Goal: Transaction & Acquisition: Purchase product/service

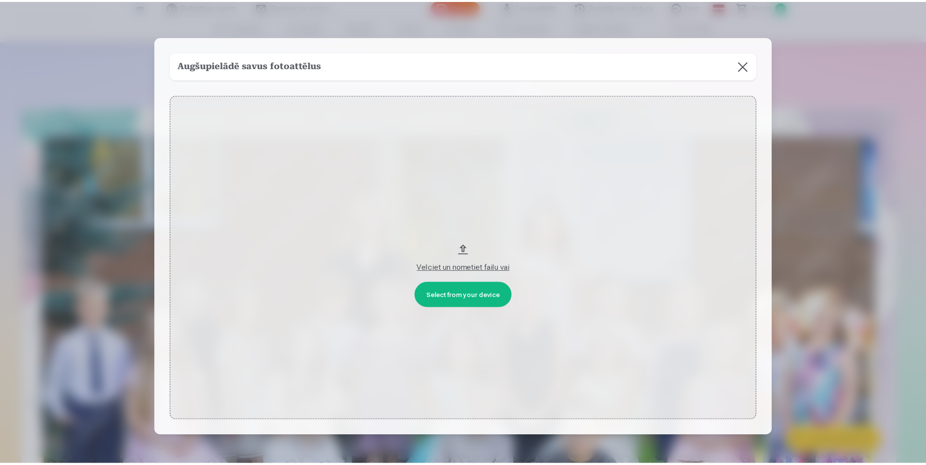
scroll to position [199, 0]
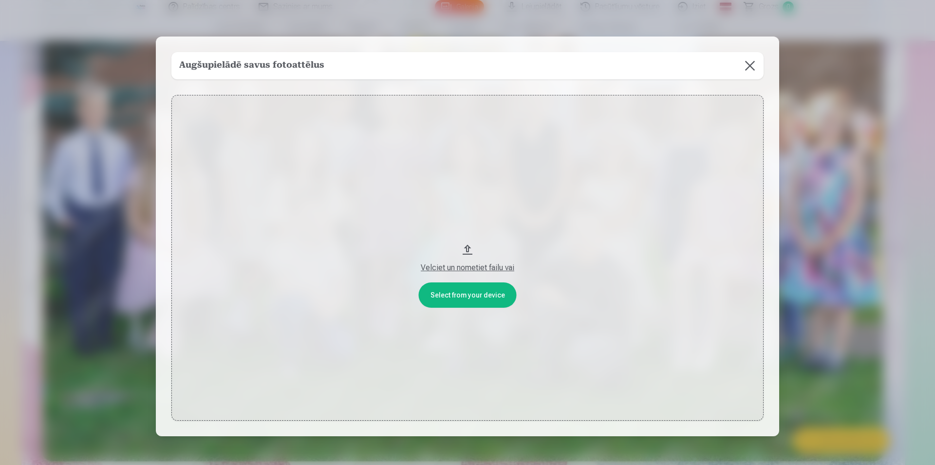
click at [743, 65] on button at bounding box center [749, 65] width 27 height 27
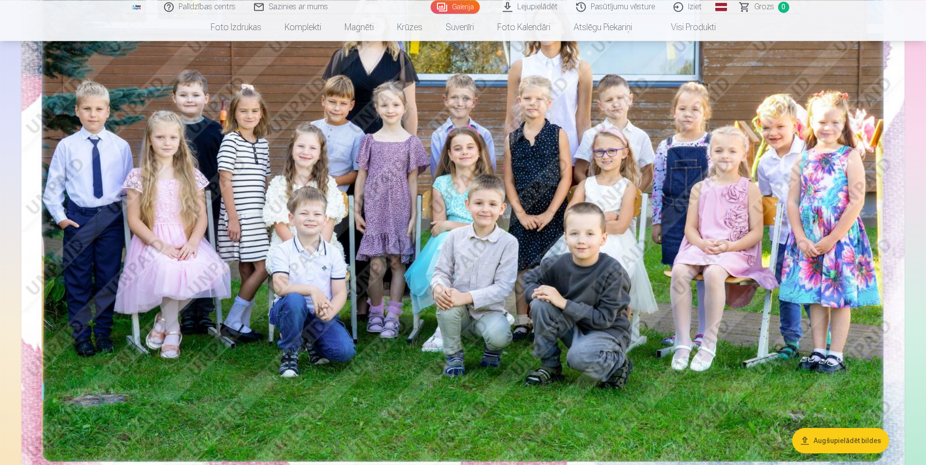
scroll to position [0, 0]
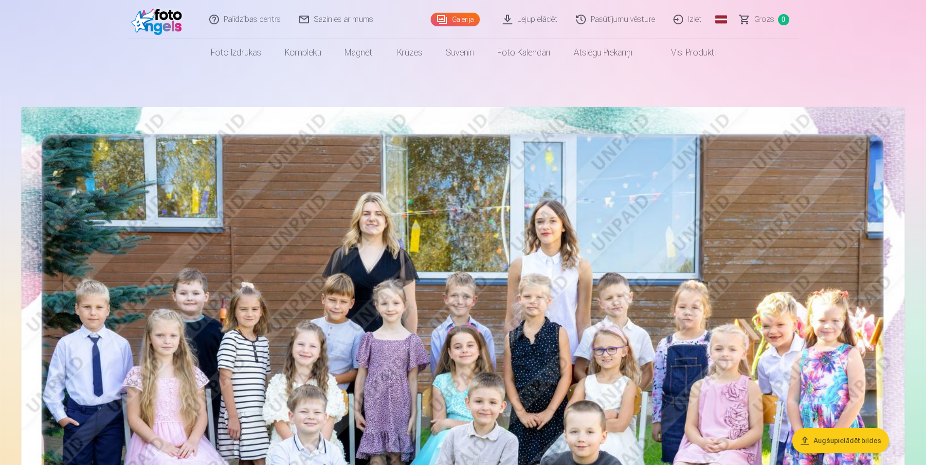
click at [539, 22] on link "Lejupielādēt" at bounding box center [530, 19] width 73 height 39
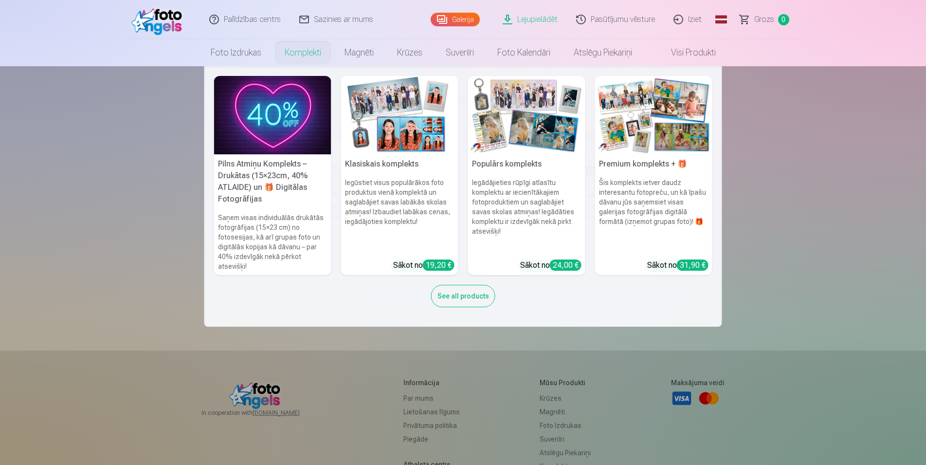
click at [294, 55] on link "Komplekti" at bounding box center [303, 52] width 60 height 27
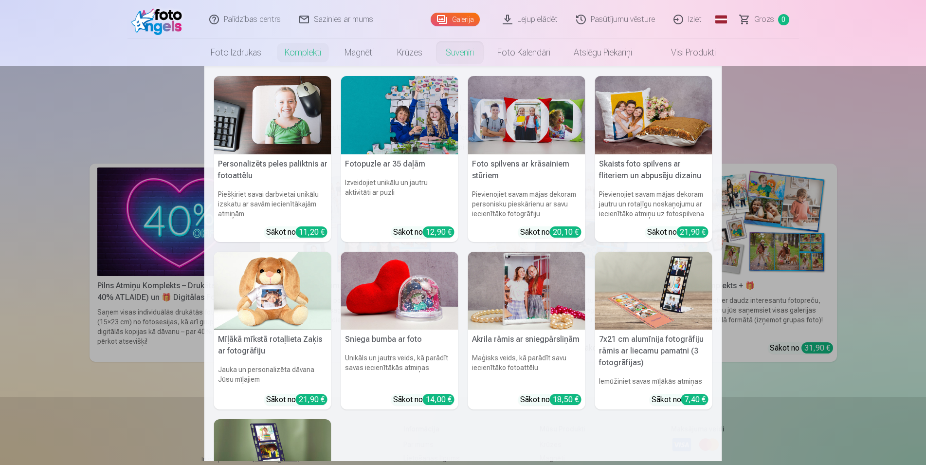
click at [453, 51] on link "Suvenīri" at bounding box center [460, 52] width 52 height 27
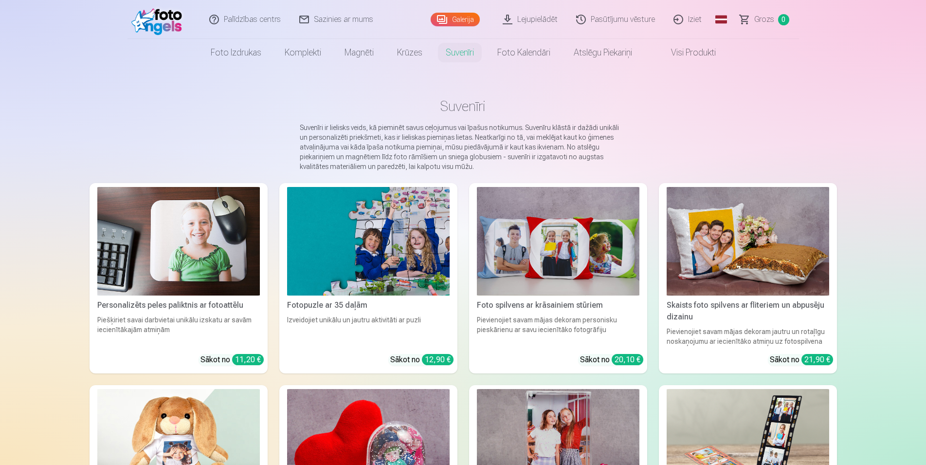
click at [689, 53] on link "Visi produkti" at bounding box center [686, 52] width 84 height 27
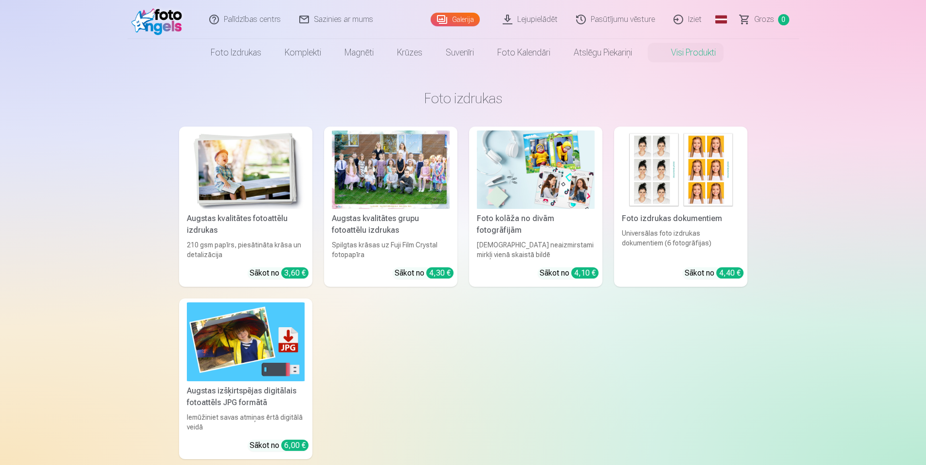
click at [388, 167] on div at bounding box center [391, 169] width 118 height 78
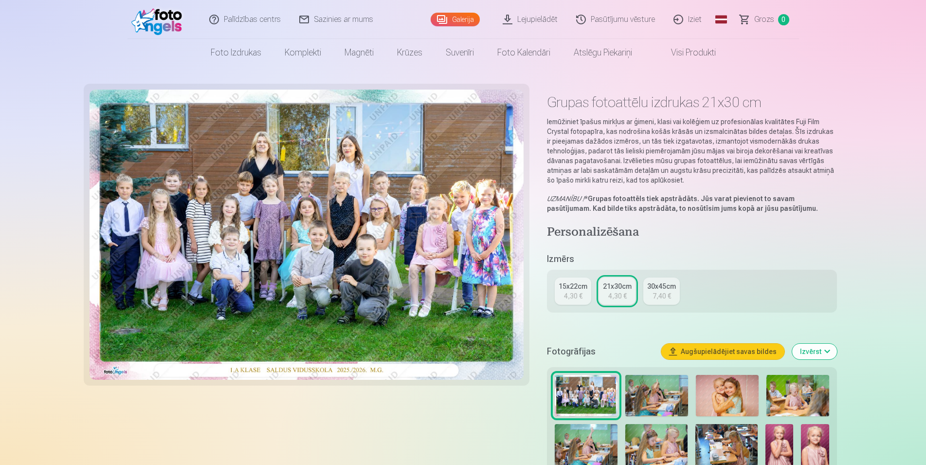
click at [575, 287] on div "15x22cm" at bounding box center [573, 286] width 29 height 10
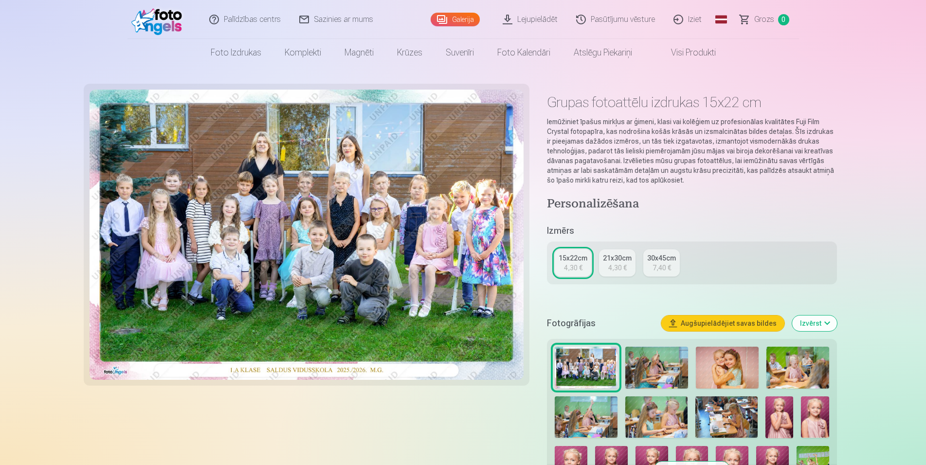
click at [615, 264] on div "4,30 €" at bounding box center [617, 268] width 18 height 10
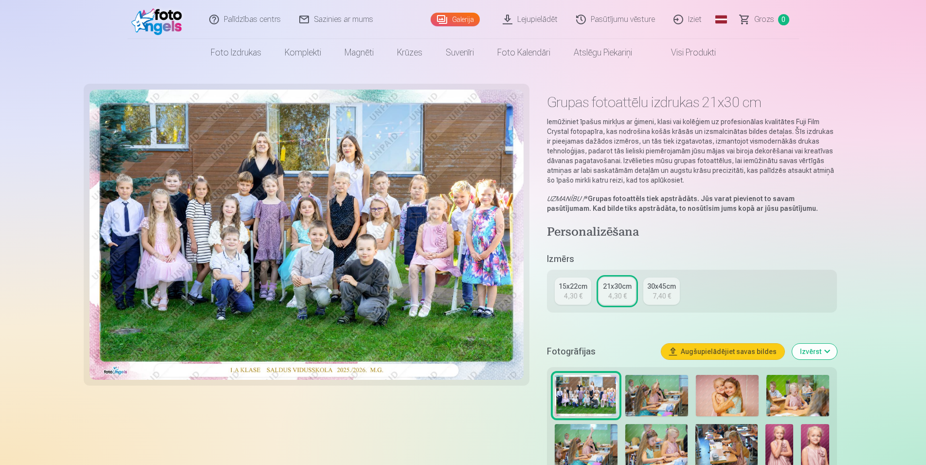
click at [575, 283] on div "15x22cm" at bounding box center [573, 286] width 29 height 10
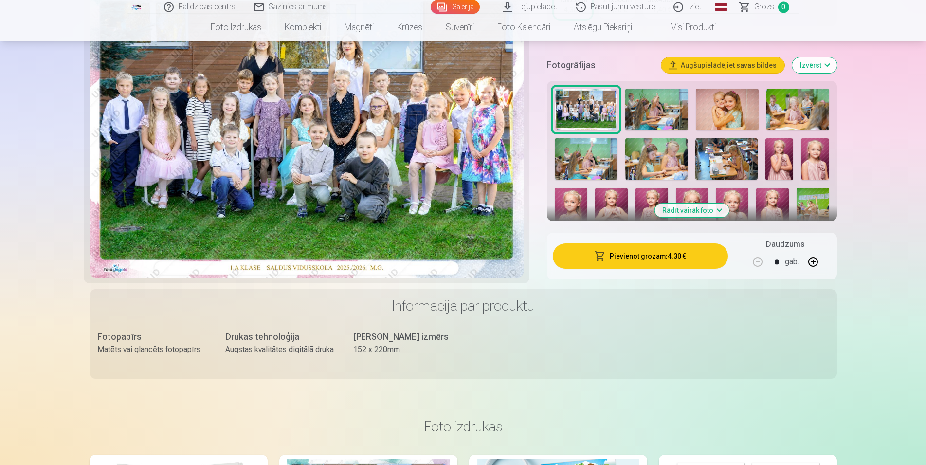
scroll to position [99, 0]
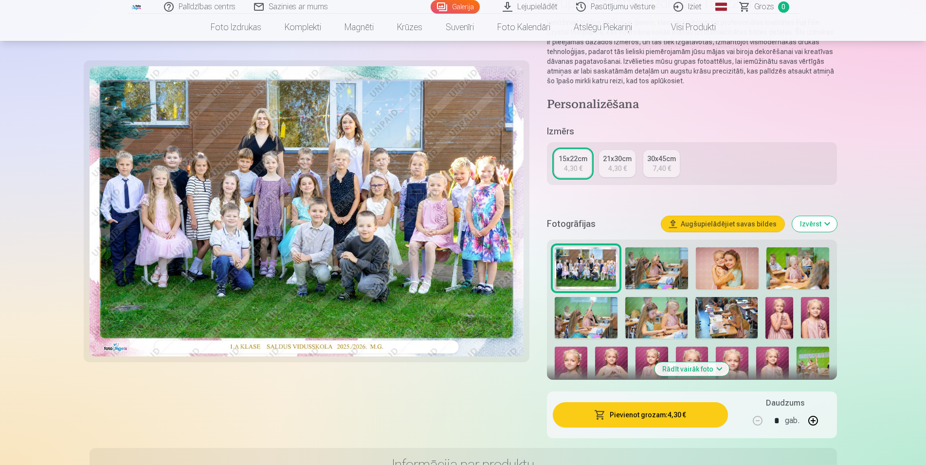
click at [642, 414] on button "Pievienot grozam : 4,30 €" at bounding box center [640, 414] width 175 height 25
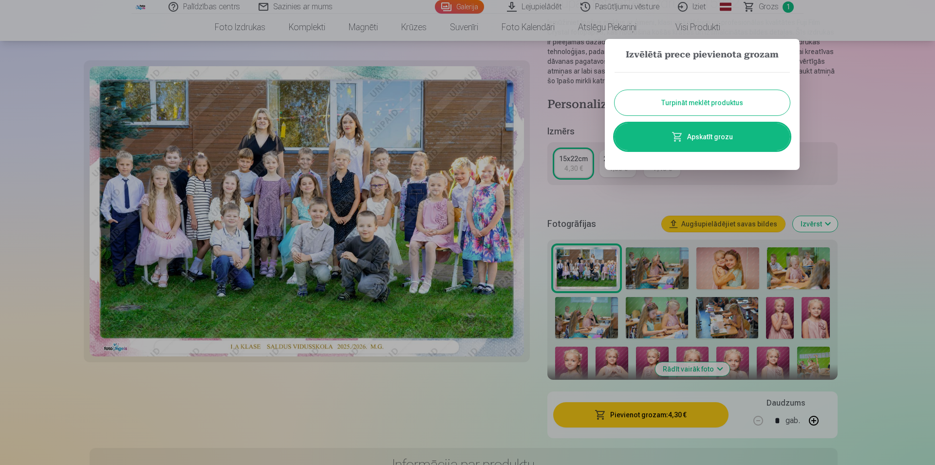
click at [716, 103] on button "Turpināt meklēt produktus" at bounding box center [701, 102] width 175 height 25
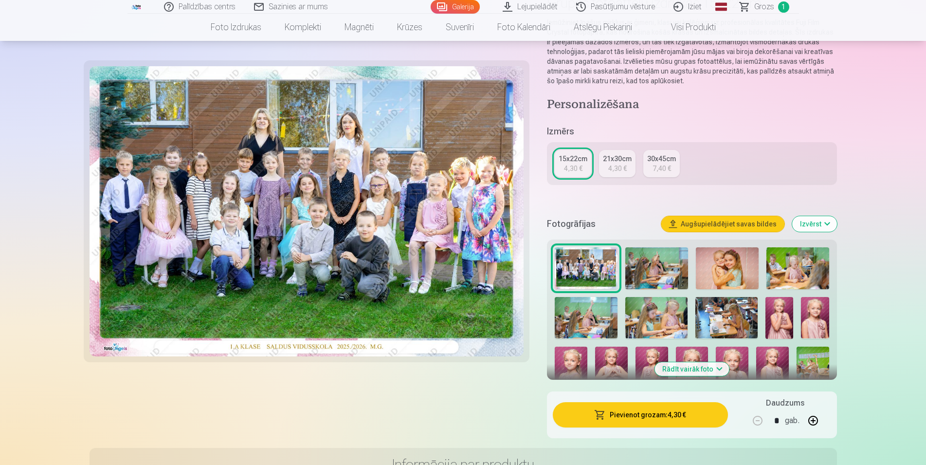
click at [659, 261] on img at bounding box center [656, 268] width 63 height 42
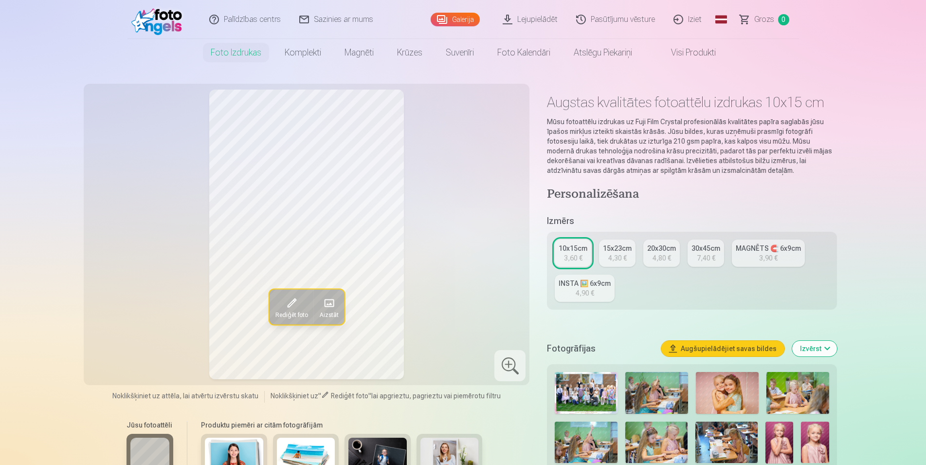
click at [676, 397] on img at bounding box center [656, 393] width 63 height 42
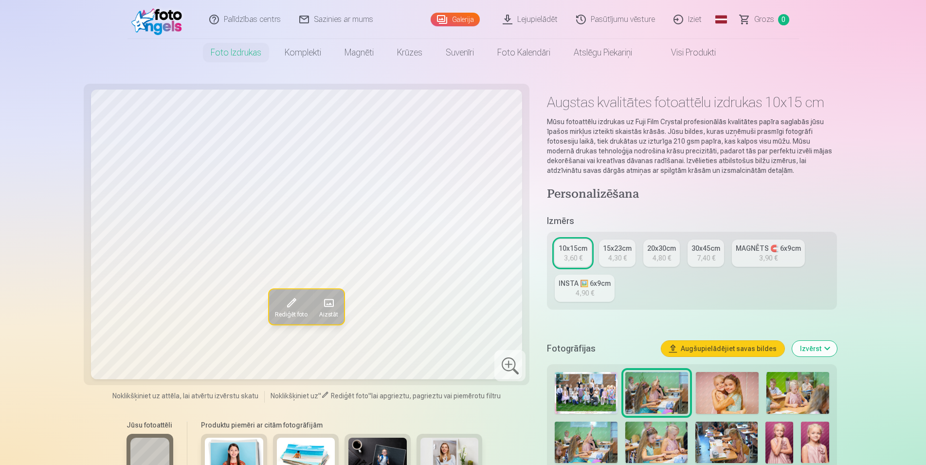
click at [607, 286] on div "INSTA 🖼️ 6x9cm" at bounding box center [585, 283] width 52 height 10
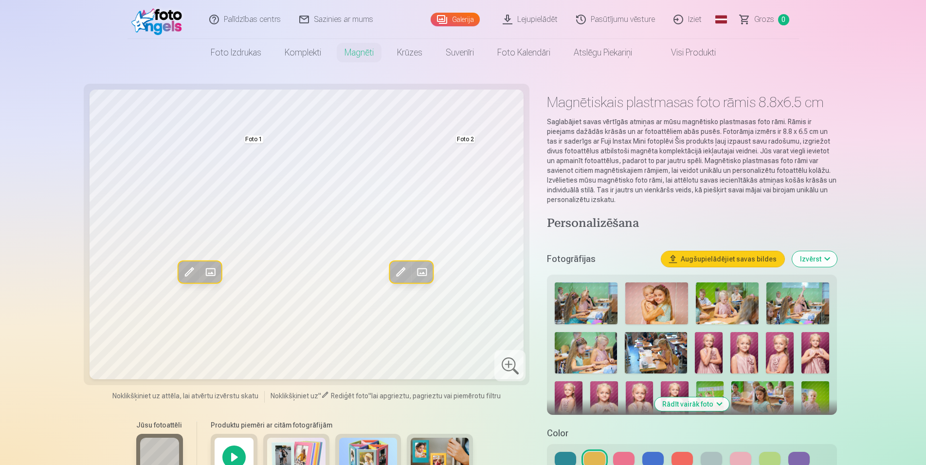
click at [592, 301] on img at bounding box center [586, 303] width 63 height 42
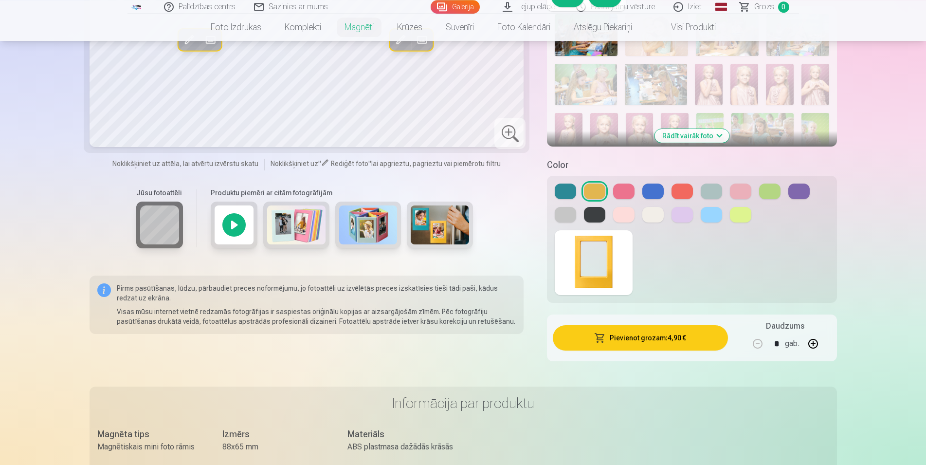
scroll to position [298, 0]
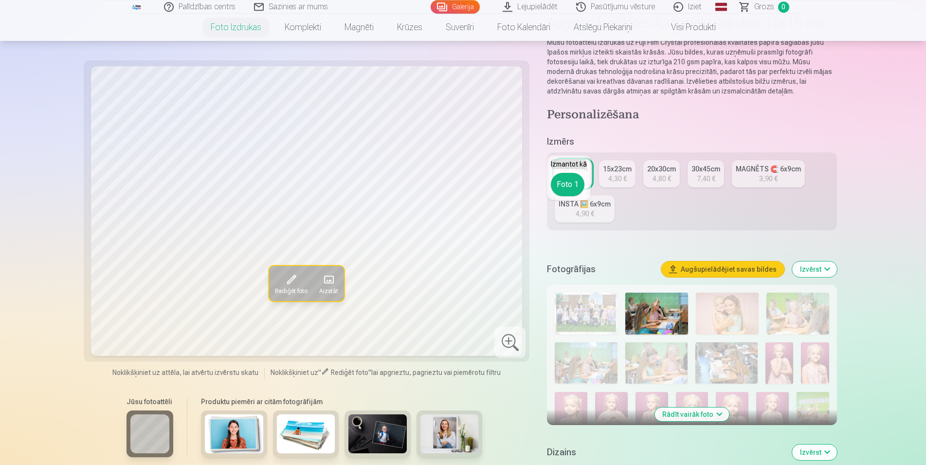
scroll to position [50, 0]
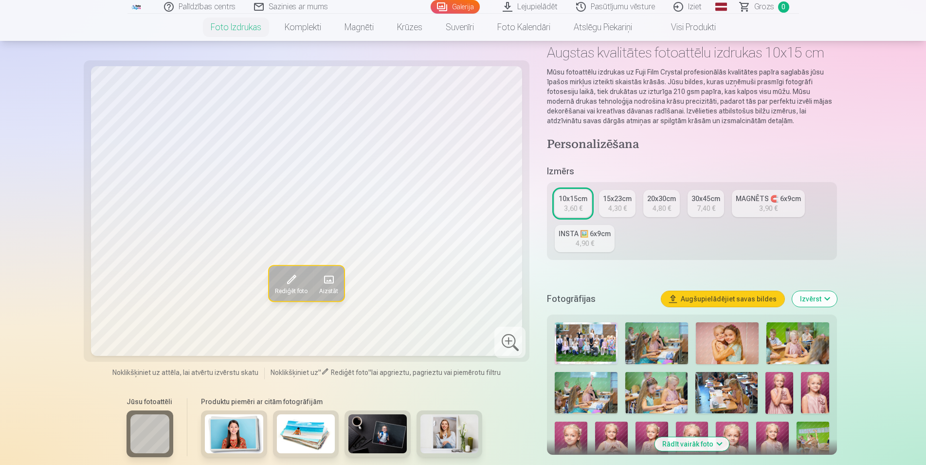
click at [657, 348] on img at bounding box center [656, 343] width 63 height 42
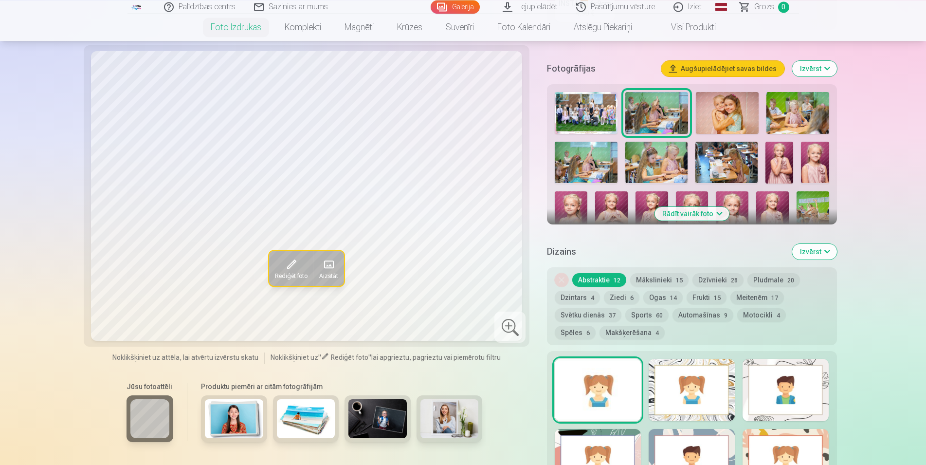
scroll to position [298, 0]
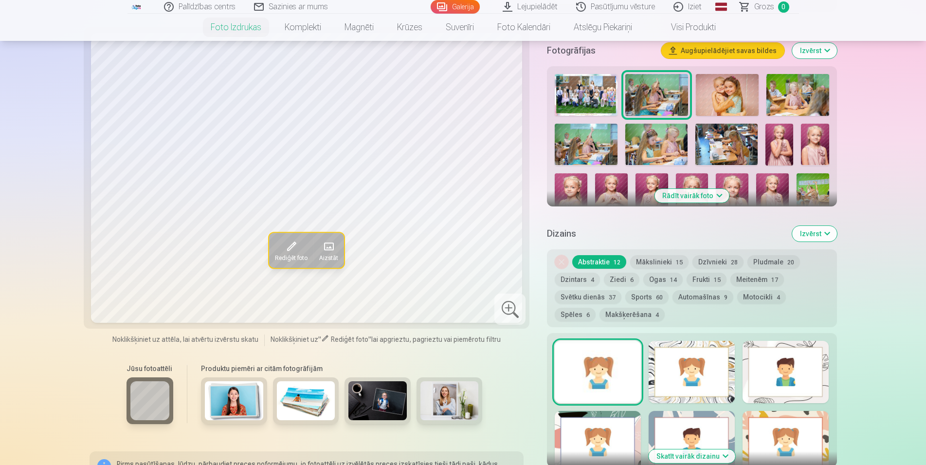
click at [680, 379] on div at bounding box center [692, 372] width 86 height 62
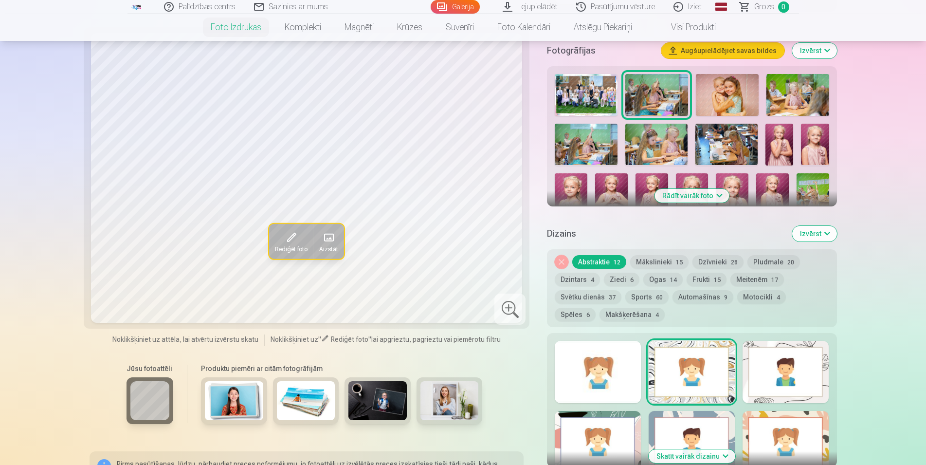
click at [634, 387] on div at bounding box center [598, 372] width 86 height 62
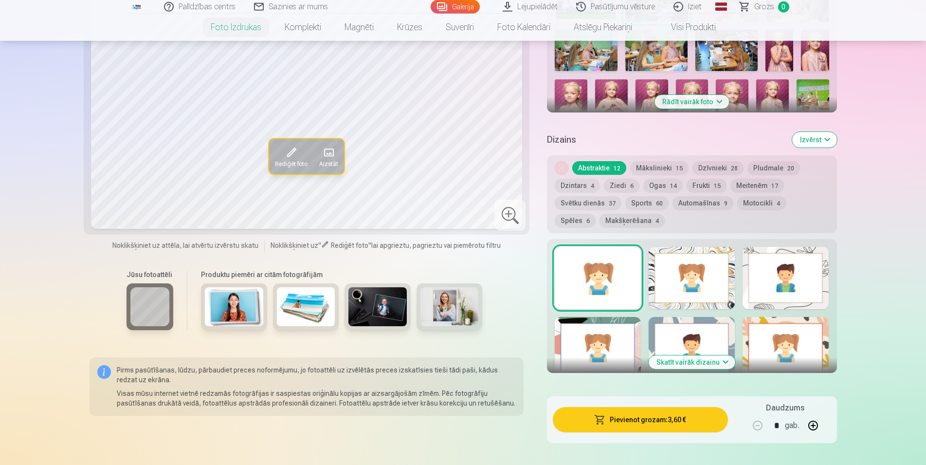
scroll to position [397, 0]
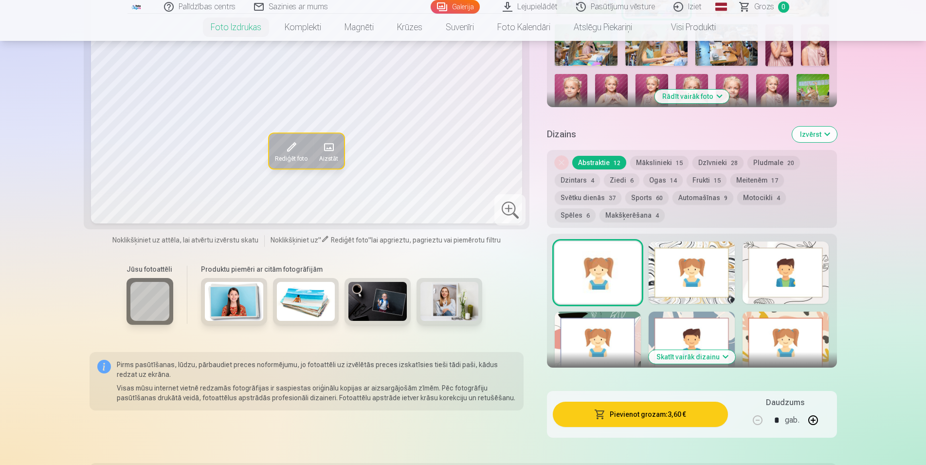
click at [800, 281] on div at bounding box center [786, 272] width 86 height 62
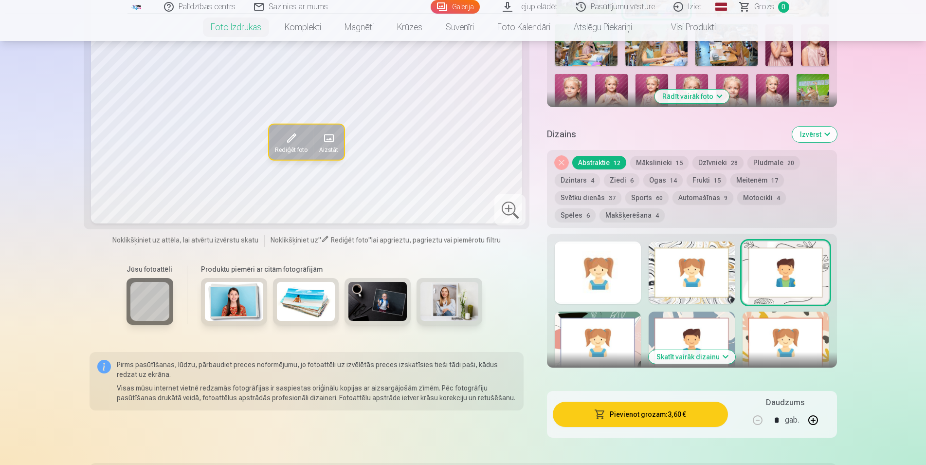
click at [594, 325] on div at bounding box center [598, 343] width 86 height 62
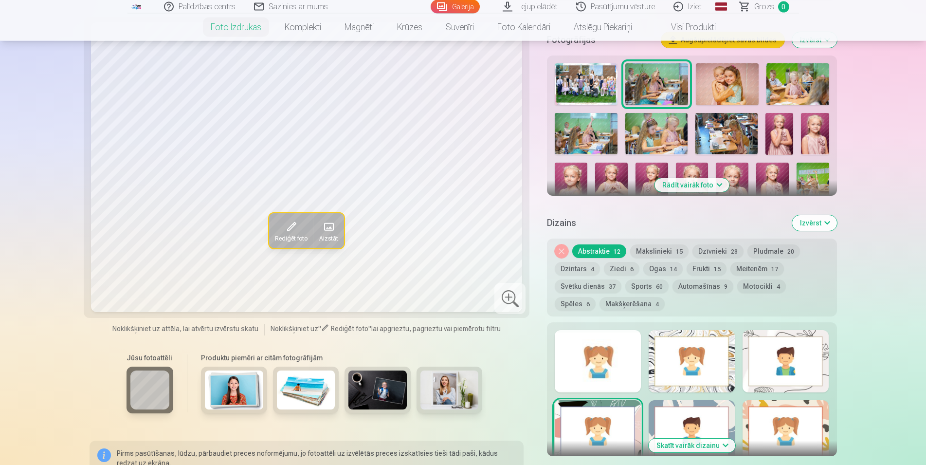
scroll to position [348, 0]
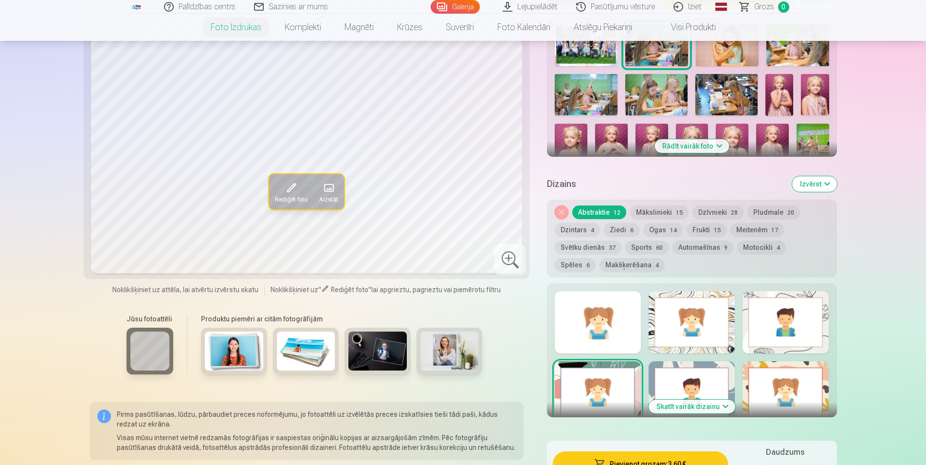
click at [636, 326] on div at bounding box center [598, 322] width 86 height 62
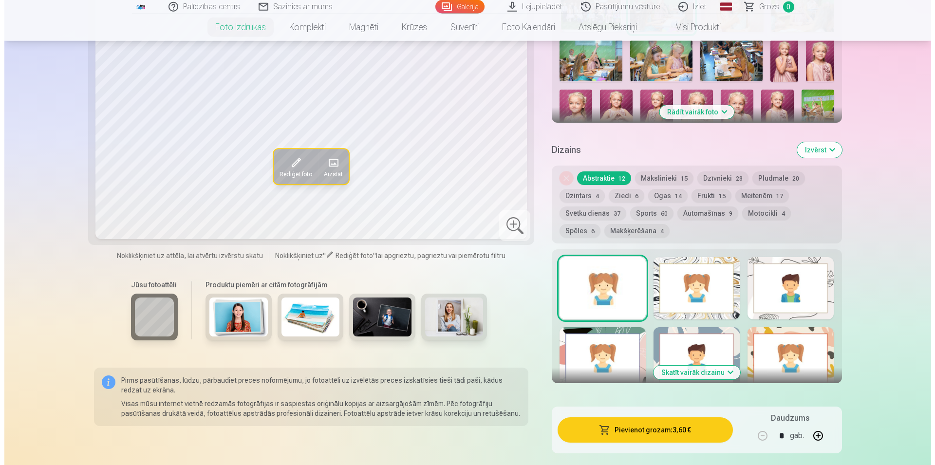
scroll to position [397, 0]
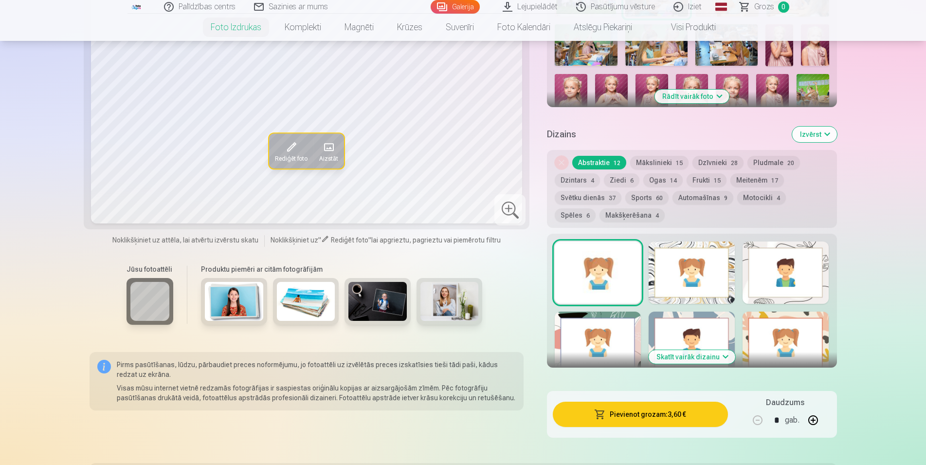
click at [629, 414] on button "Pievienot grozam : 3,60 €" at bounding box center [640, 414] width 175 height 25
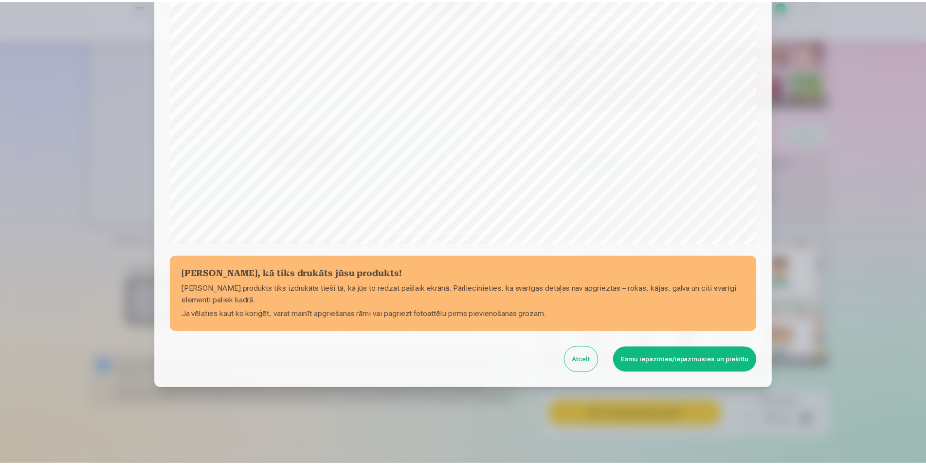
scroll to position [236, 0]
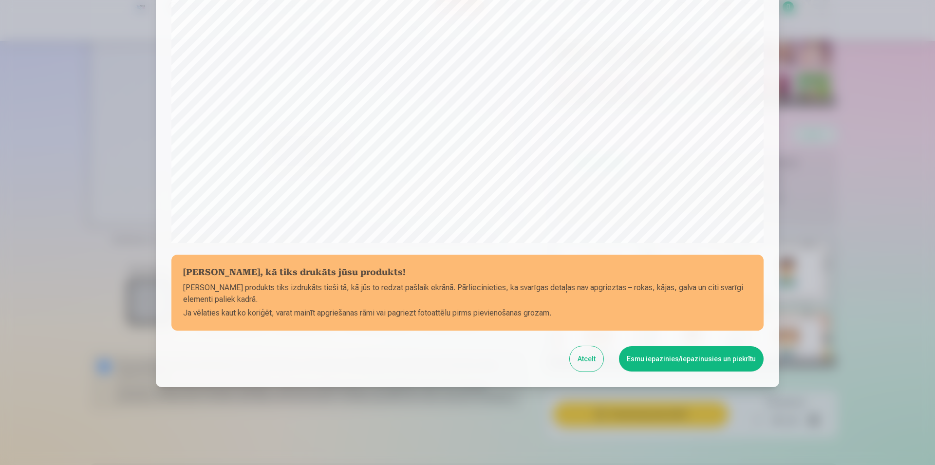
click at [695, 365] on button "Esmu iepazinies/iepazinusies un piekrītu" at bounding box center [691, 358] width 145 height 25
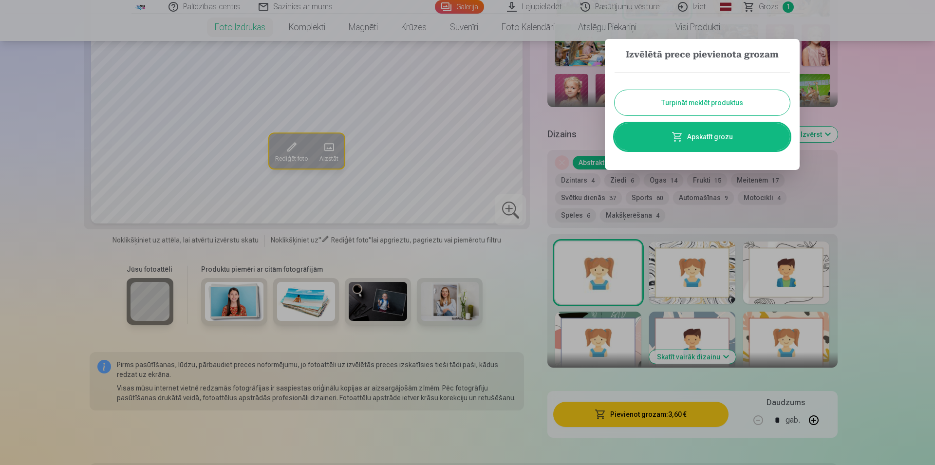
click at [714, 108] on button "Turpināt meklēt produktus" at bounding box center [701, 102] width 175 height 25
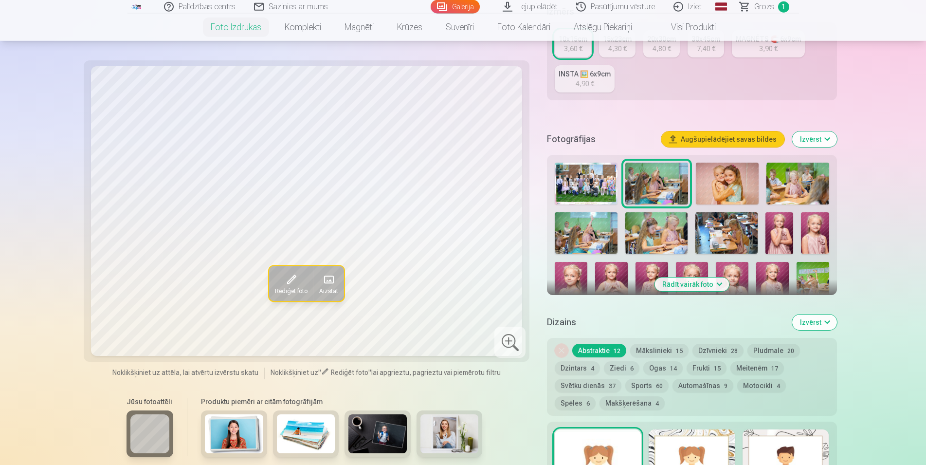
scroll to position [149, 0]
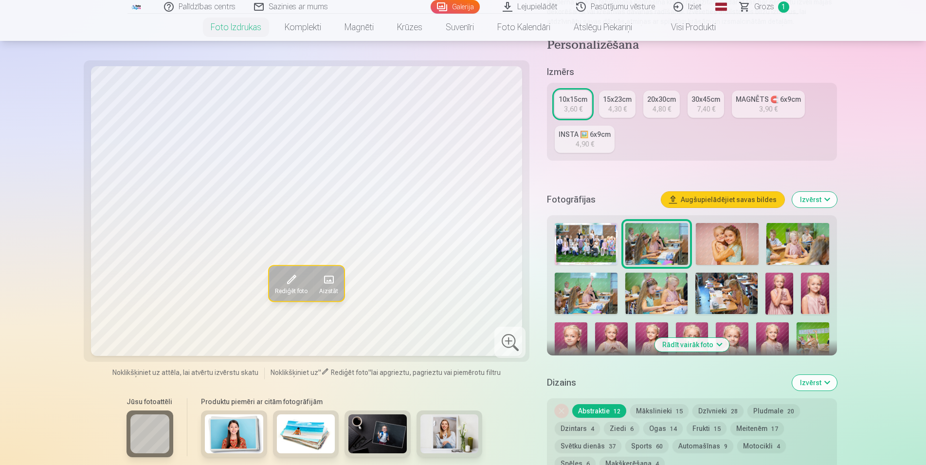
click at [793, 245] on img at bounding box center [798, 244] width 63 height 42
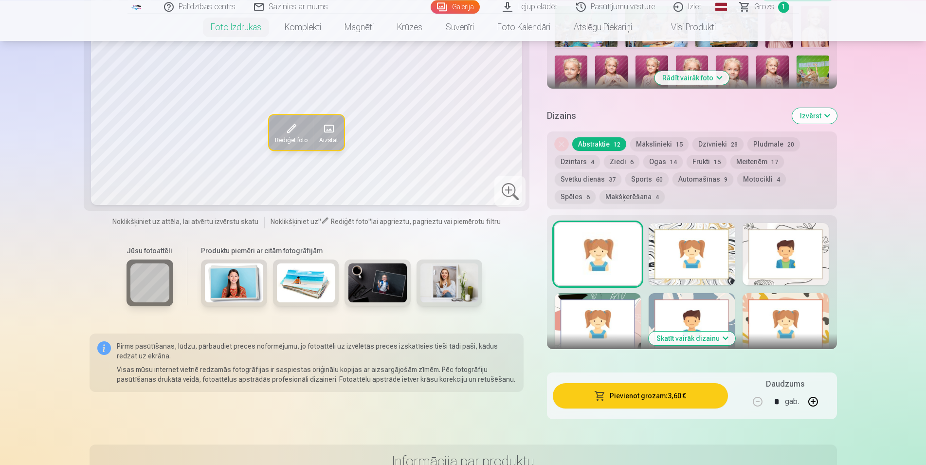
scroll to position [397, 0]
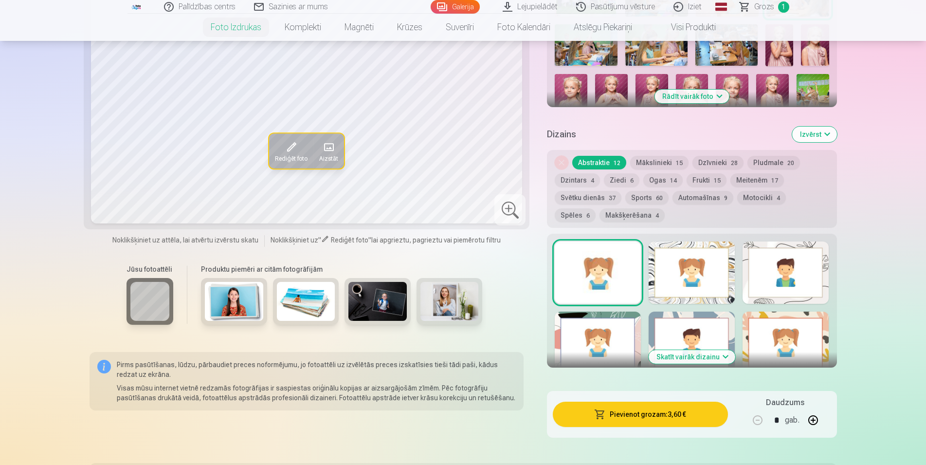
click at [380, 304] on img at bounding box center [377, 301] width 58 height 39
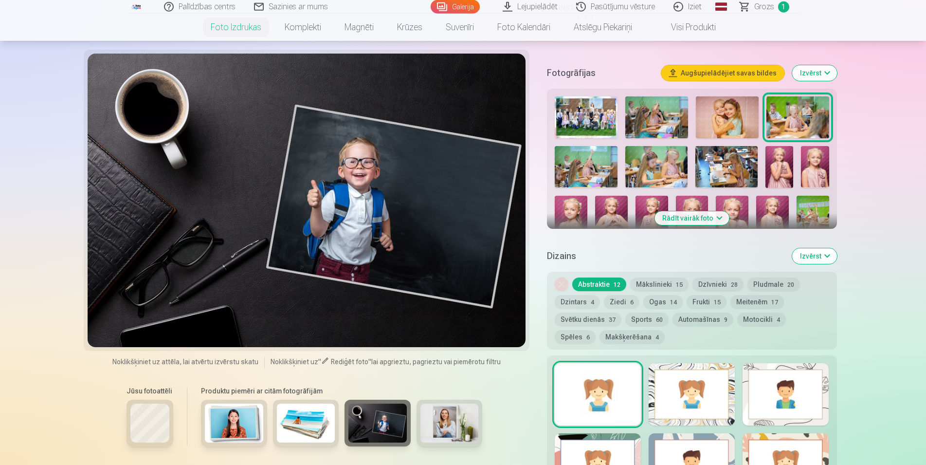
scroll to position [248, 0]
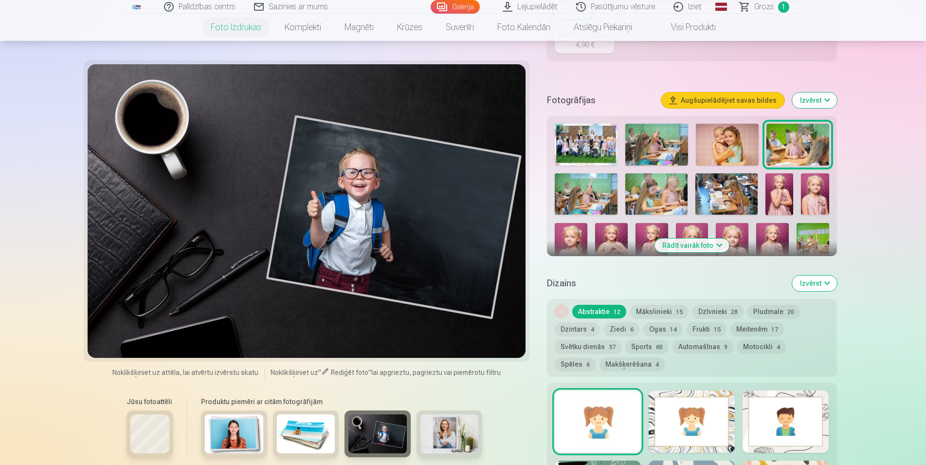
click at [458, 432] on img at bounding box center [450, 433] width 58 height 39
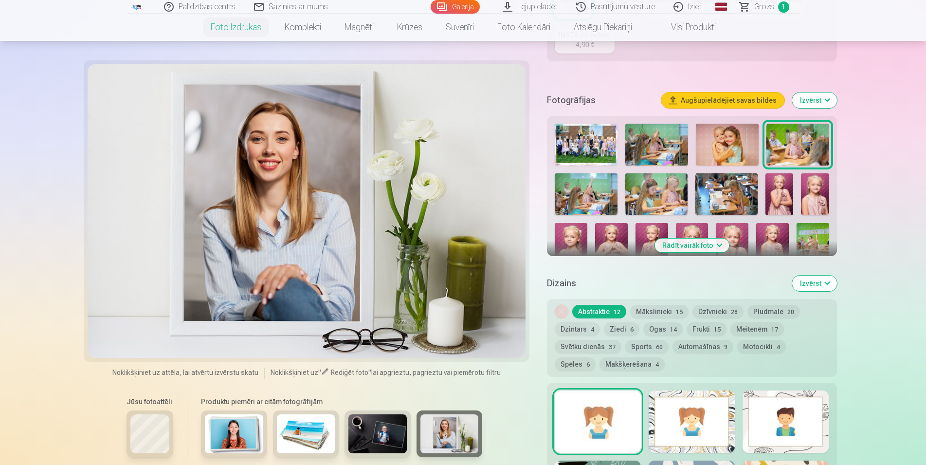
click at [308, 442] on img at bounding box center [306, 433] width 58 height 39
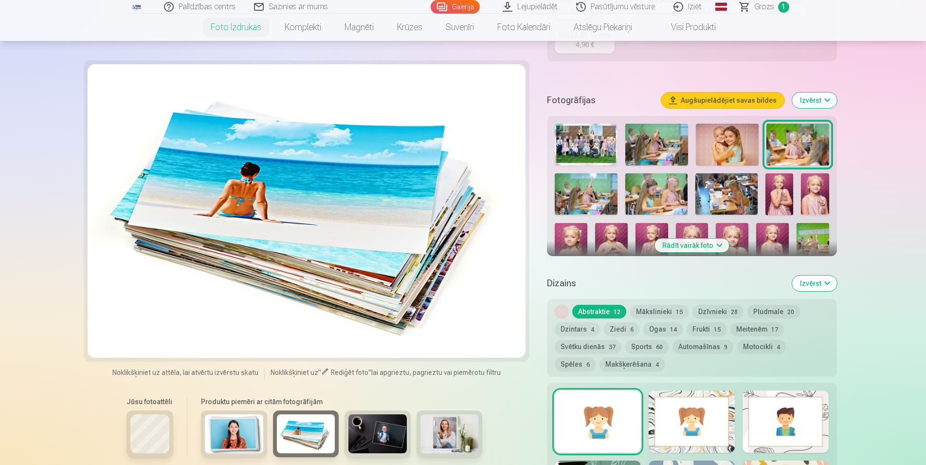
click at [240, 430] on img at bounding box center [234, 433] width 58 height 39
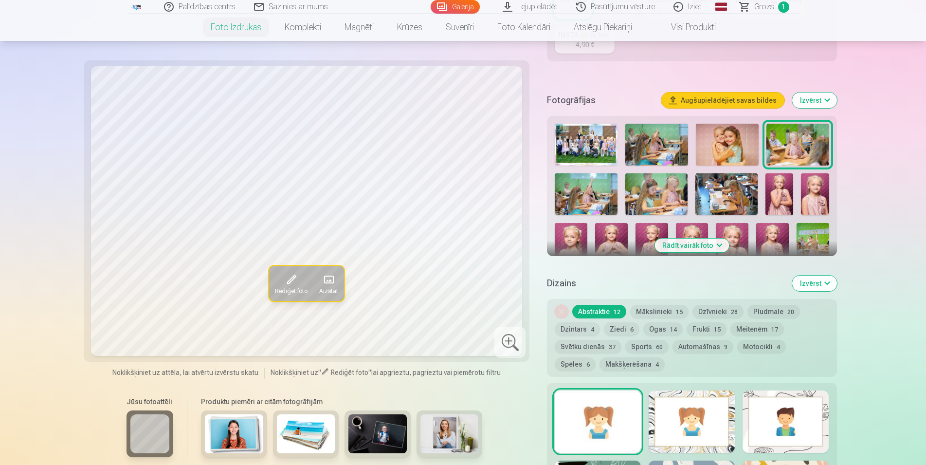
click at [717, 430] on div at bounding box center [692, 421] width 86 height 62
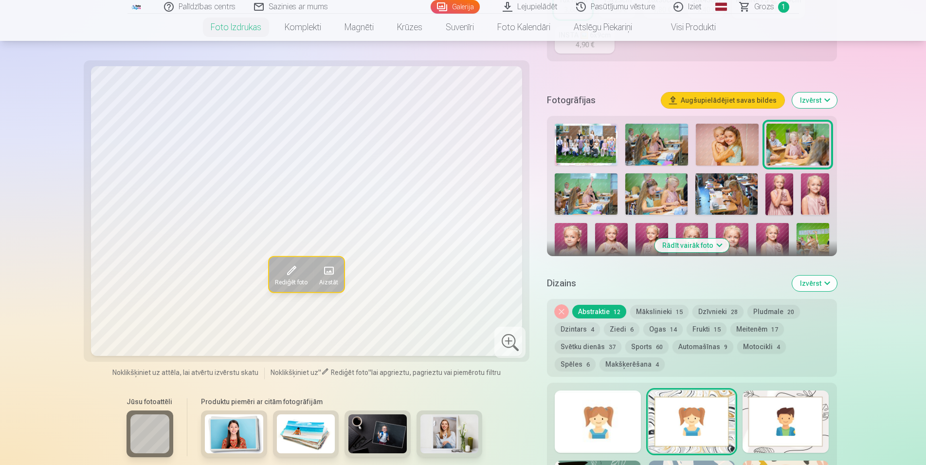
click at [764, 428] on div at bounding box center [786, 421] width 86 height 62
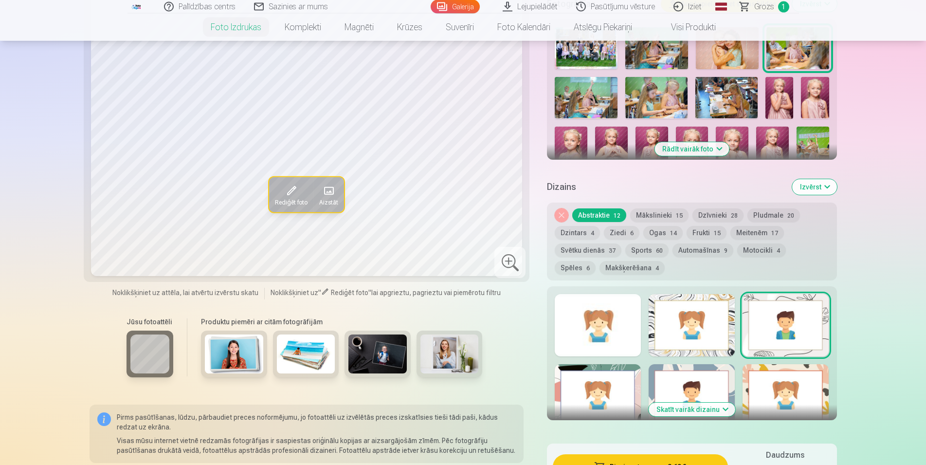
scroll to position [348, 0]
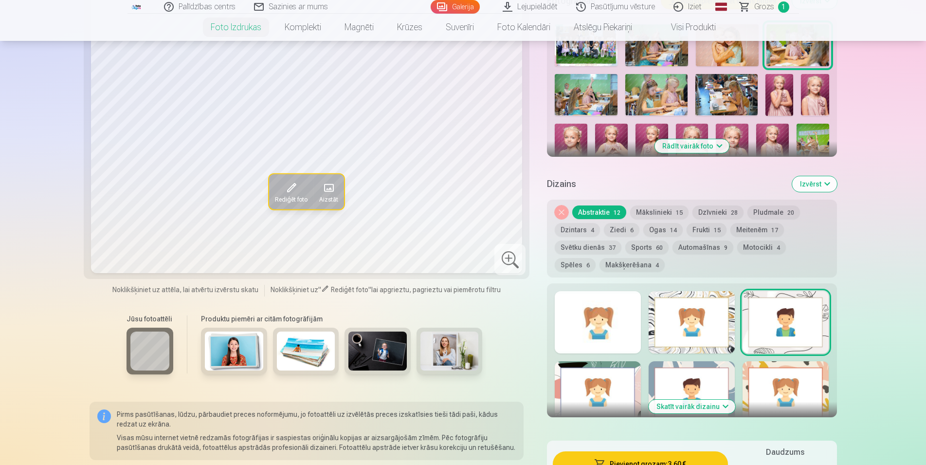
click at [625, 389] on div at bounding box center [598, 392] width 86 height 62
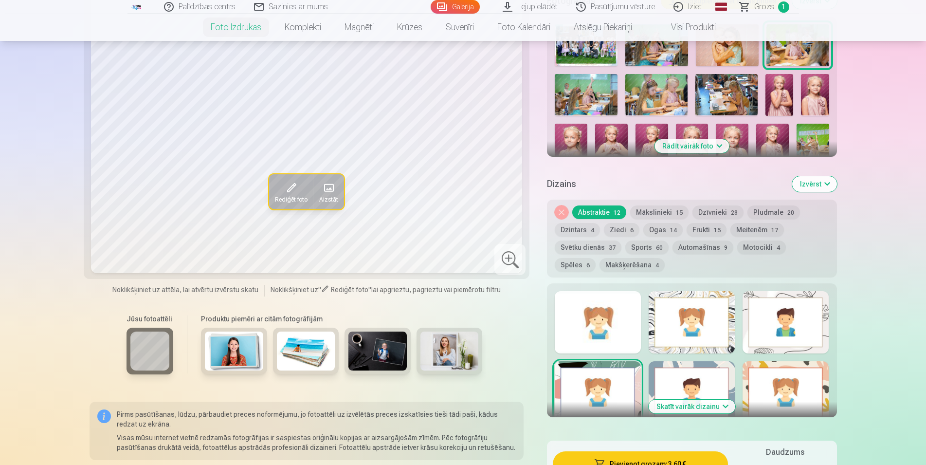
click at [682, 390] on div at bounding box center [692, 392] width 86 height 62
click at [816, 394] on div at bounding box center [786, 392] width 86 height 62
click at [687, 405] on button "Skatīt vairāk dizainu" at bounding box center [692, 407] width 87 height 14
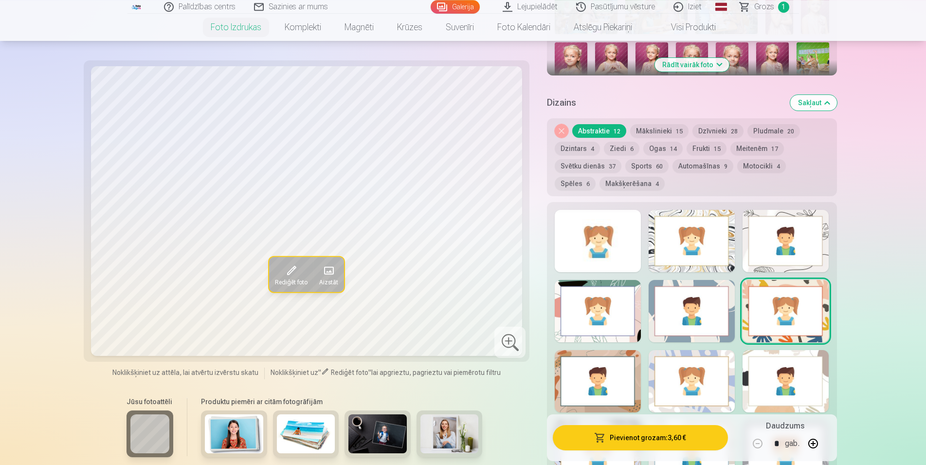
scroll to position [546, 0]
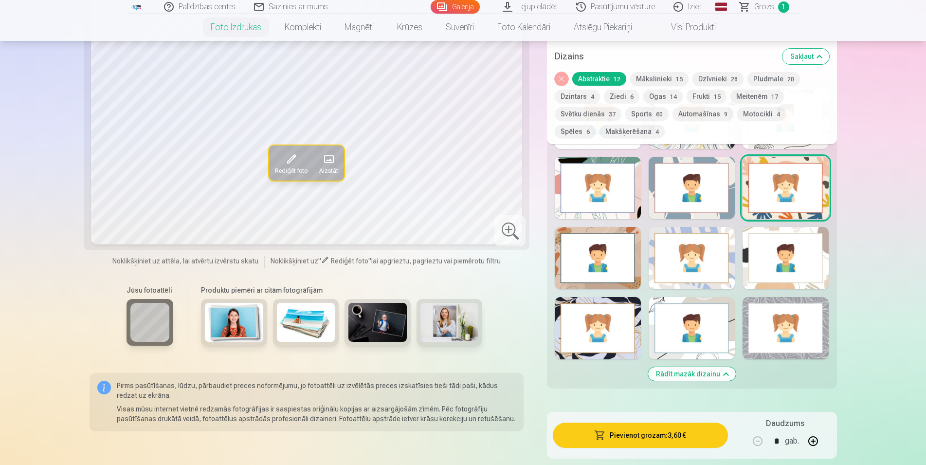
click at [606, 332] on div at bounding box center [598, 328] width 86 height 62
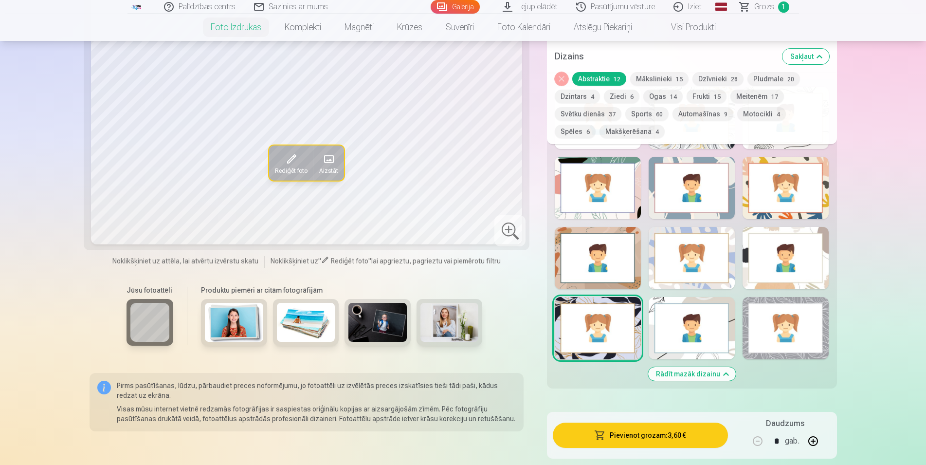
click at [715, 330] on div at bounding box center [692, 328] width 86 height 62
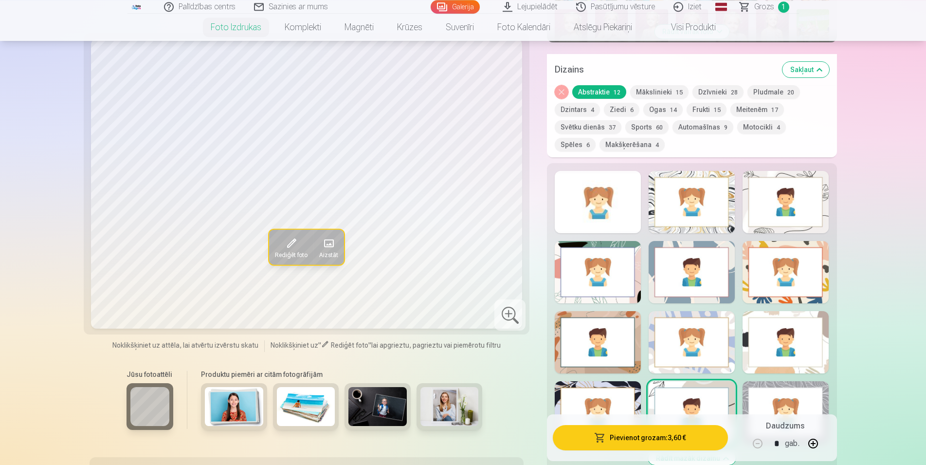
scroll to position [447, 0]
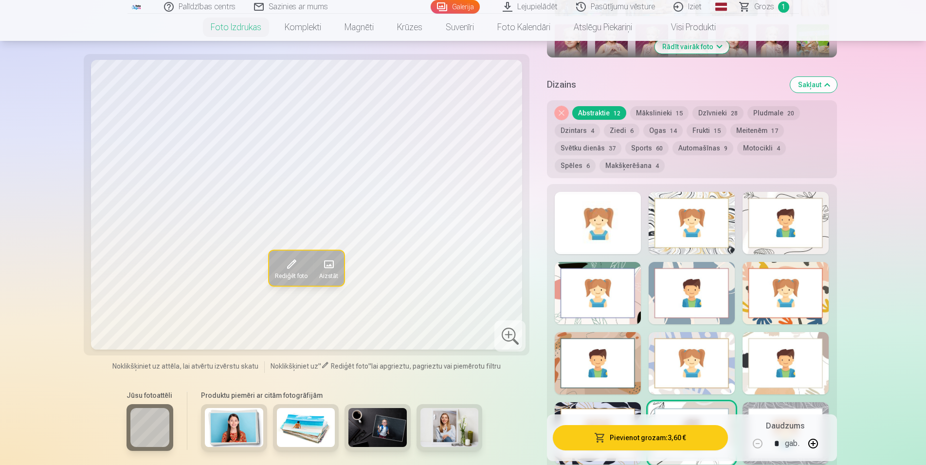
click at [612, 304] on div at bounding box center [598, 293] width 86 height 62
click at [677, 266] on div at bounding box center [692, 293] width 86 height 62
click at [709, 225] on div at bounding box center [692, 223] width 86 height 62
click at [613, 361] on div at bounding box center [598, 363] width 86 height 62
click at [717, 370] on div at bounding box center [692, 363] width 86 height 62
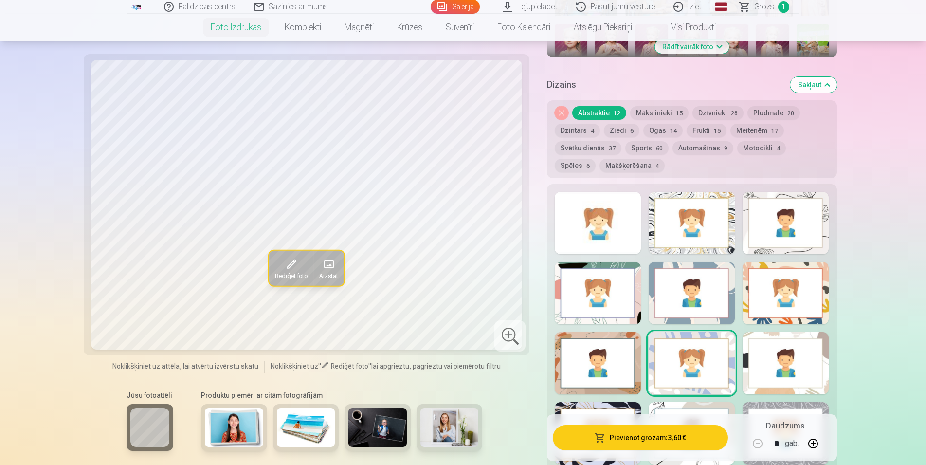
click at [609, 225] on div at bounding box center [598, 223] width 86 height 62
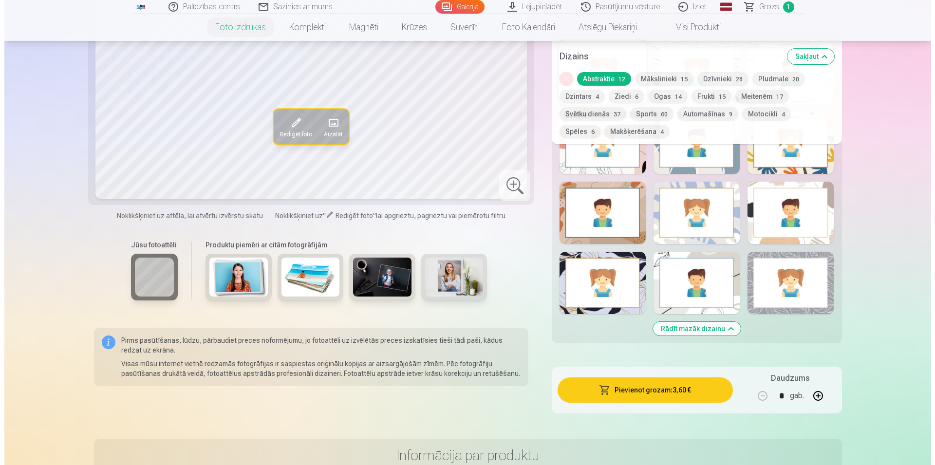
scroll to position [645, 0]
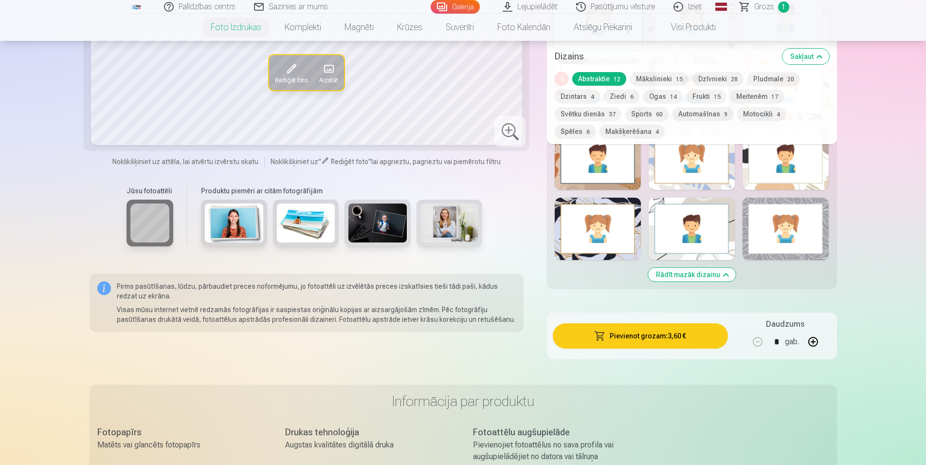
click at [645, 336] on button "Pievienot grozam : 3,60 €" at bounding box center [640, 335] width 175 height 25
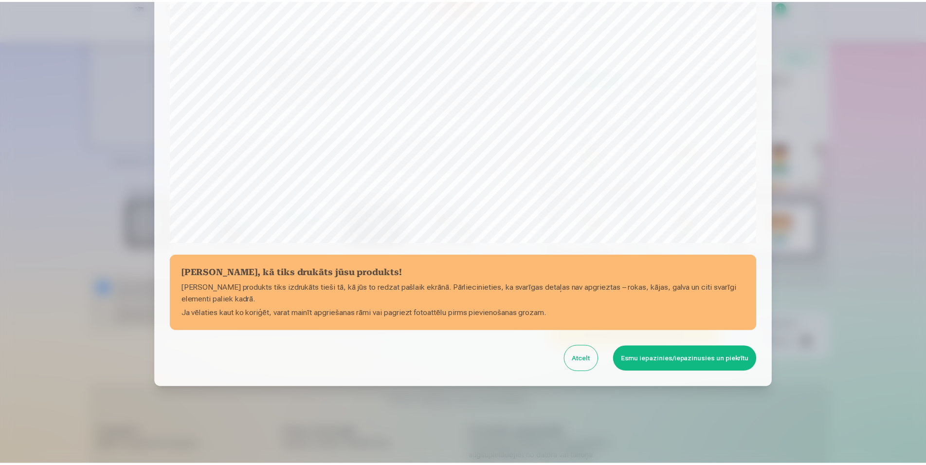
scroll to position [236, 0]
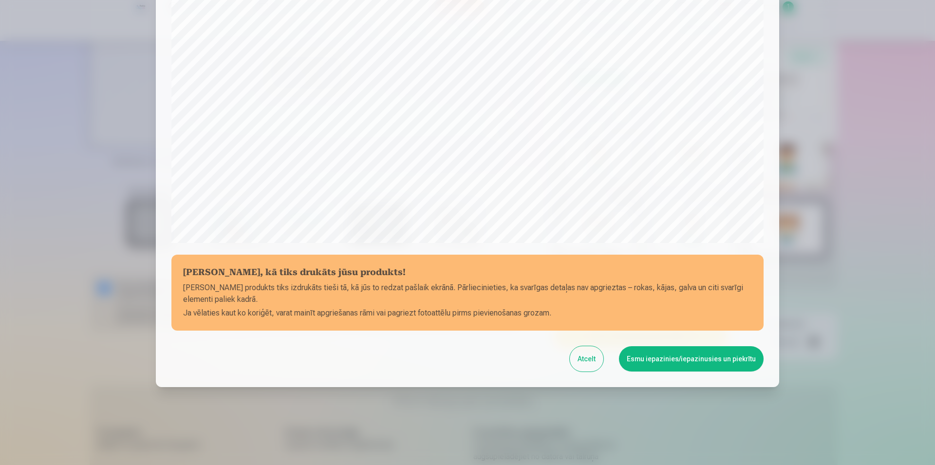
click at [678, 362] on button "Esmu iepazinies/iepazinusies un piekrītu" at bounding box center [691, 358] width 145 height 25
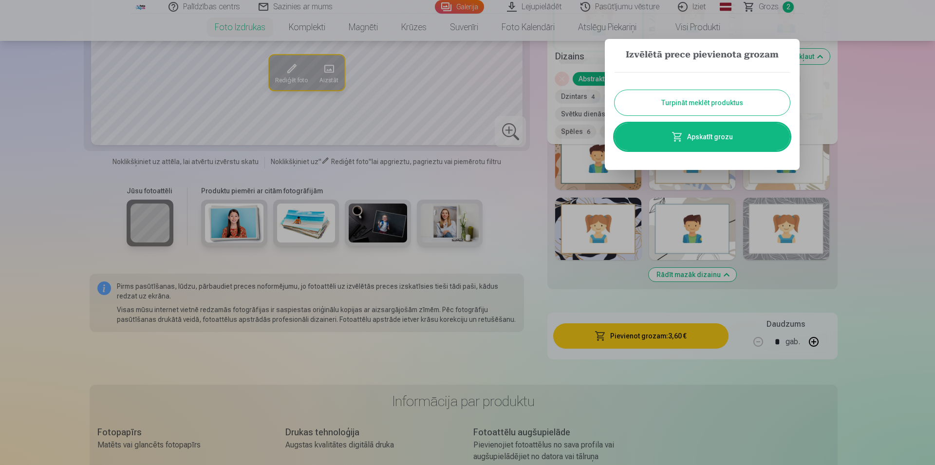
click at [722, 104] on button "Turpināt meklēt produktus" at bounding box center [701, 102] width 175 height 25
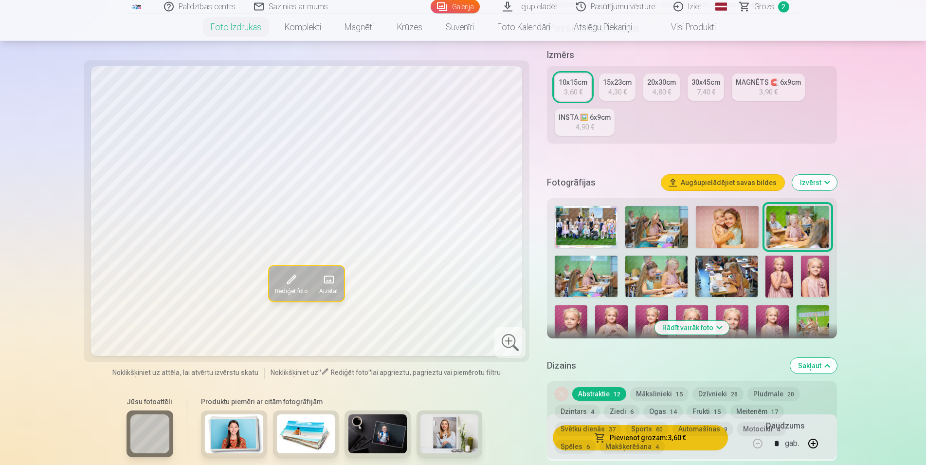
scroll to position [149, 0]
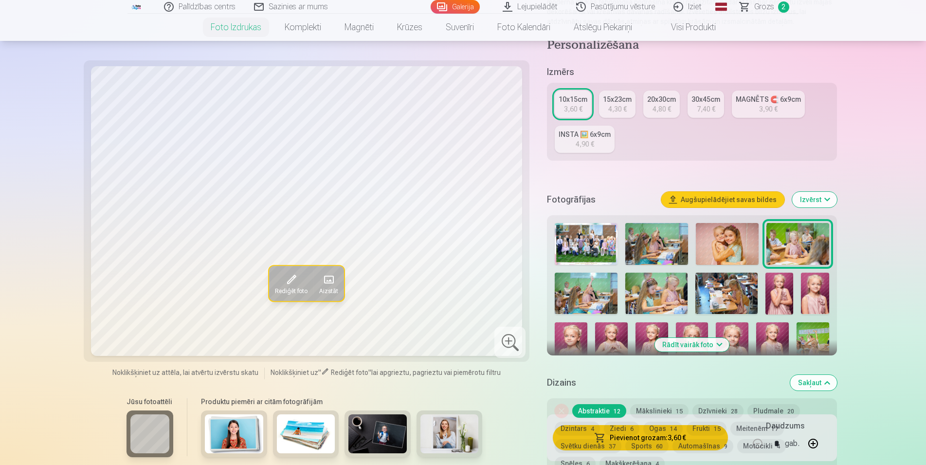
click at [733, 299] on img at bounding box center [727, 294] width 62 height 42
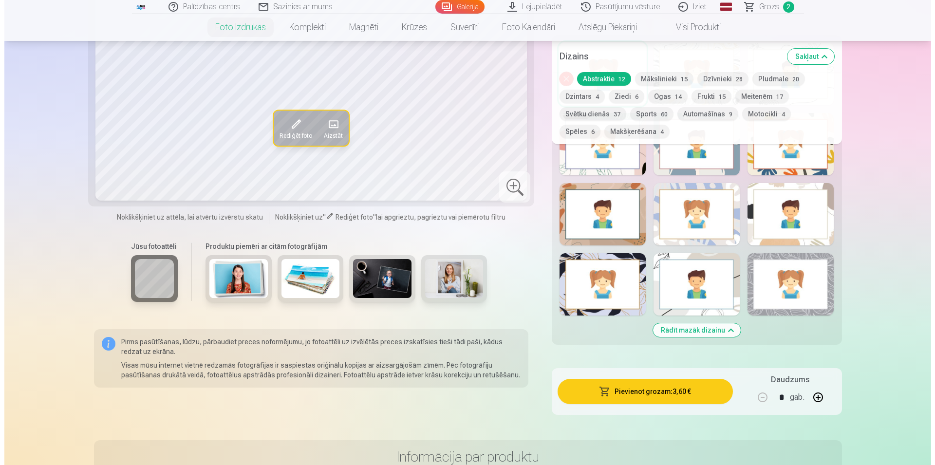
scroll to position [645, 0]
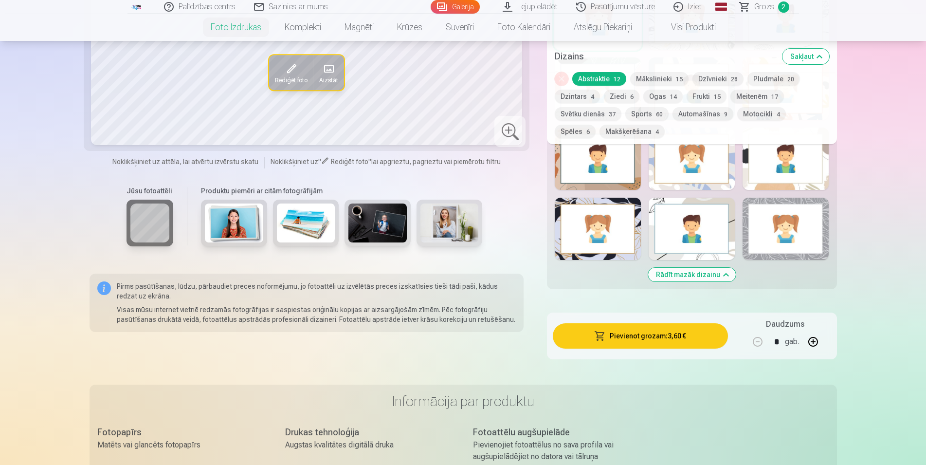
click at [641, 341] on button "Pievienot grozam : 3,60 €" at bounding box center [640, 335] width 175 height 25
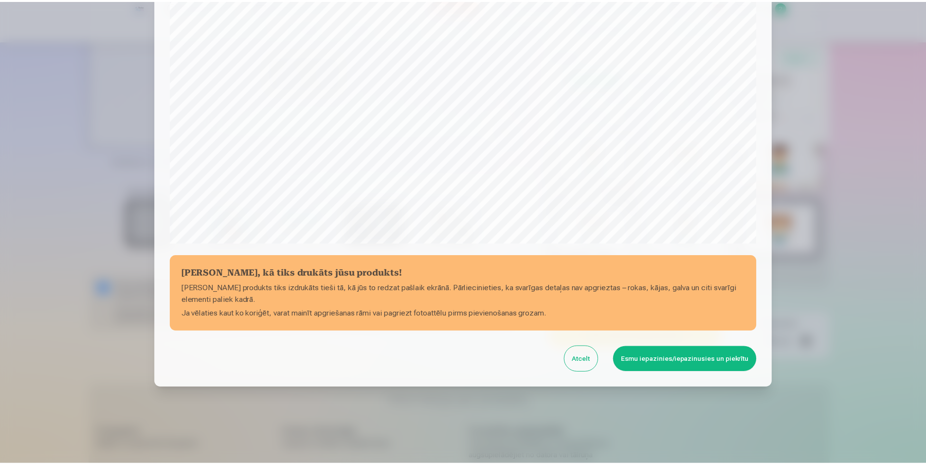
scroll to position [236, 0]
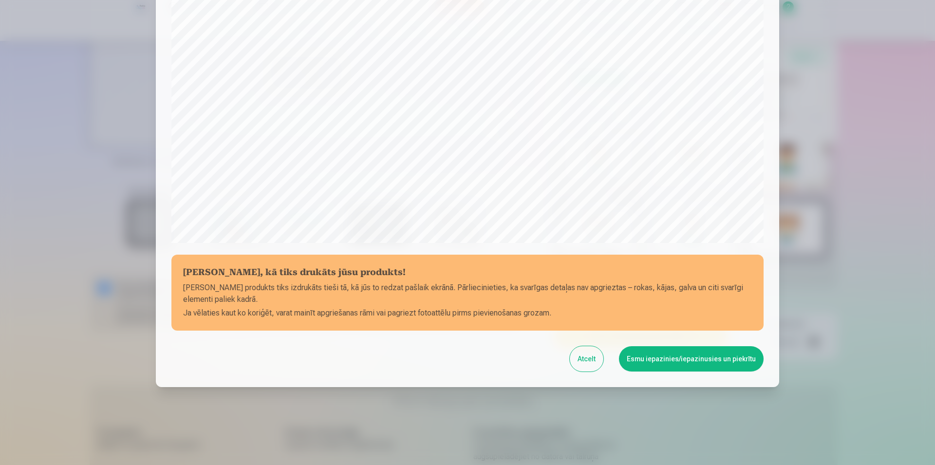
click at [681, 359] on button "Esmu iepazinies/iepazinusies un piekrītu" at bounding box center [691, 358] width 145 height 25
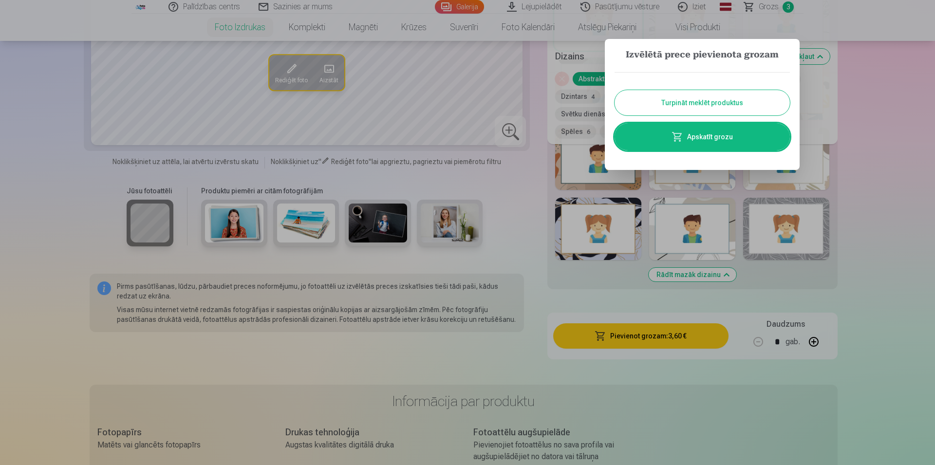
click at [701, 100] on button "Turpināt meklēt produktus" at bounding box center [701, 102] width 175 height 25
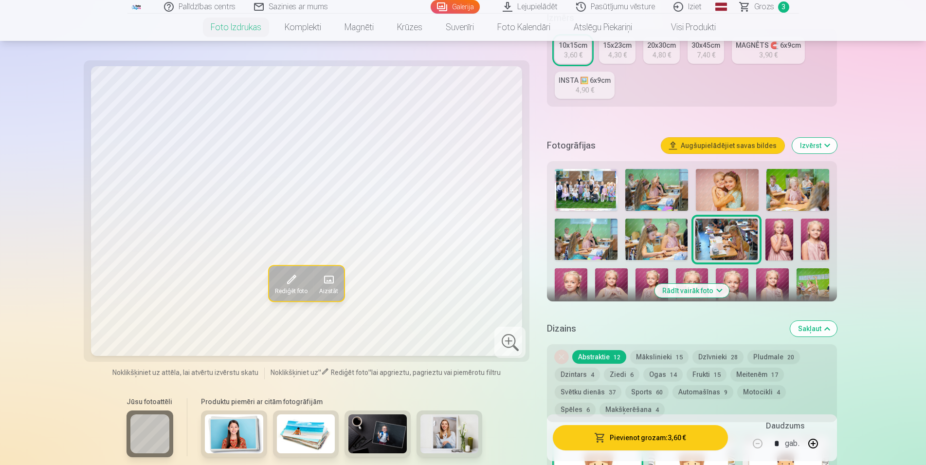
scroll to position [199, 0]
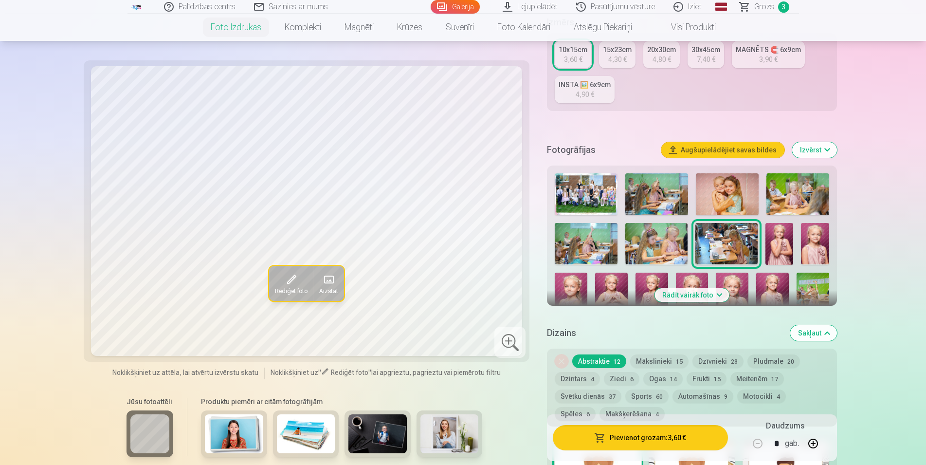
click at [781, 248] on img at bounding box center [780, 244] width 28 height 42
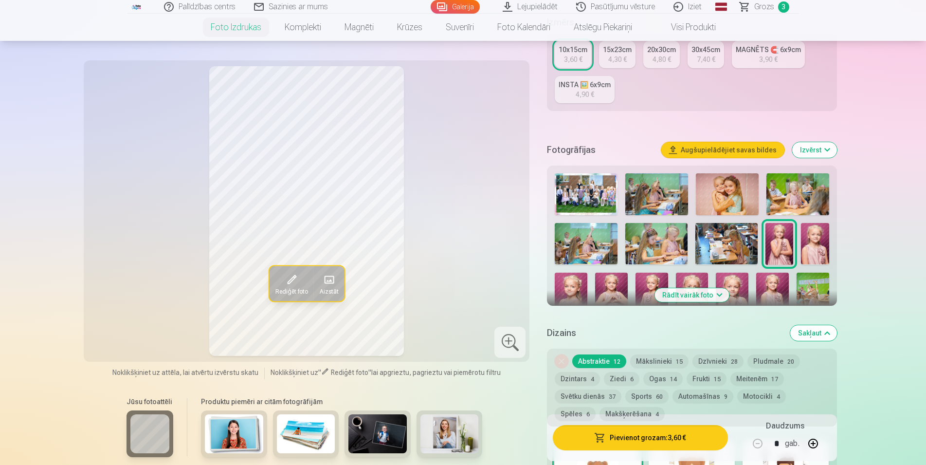
click at [820, 243] on img at bounding box center [815, 244] width 28 height 42
click at [580, 282] on img at bounding box center [571, 297] width 33 height 49
click at [614, 288] on img at bounding box center [611, 297] width 33 height 49
click at [640, 286] on img at bounding box center [652, 297] width 33 height 49
click at [697, 279] on img at bounding box center [692, 297] width 33 height 49
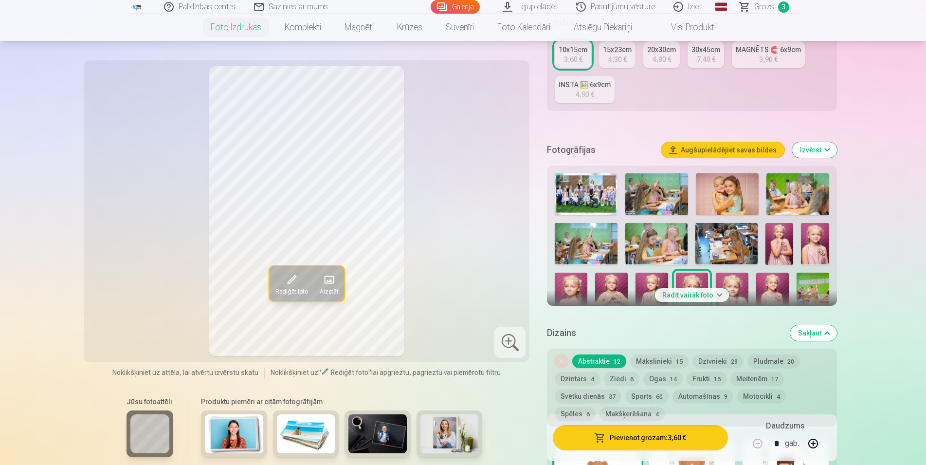
click at [728, 275] on img at bounding box center [732, 297] width 33 height 49
click at [782, 285] on img at bounding box center [772, 297] width 33 height 49
click at [821, 289] on img at bounding box center [813, 297] width 33 height 49
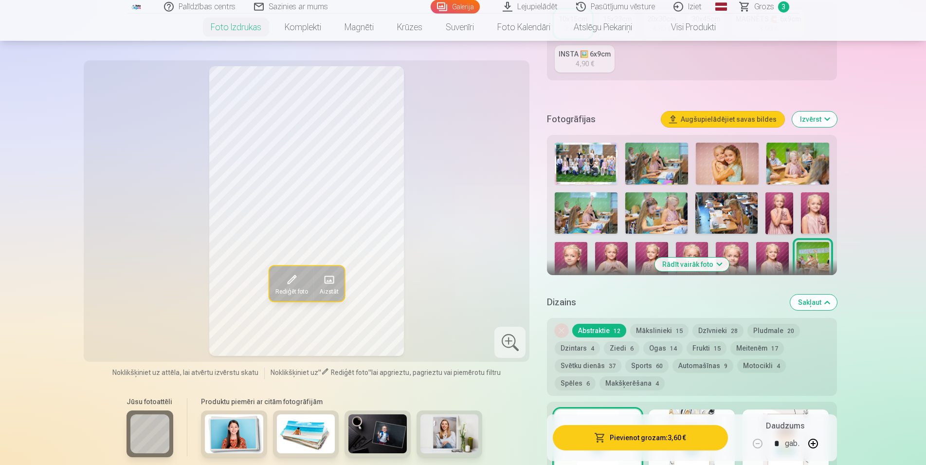
scroll to position [248, 0]
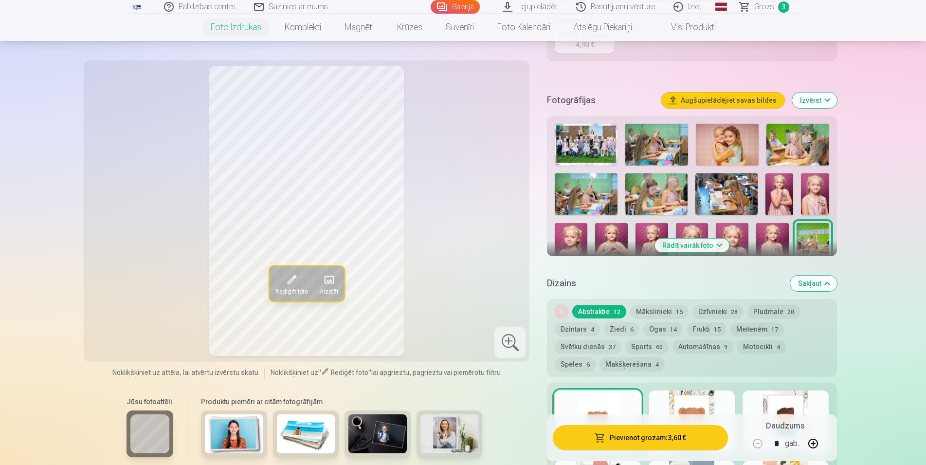
click at [678, 242] on button "Rādīt vairāk foto" at bounding box center [692, 245] width 74 height 14
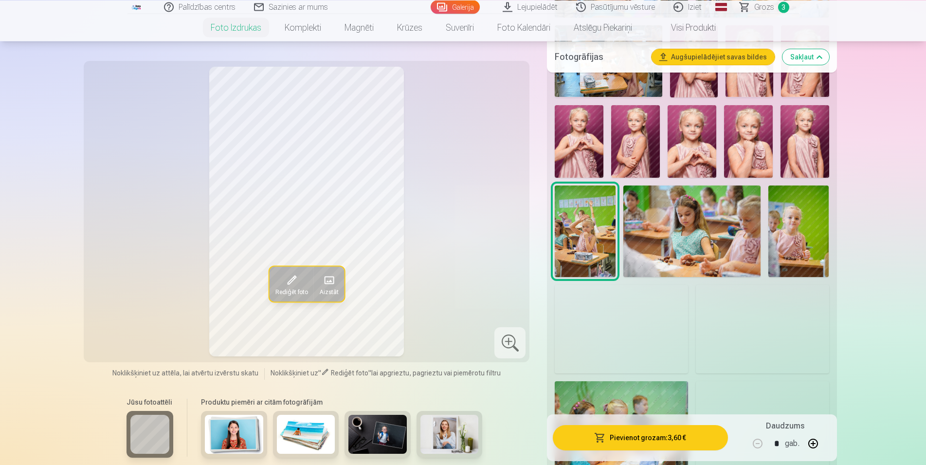
scroll to position [645, 0]
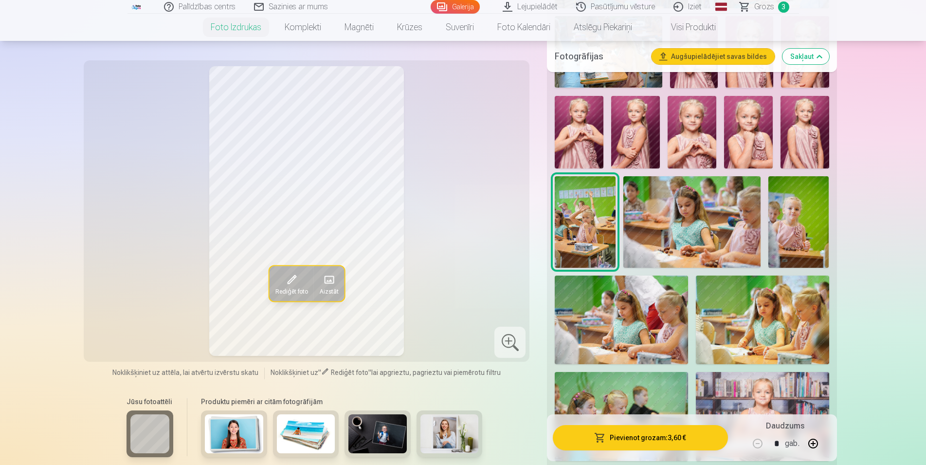
click at [809, 219] on img at bounding box center [799, 222] width 61 height 92
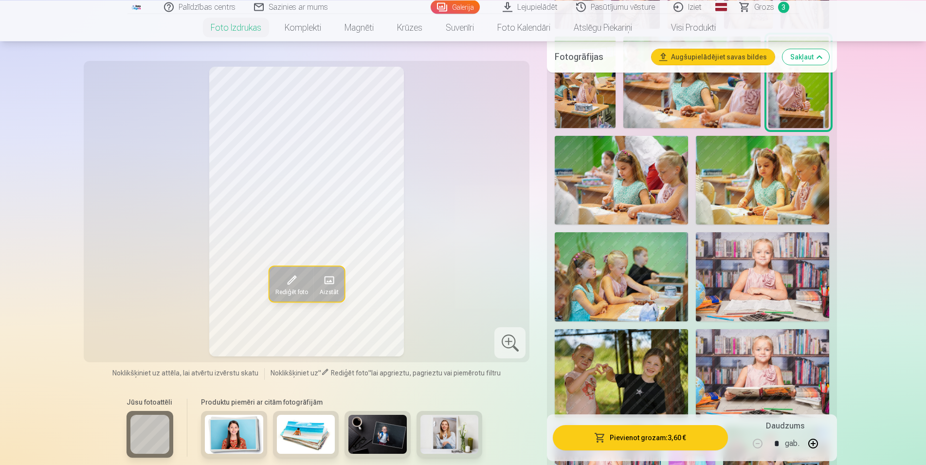
scroll to position [794, 0]
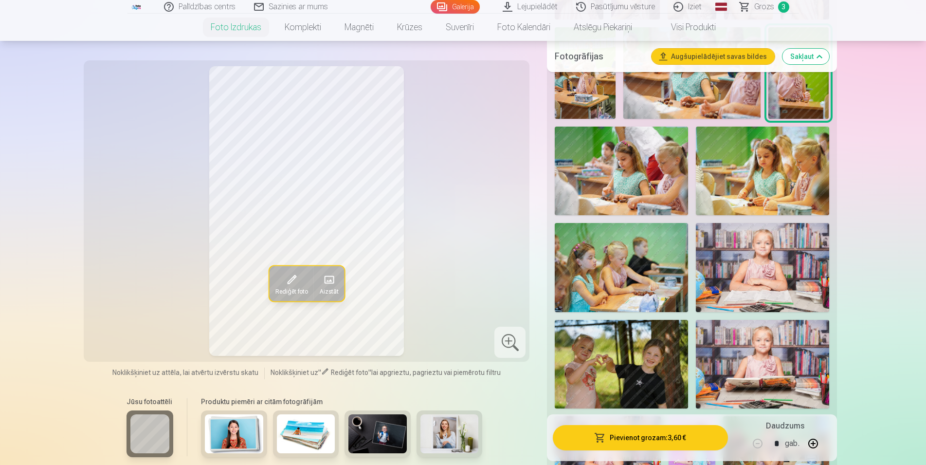
click at [768, 248] on img at bounding box center [762, 267] width 133 height 89
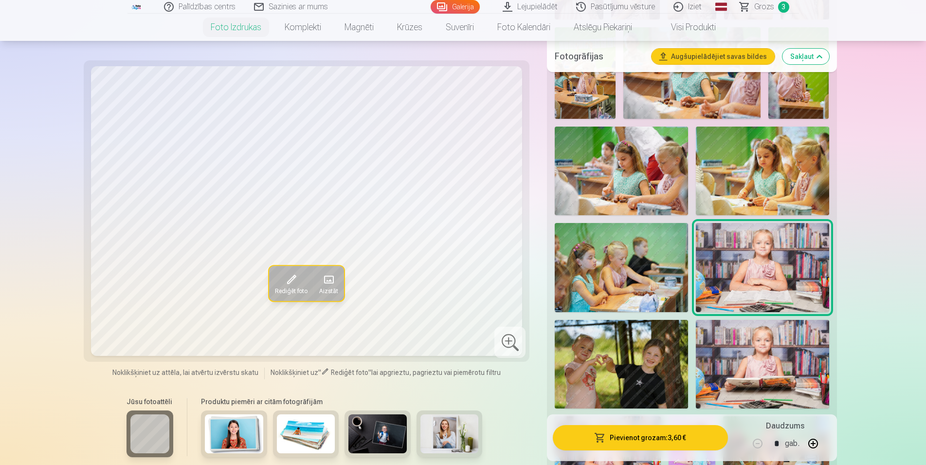
click at [761, 341] on img at bounding box center [762, 364] width 133 height 89
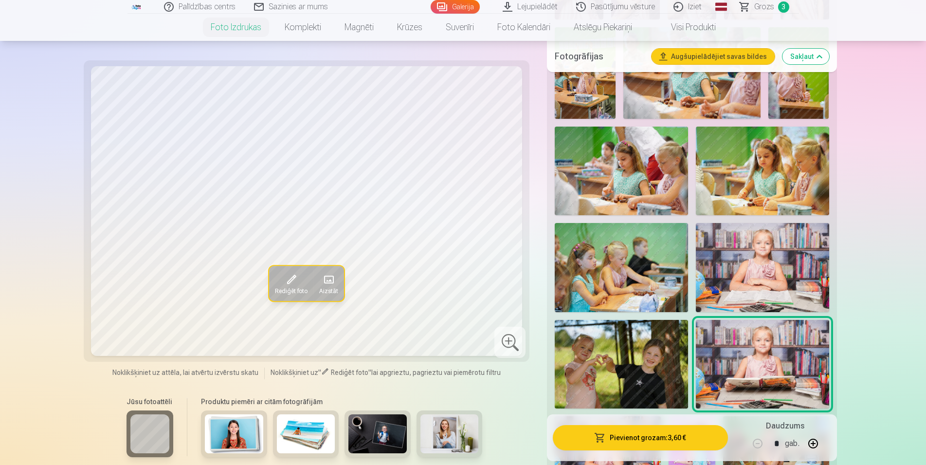
click at [767, 299] on img at bounding box center [762, 267] width 133 height 89
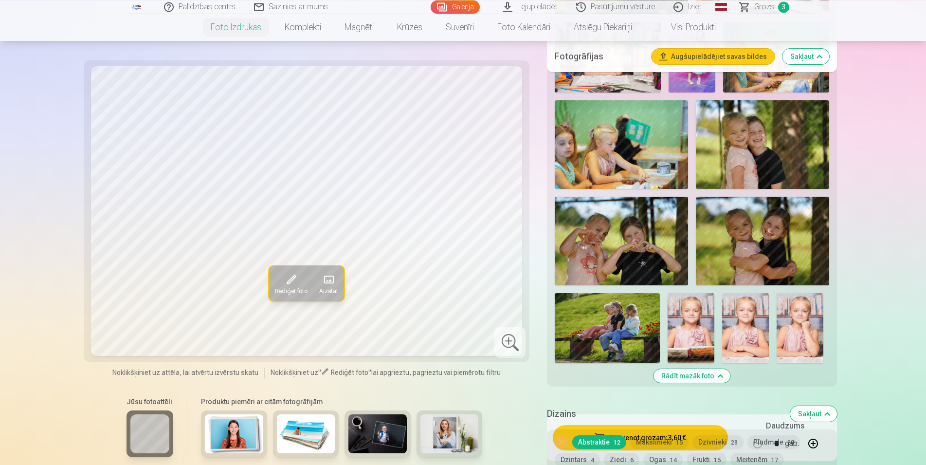
scroll to position [1192, 0]
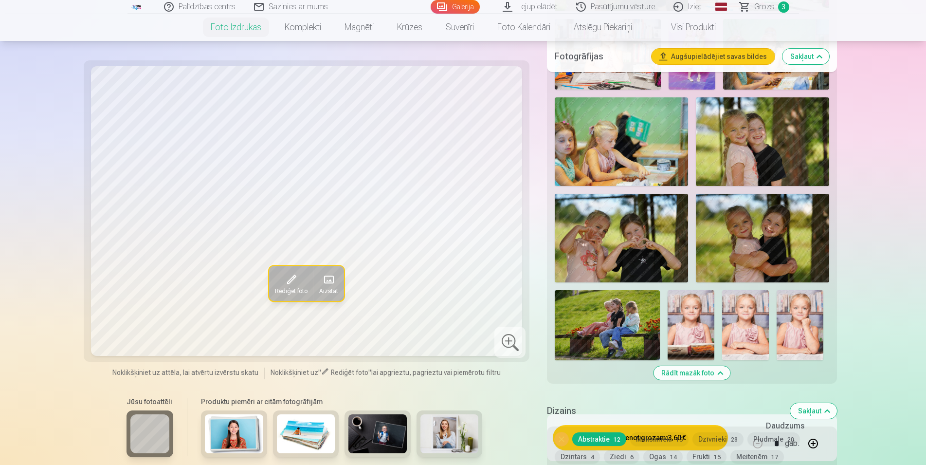
click at [809, 332] on img at bounding box center [800, 325] width 47 height 70
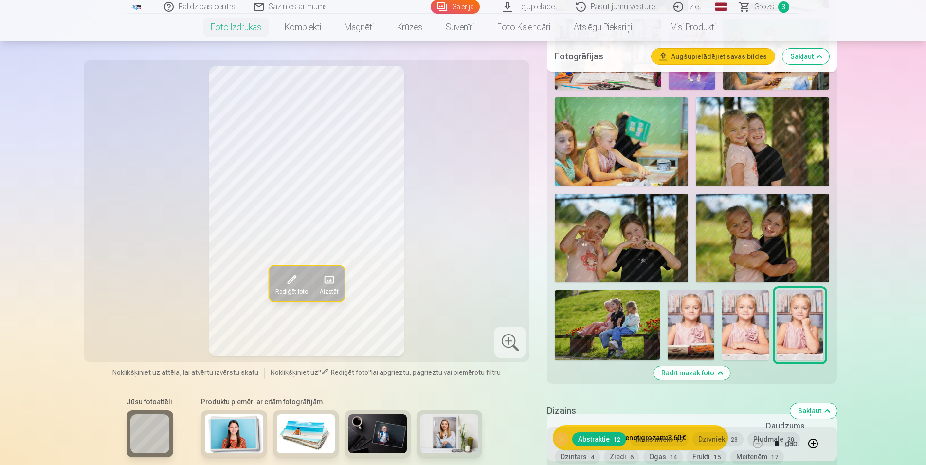
click at [746, 330] on img at bounding box center [745, 325] width 47 height 70
click at [694, 330] on img at bounding box center [691, 325] width 47 height 70
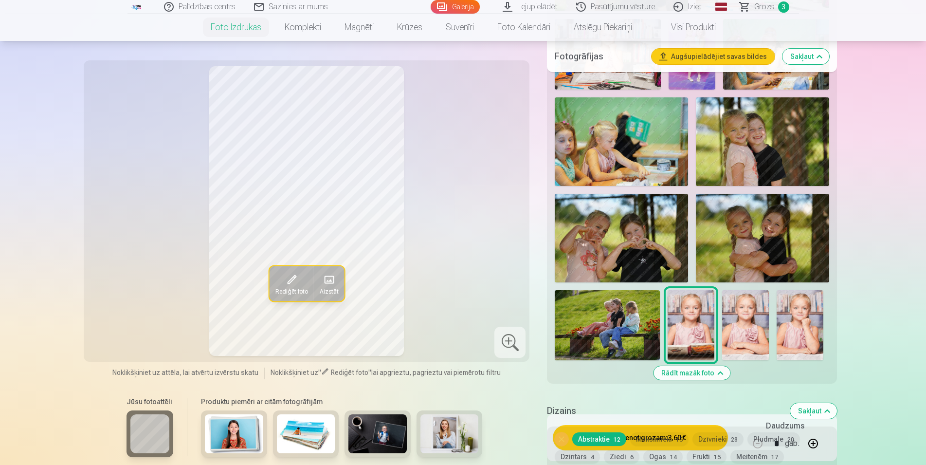
click at [741, 317] on img at bounding box center [745, 325] width 47 height 70
click at [809, 305] on img at bounding box center [800, 325] width 47 height 70
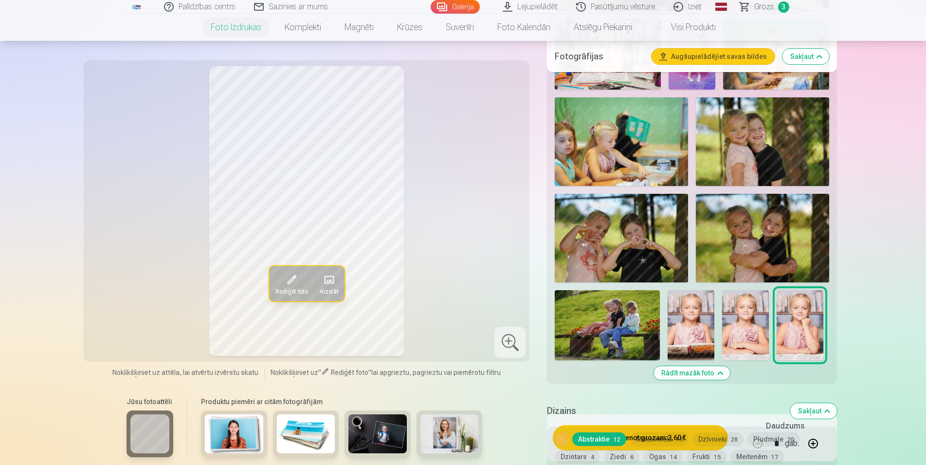
scroll to position [1092, 0]
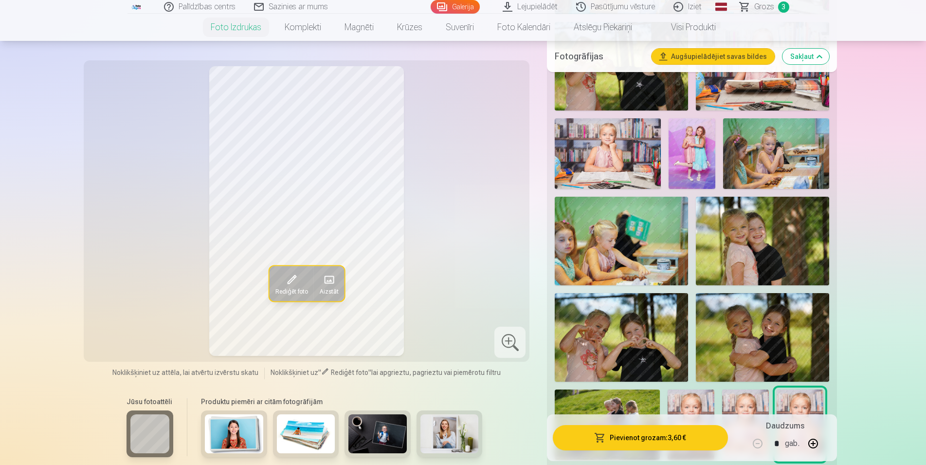
click at [608, 152] on img at bounding box center [608, 153] width 106 height 71
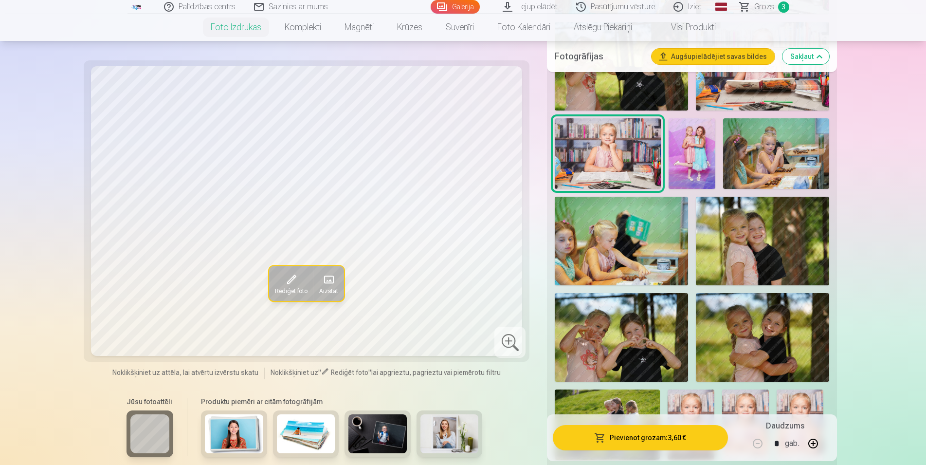
click at [682, 164] on img at bounding box center [692, 153] width 47 height 71
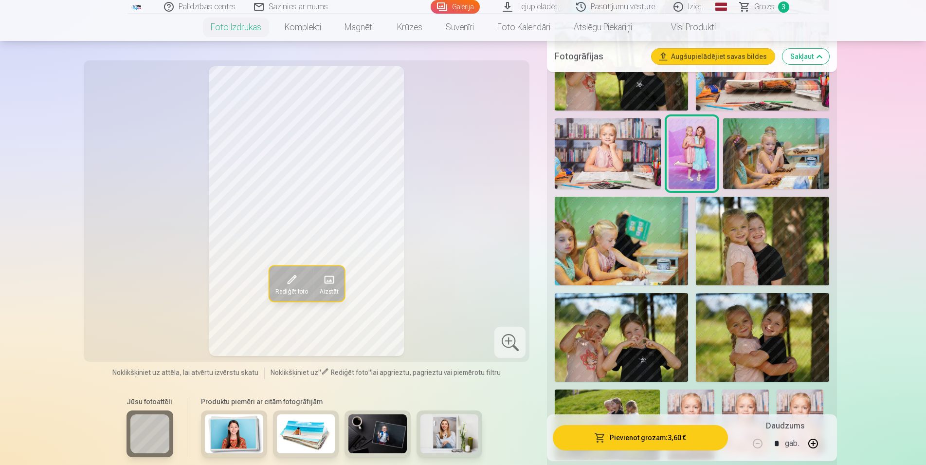
click at [614, 147] on img at bounding box center [608, 153] width 106 height 71
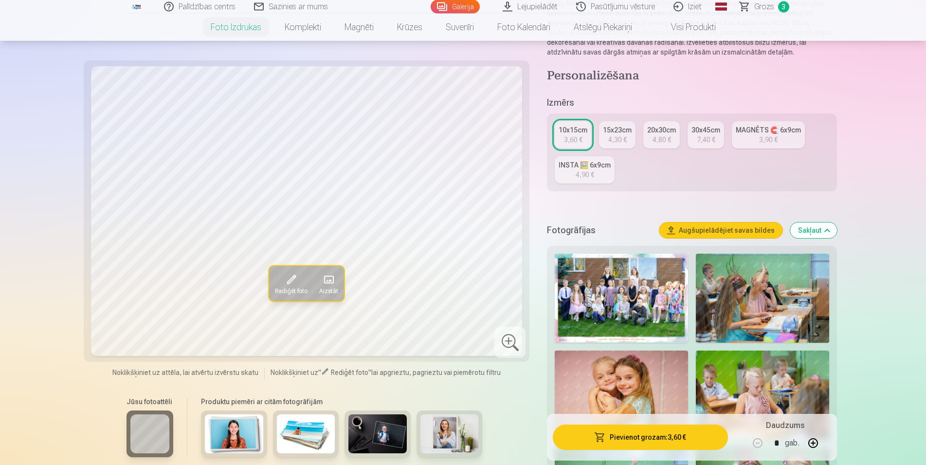
scroll to position [99, 0]
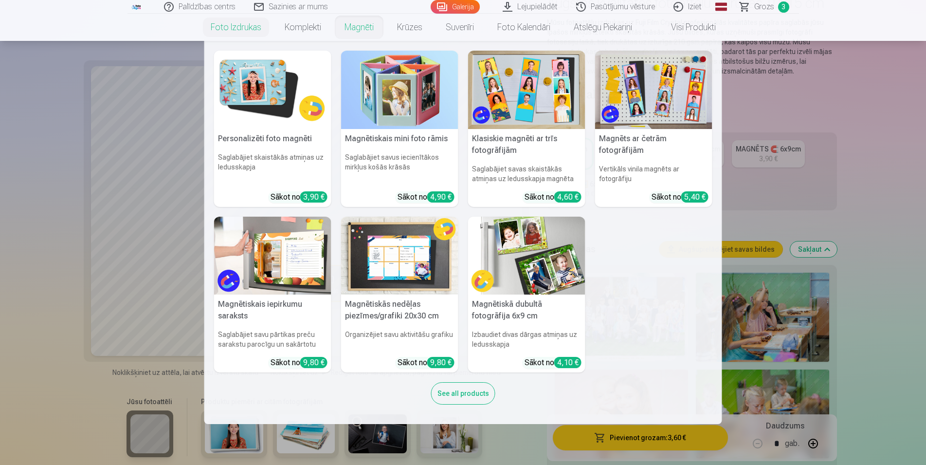
click at [357, 30] on link "Magnēti" at bounding box center [359, 27] width 53 height 27
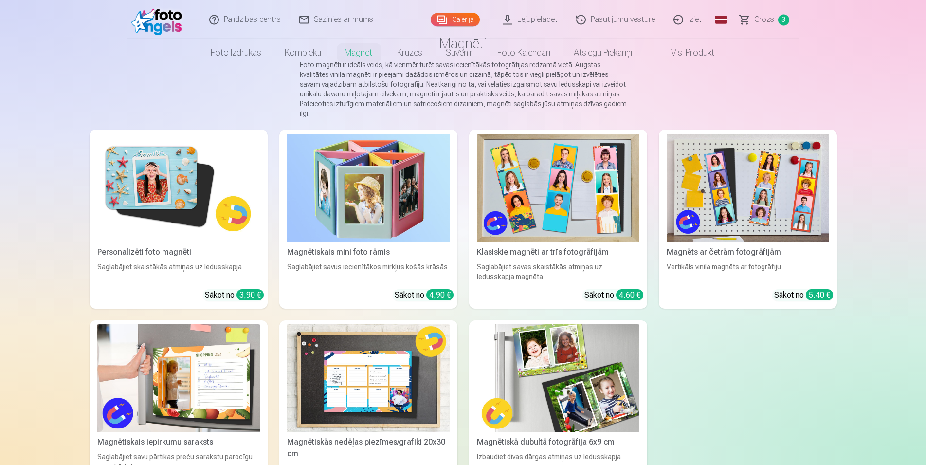
scroll to position [149, 0]
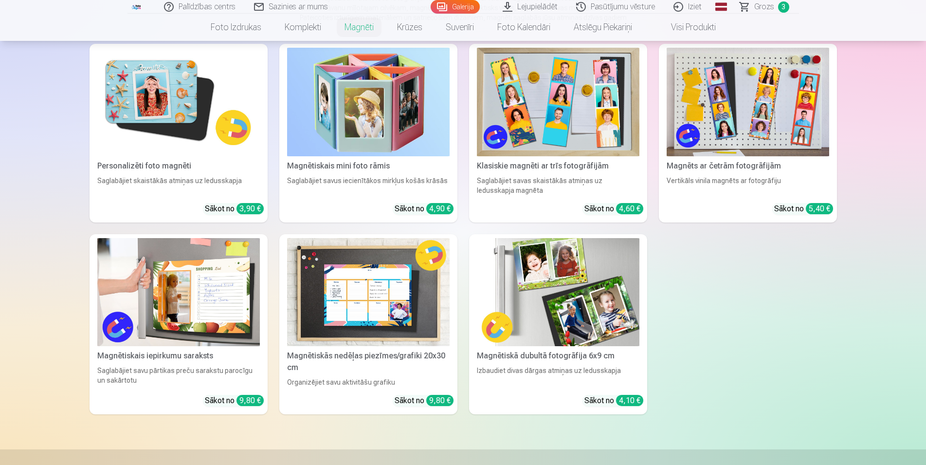
click at [187, 269] on img at bounding box center [178, 292] width 163 height 109
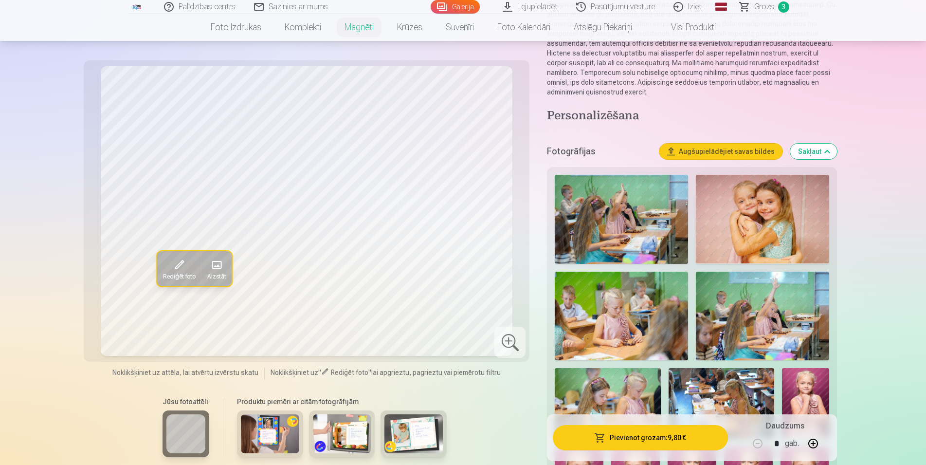
scroll to position [149, 0]
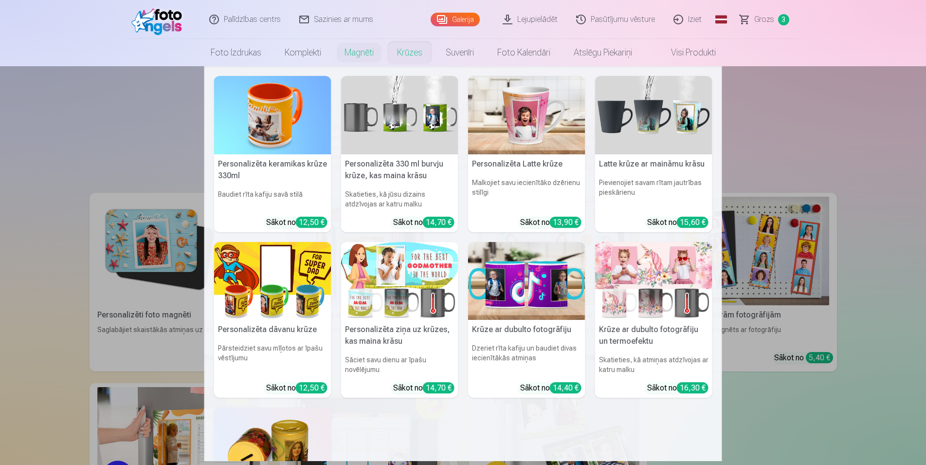
click at [417, 56] on link "Krūzes" at bounding box center [409, 52] width 49 height 27
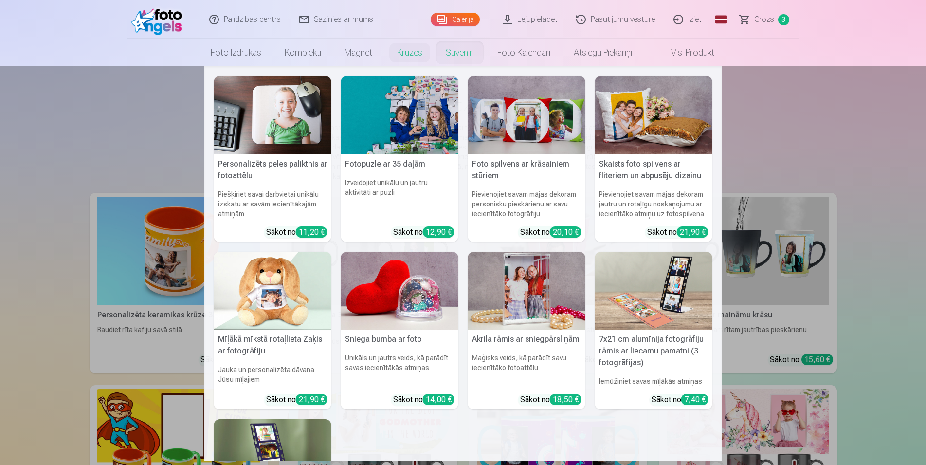
click at [468, 55] on link "Suvenīri" at bounding box center [460, 52] width 52 height 27
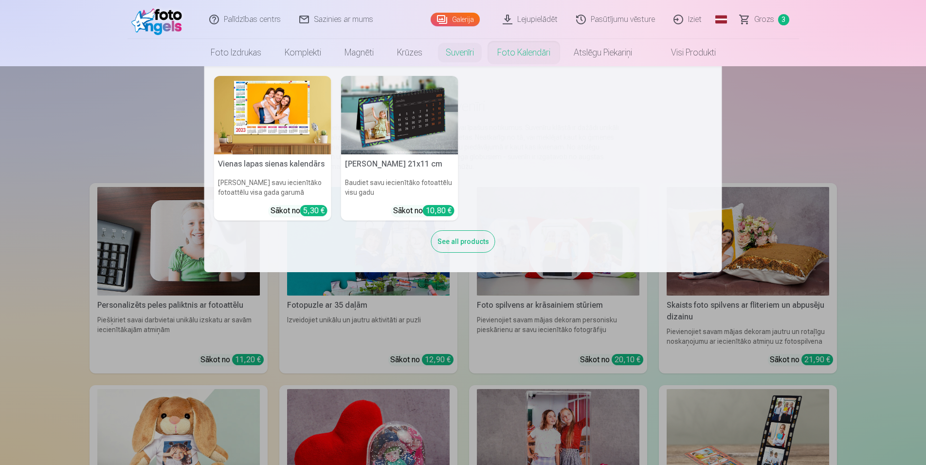
click at [522, 55] on link "Foto kalendāri" at bounding box center [524, 52] width 76 height 27
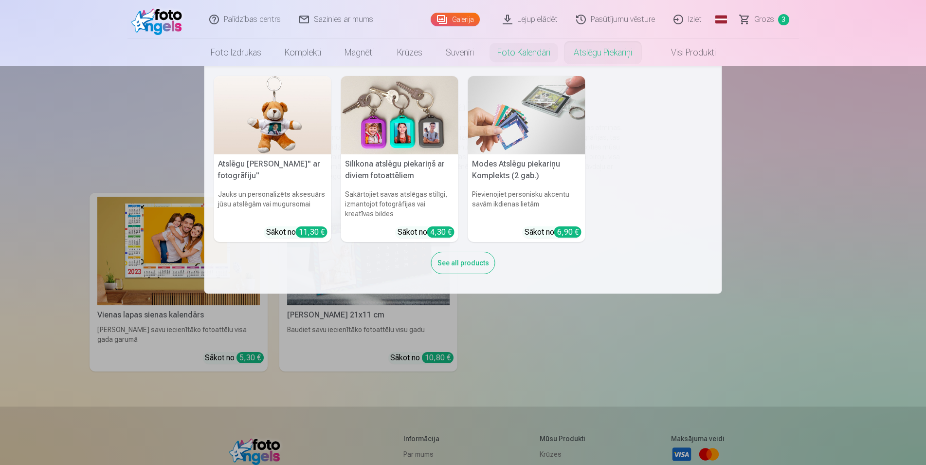
click at [605, 50] on link "Atslēgu piekariņi" at bounding box center [603, 52] width 82 height 27
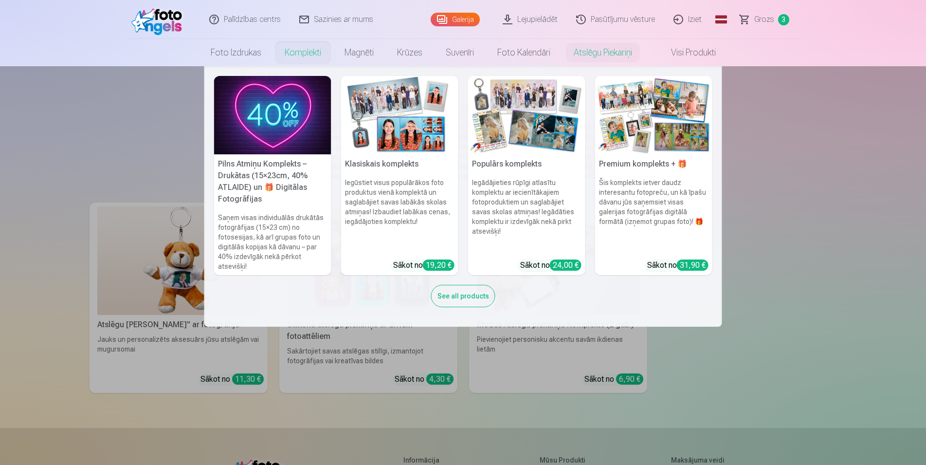
click at [297, 50] on link "Komplekti" at bounding box center [303, 52] width 60 height 27
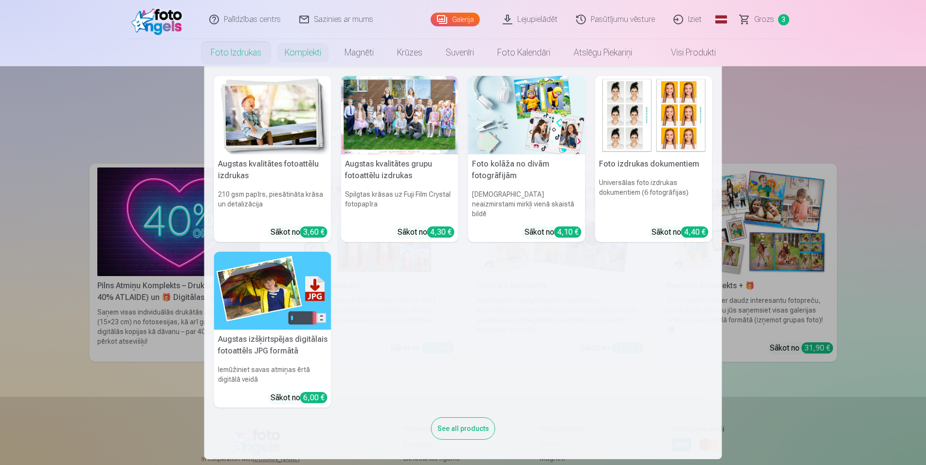
click at [672, 132] on img at bounding box center [653, 115] width 117 height 78
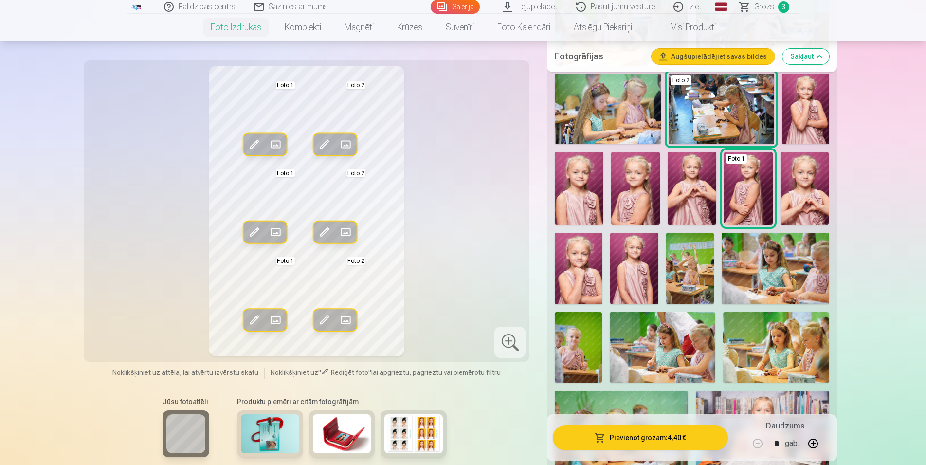
scroll to position [397, 0]
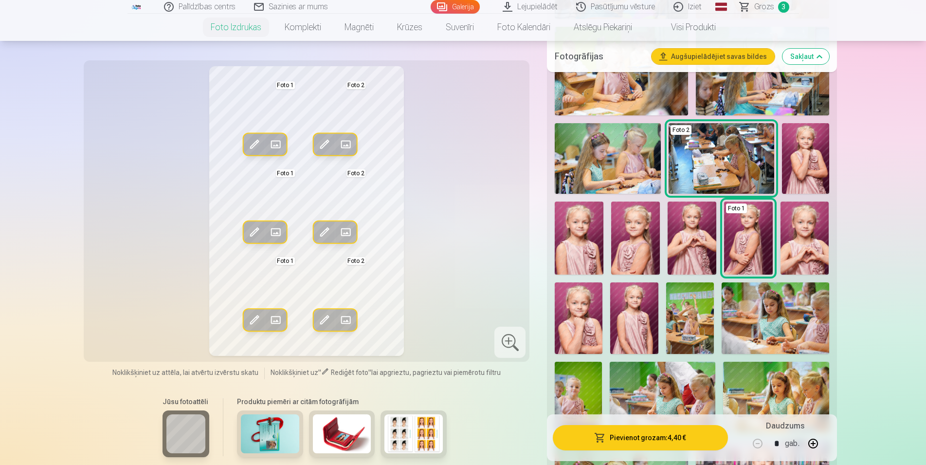
click at [646, 248] on img at bounding box center [635, 238] width 49 height 73
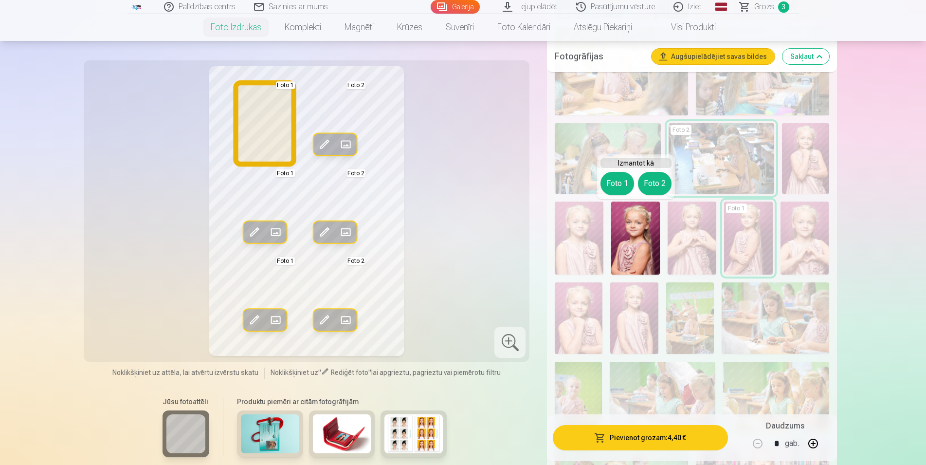
click at [610, 178] on button "Foto 1" at bounding box center [618, 183] width 34 height 23
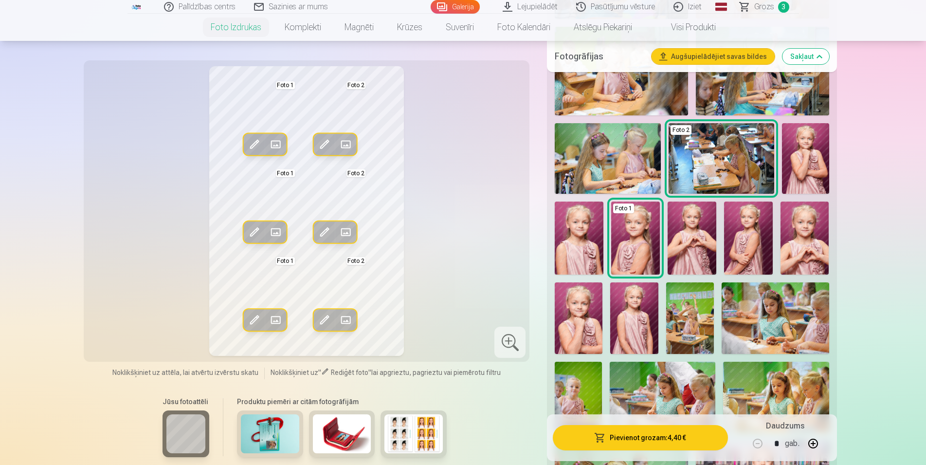
click at [740, 249] on img at bounding box center [748, 238] width 49 height 73
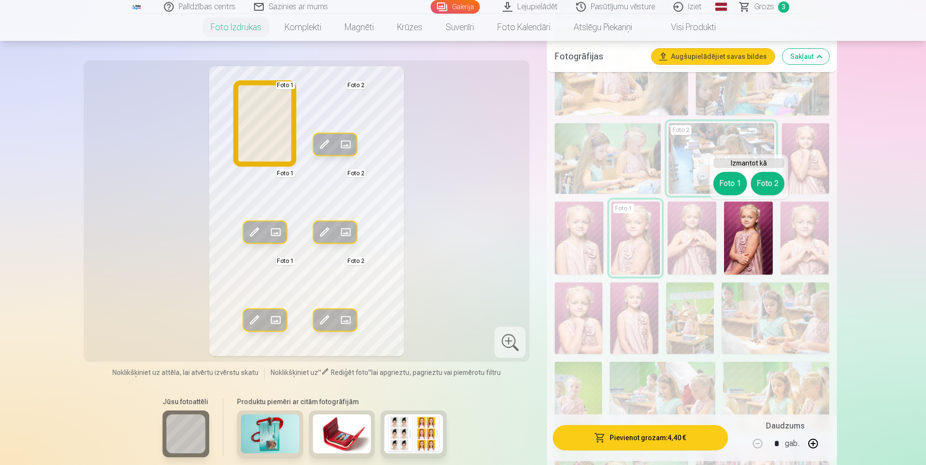
click at [725, 180] on button "Foto 1" at bounding box center [731, 183] width 34 height 23
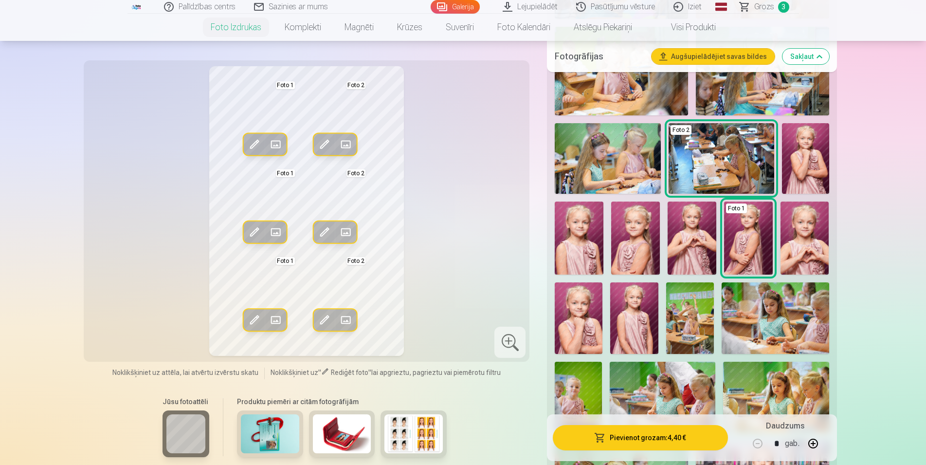
click at [641, 243] on img at bounding box center [635, 238] width 49 height 73
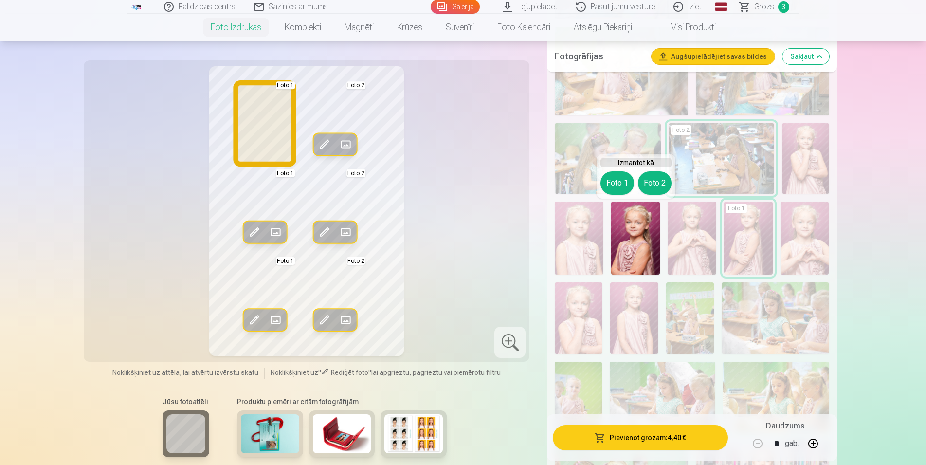
click at [623, 182] on button "Foto 1" at bounding box center [618, 182] width 34 height 23
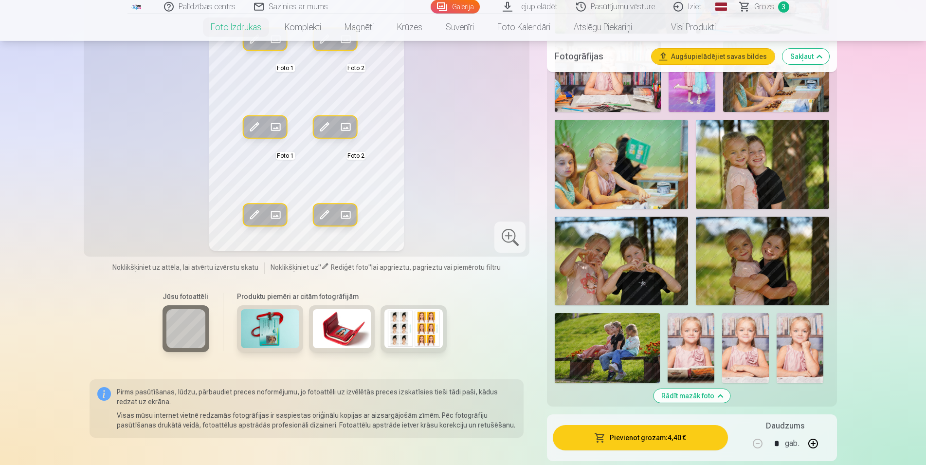
scroll to position [1043, 0]
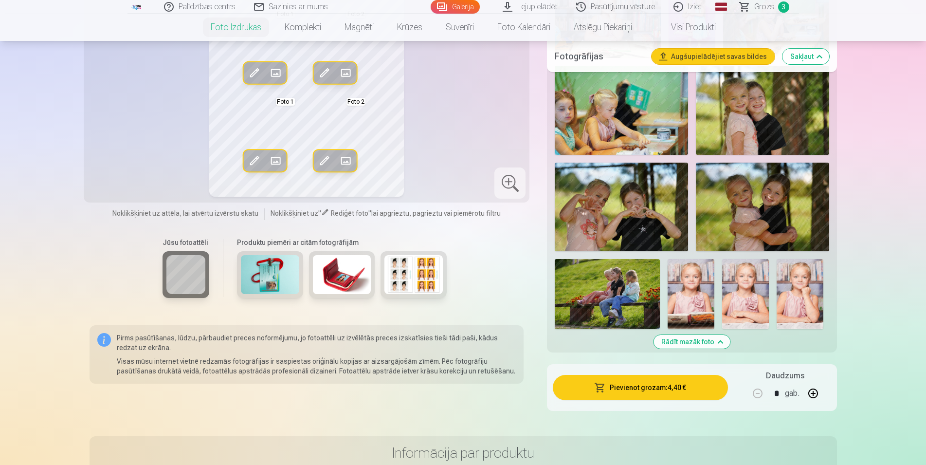
click at [748, 297] on img at bounding box center [745, 294] width 47 height 70
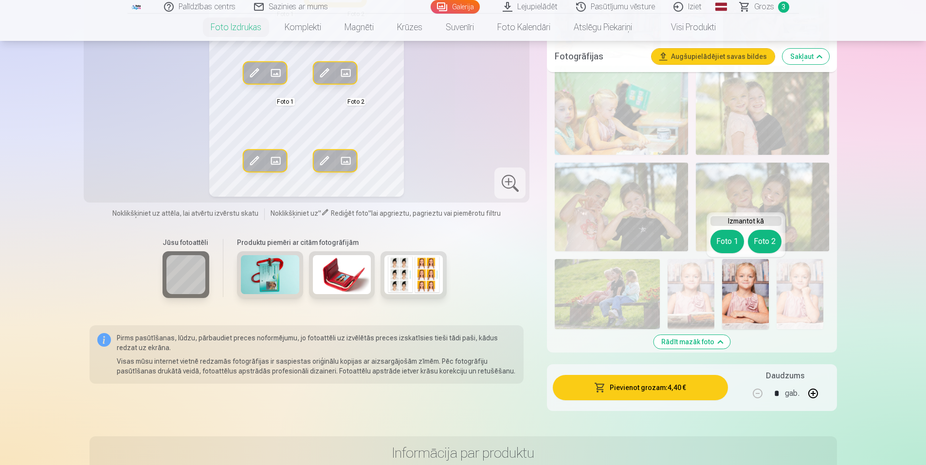
click at [760, 243] on button "Foto 2" at bounding box center [765, 241] width 34 height 23
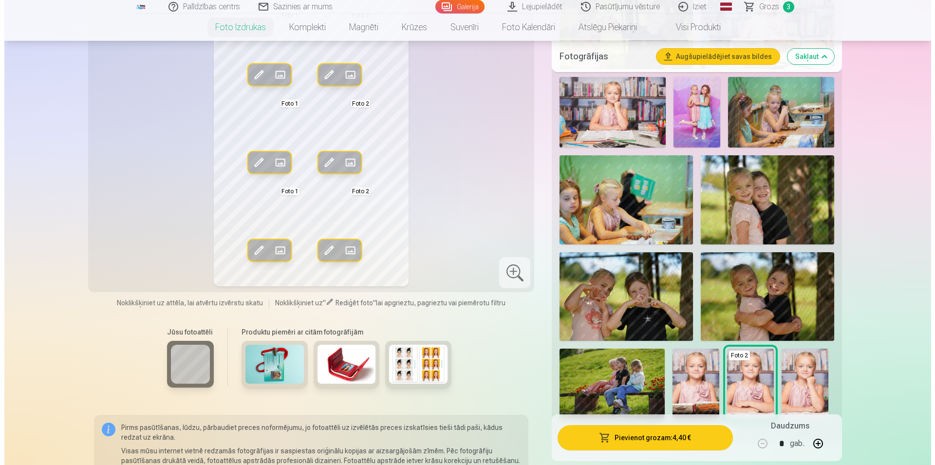
scroll to position [1092, 0]
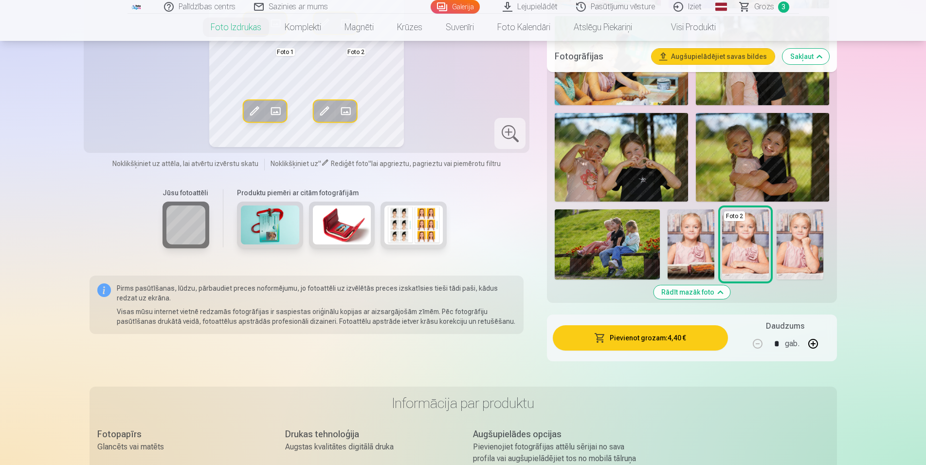
click at [630, 336] on button "Pievienot grozam : 4,40 €" at bounding box center [640, 337] width 175 height 25
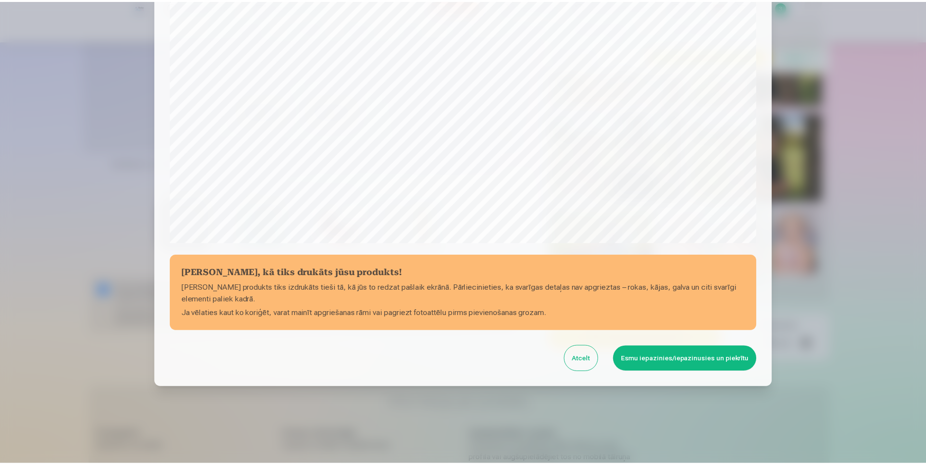
scroll to position [236, 0]
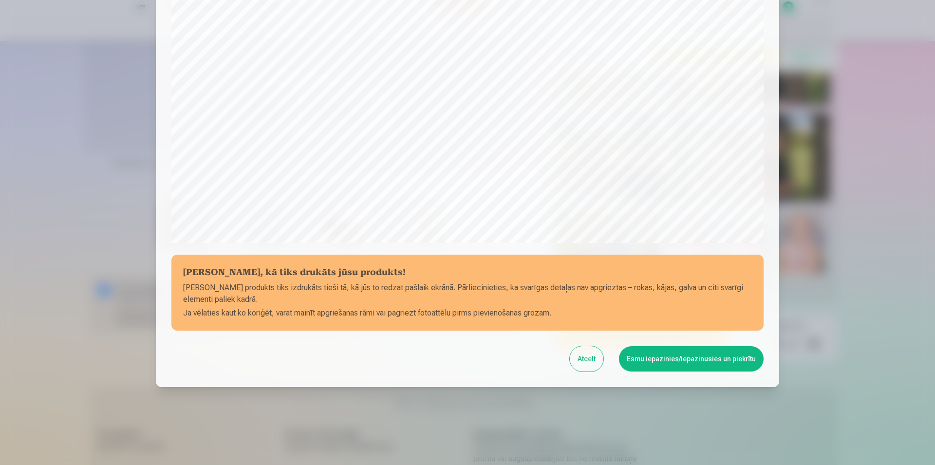
click at [689, 361] on button "Esmu iepazinies/iepazinusies un piekrītu" at bounding box center [691, 358] width 145 height 25
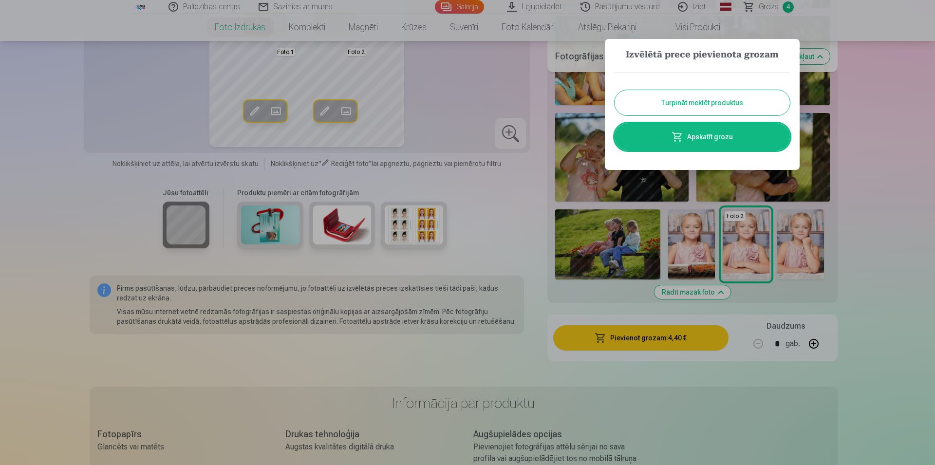
click at [710, 100] on button "Turpināt meklēt produktus" at bounding box center [701, 102] width 175 height 25
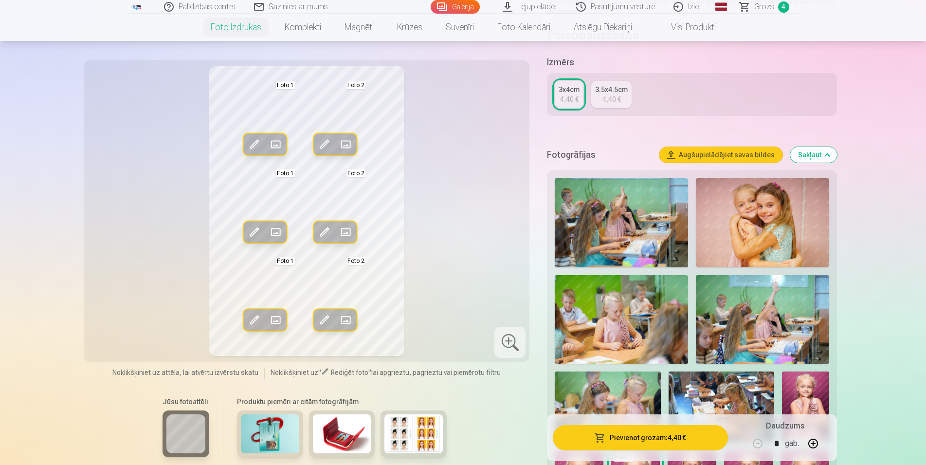
scroll to position [0, 0]
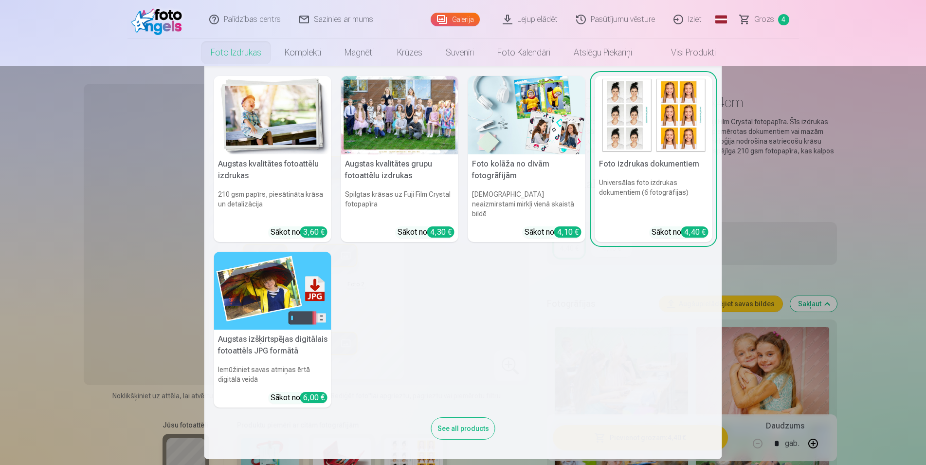
click at [228, 55] on link "Foto izdrukas" at bounding box center [236, 52] width 74 height 27
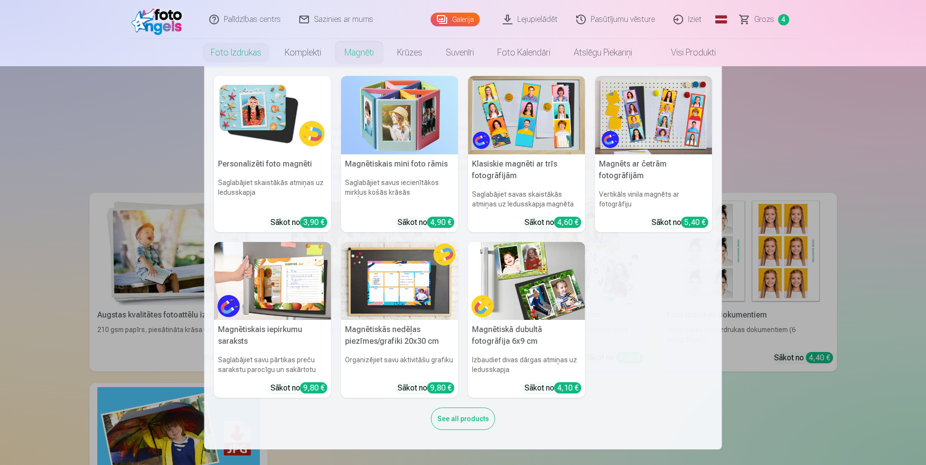
click at [368, 53] on link "Magnēti" at bounding box center [359, 52] width 53 height 27
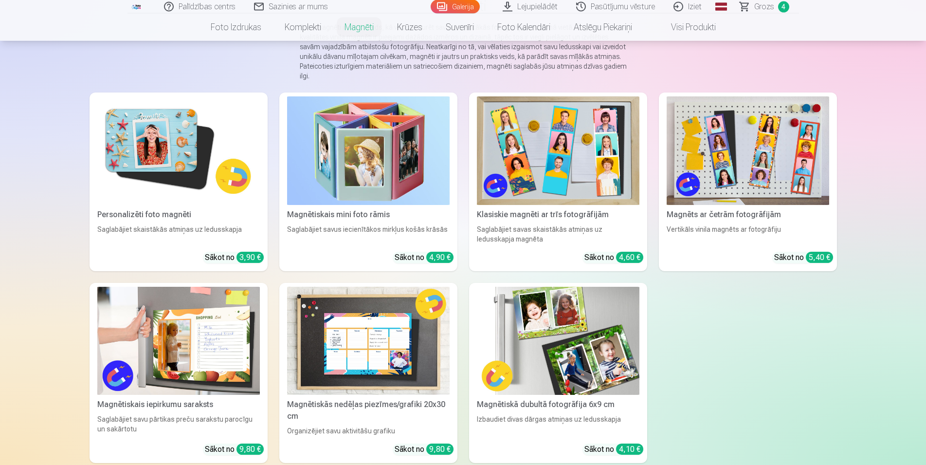
scroll to position [99, 0]
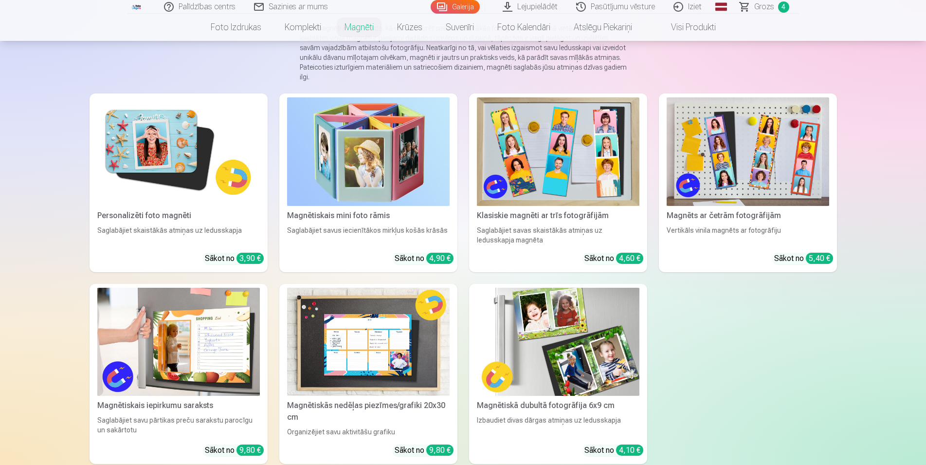
click at [189, 146] on img at bounding box center [178, 151] width 163 height 109
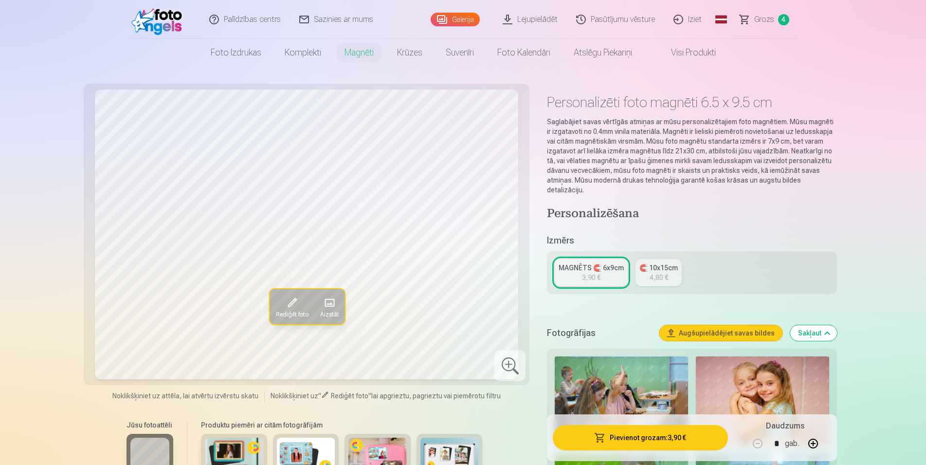
click at [672, 264] on link "🧲 10x15cm 4,80 €" at bounding box center [659, 272] width 46 height 27
click at [595, 263] on div "MAGNĒTS 🧲 6x9cm" at bounding box center [591, 268] width 65 height 10
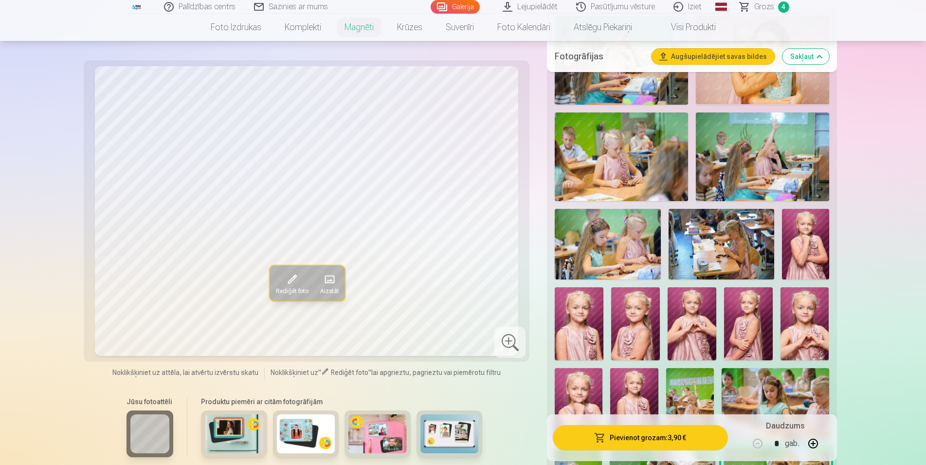
scroll to position [348, 0]
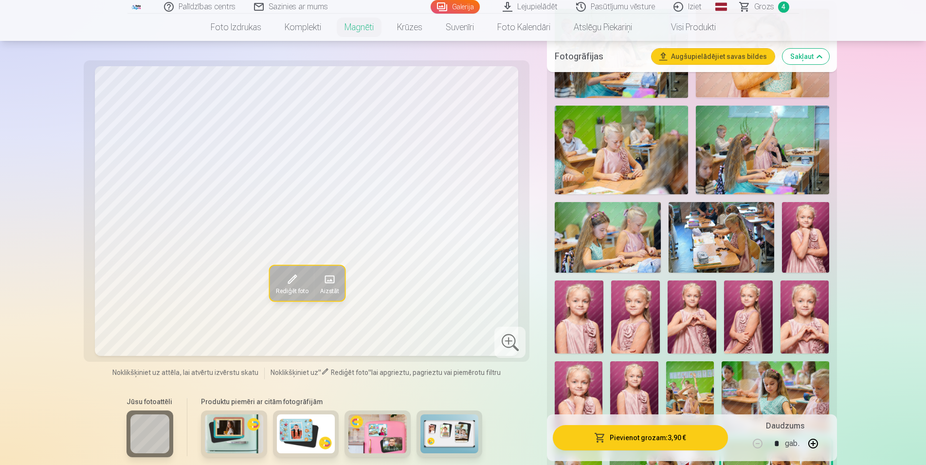
click at [461, 440] on img at bounding box center [450, 433] width 58 height 39
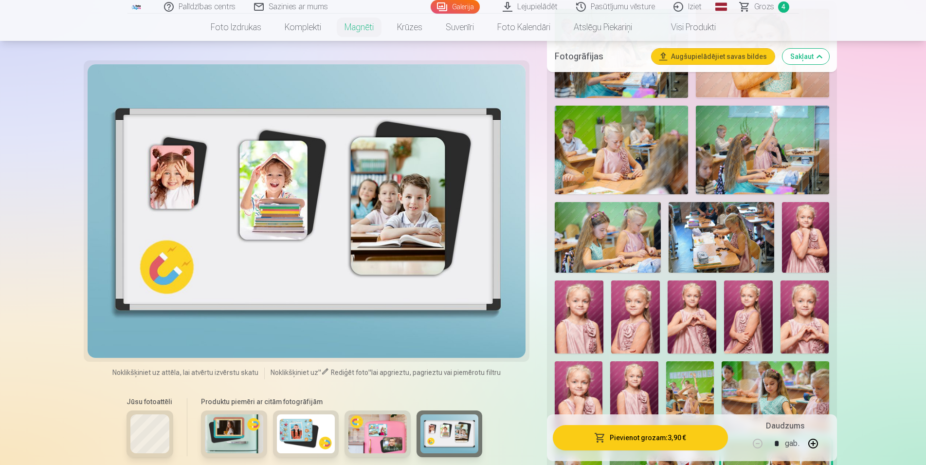
click at [368, 438] on img at bounding box center [377, 433] width 58 height 39
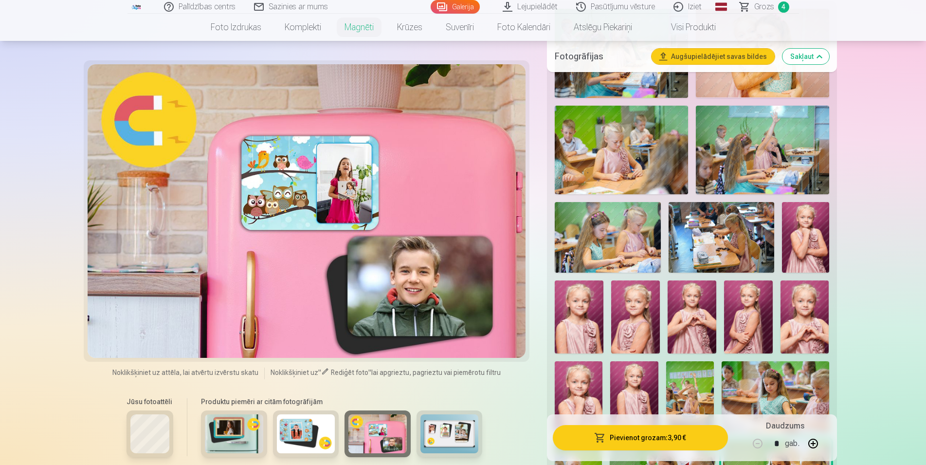
click at [319, 444] on img at bounding box center [306, 433] width 58 height 39
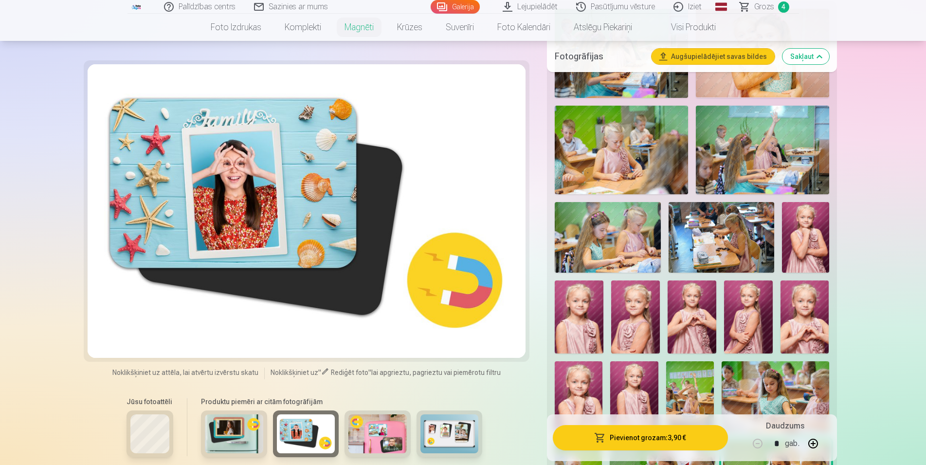
click at [252, 435] on img at bounding box center [234, 433] width 58 height 39
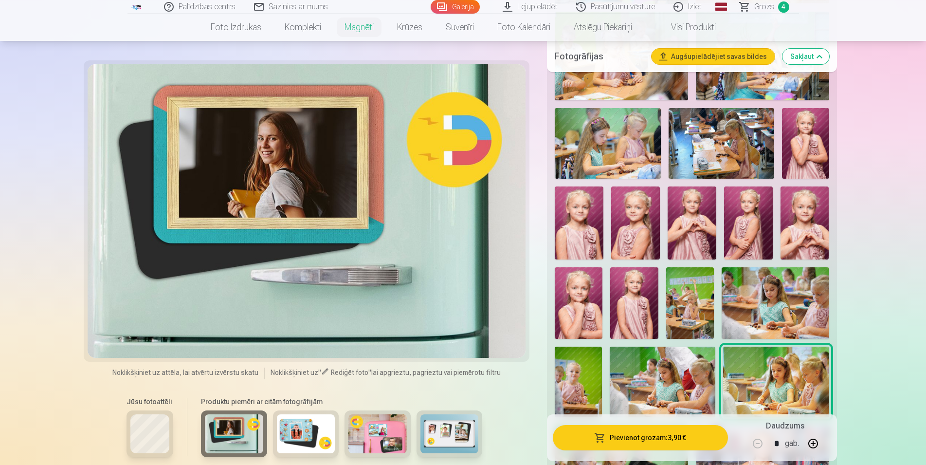
scroll to position [447, 0]
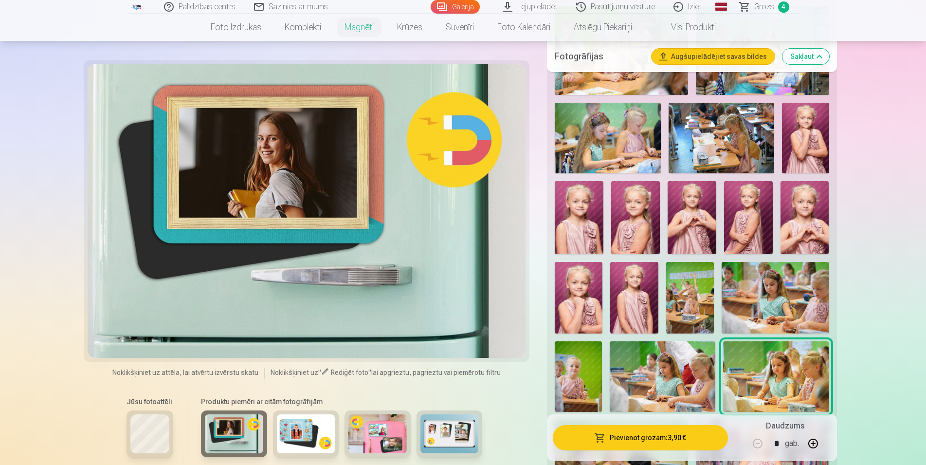
click at [436, 403] on h6 "Produktu piemēri ar citām fotogrāfijām" at bounding box center [341, 402] width 289 height 10
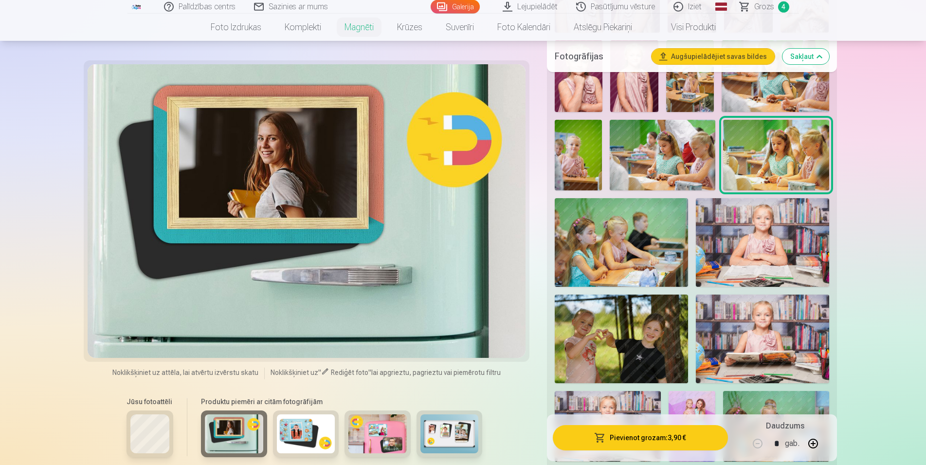
scroll to position [645, 0]
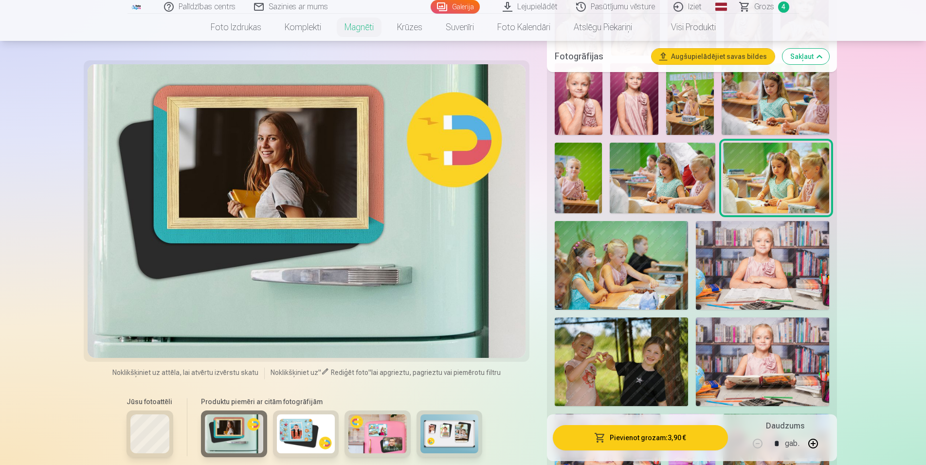
click at [770, 261] on img at bounding box center [762, 265] width 133 height 89
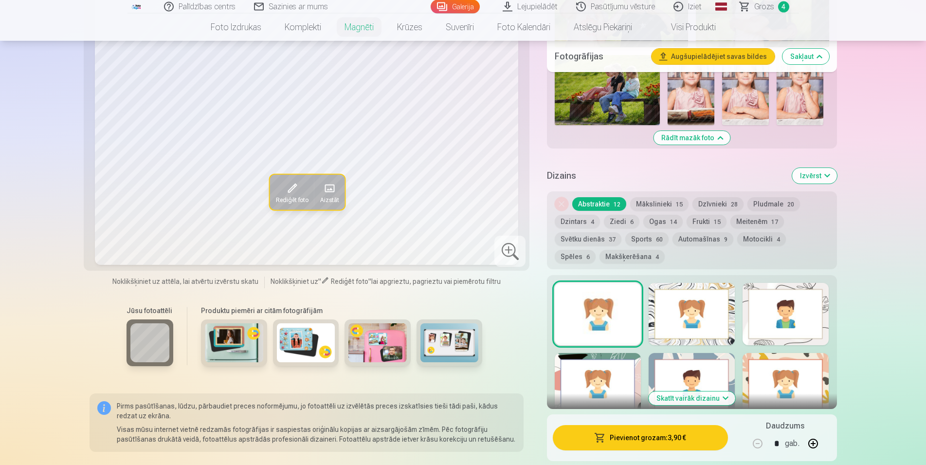
scroll to position [1291, 0]
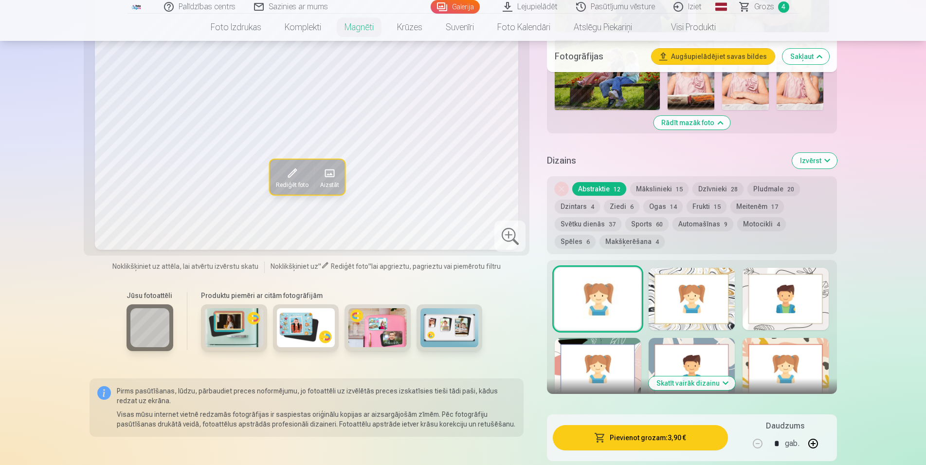
click at [712, 293] on div at bounding box center [692, 299] width 86 height 62
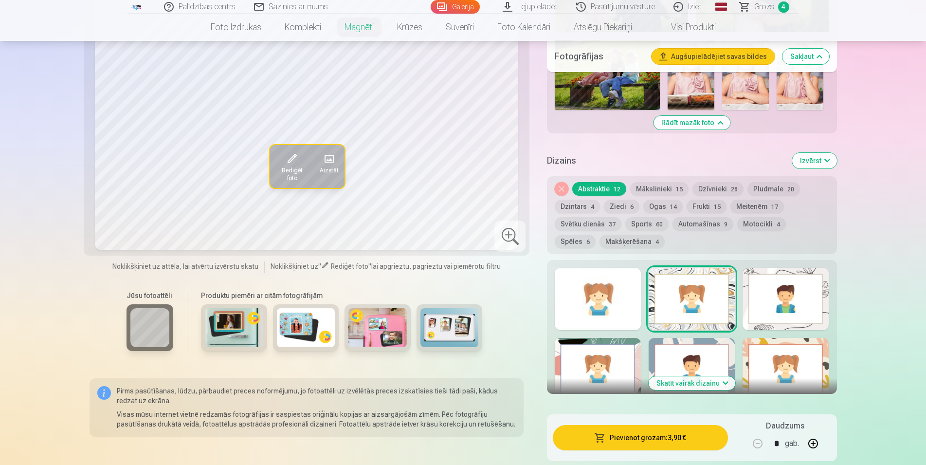
click at [813, 288] on div at bounding box center [786, 299] width 86 height 62
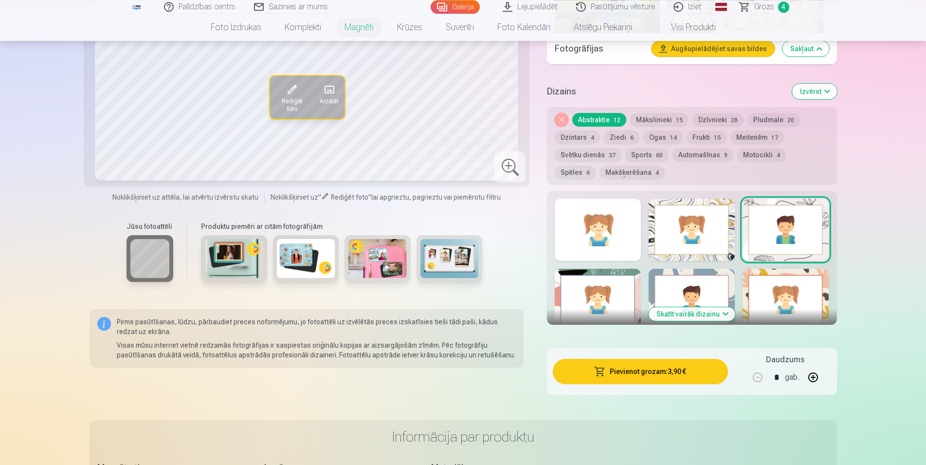
scroll to position [1390, 0]
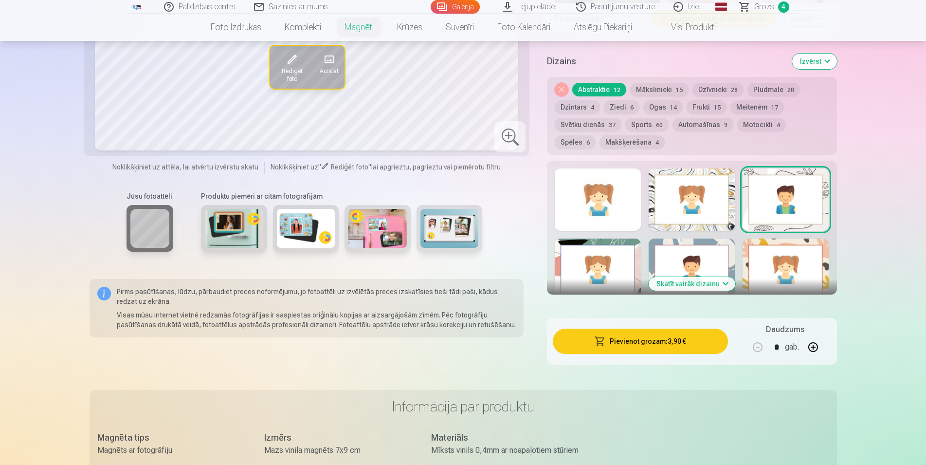
click at [686, 277] on button "Skatīt vairāk dizainu" at bounding box center [692, 284] width 87 height 14
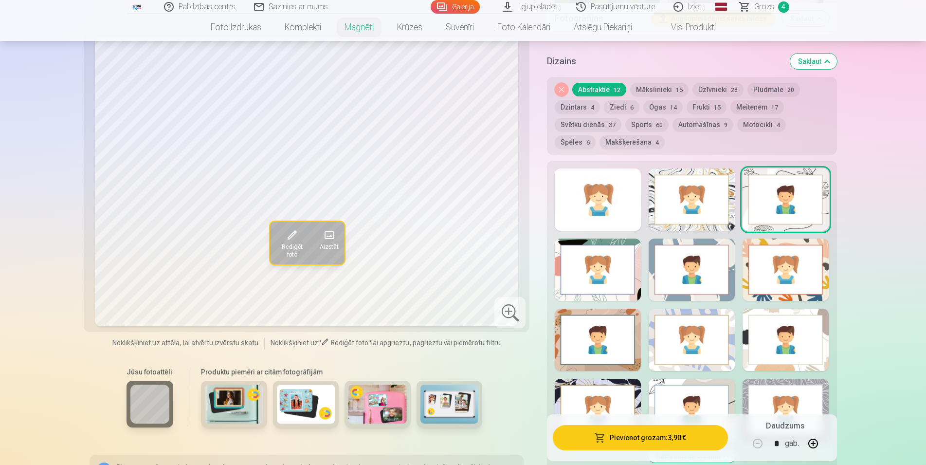
scroll to position [1340, 0]
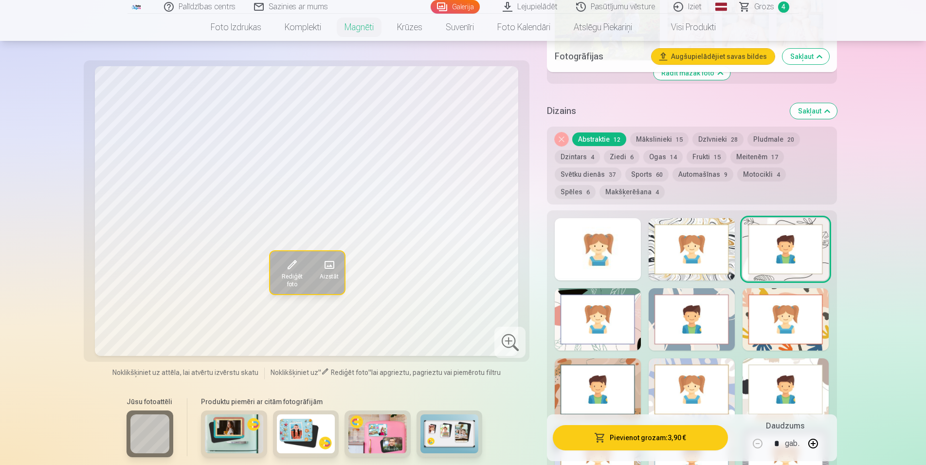
click at [818, 387] on div at bounding box center [786, 389] width 86 height 62
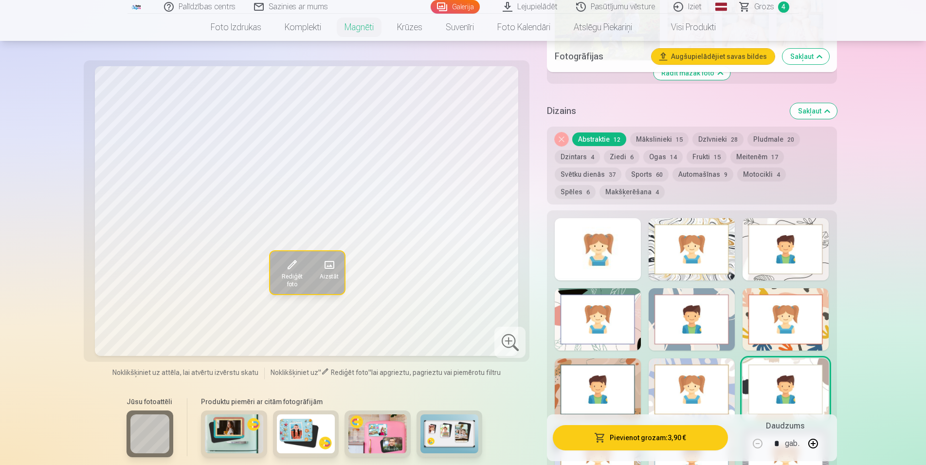
click at [747, 375] on div at bounding box center [786, 389] width 86 height 62
click at [674, 374] on div at bounding box center [692, 389] width 86 height 62
click at [623, 374] on div at bounding box center [598, 389] width 86 height 62
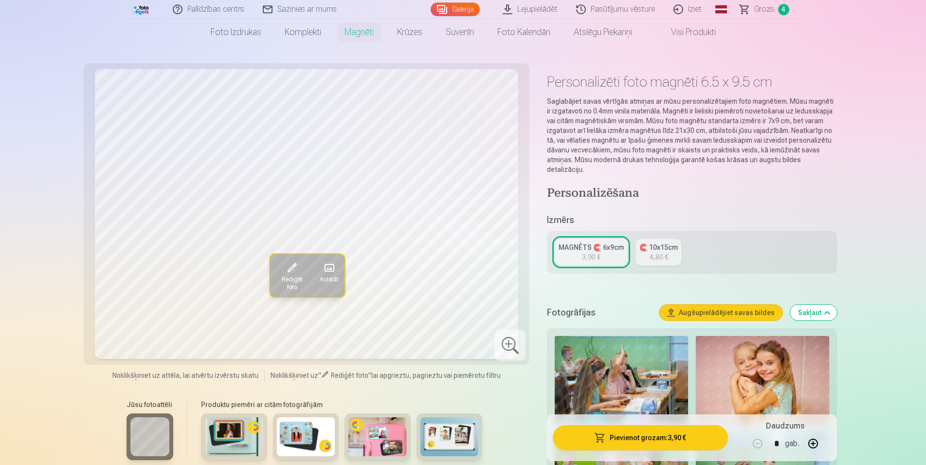
scroll to position [0, 0]
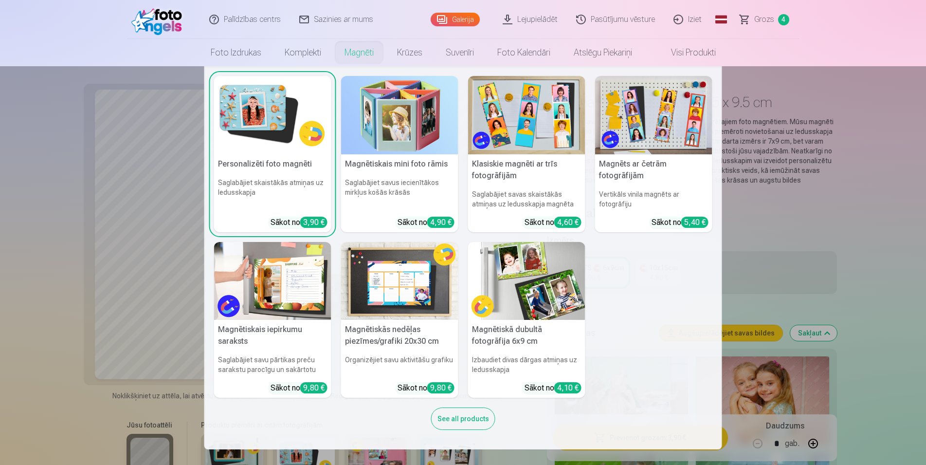
click at [557, 273] on img at bounding box center [526, 281] width 117 height 78
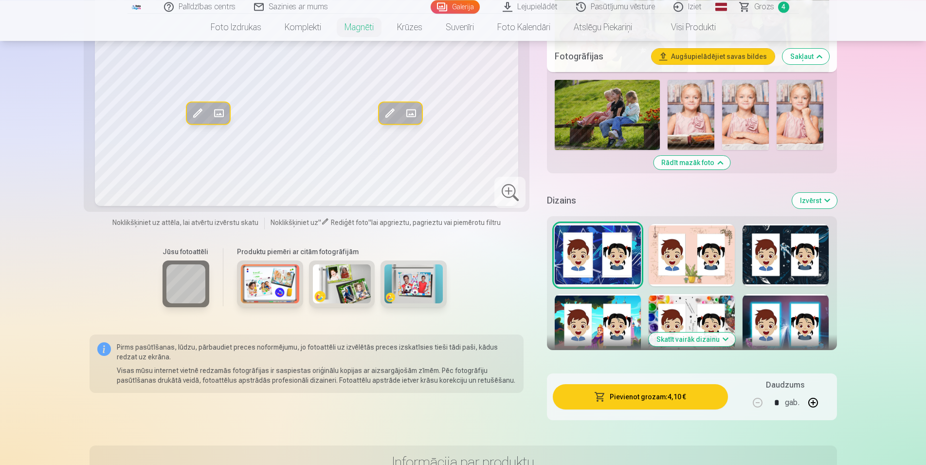
scroll to position [1192, 0]
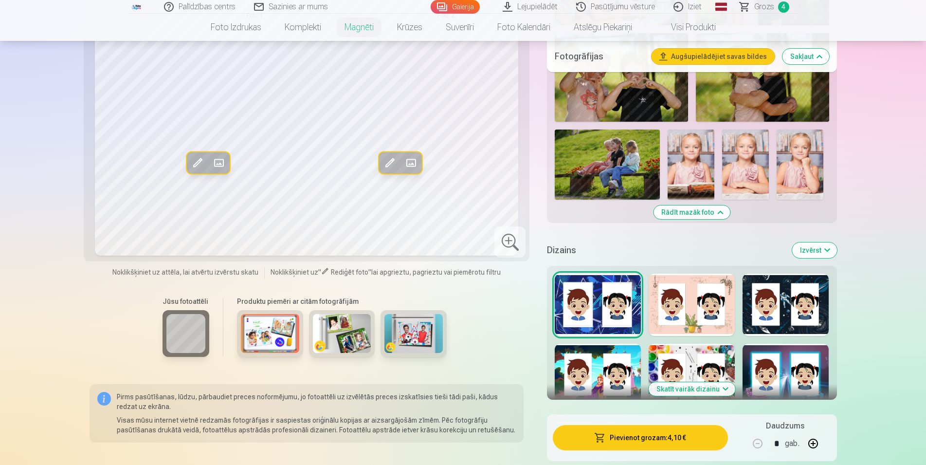
click at [677, 382] on button "Skatīt vairāk dizainu" at bounding box center [692, 389] width 87 height 14
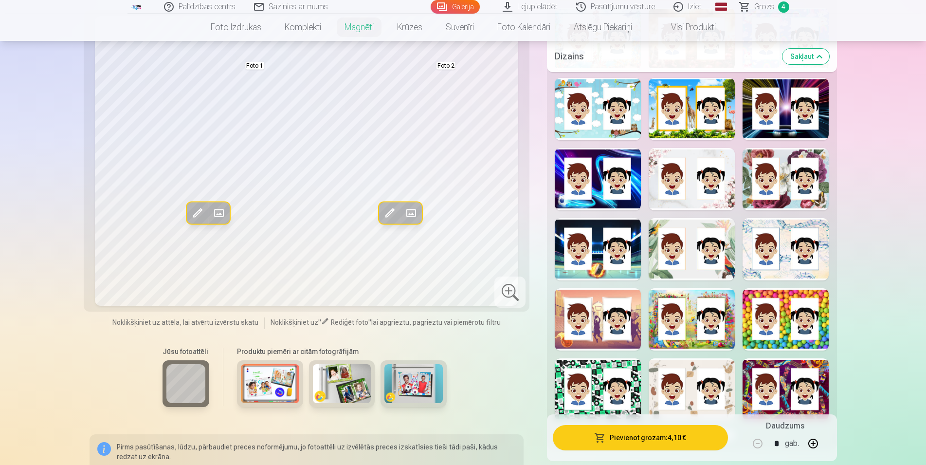
scroll to position [1688, 0]
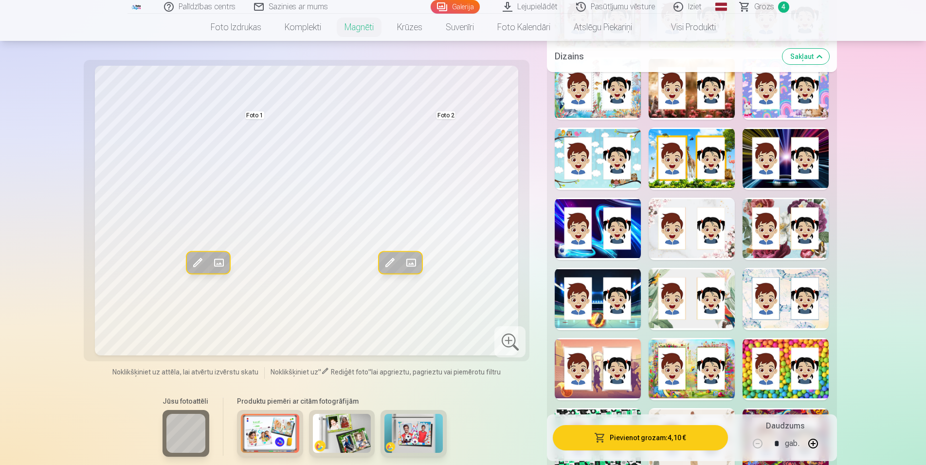
click at [612, 346] on div at bounding box center [598, 369] width 86 height 62
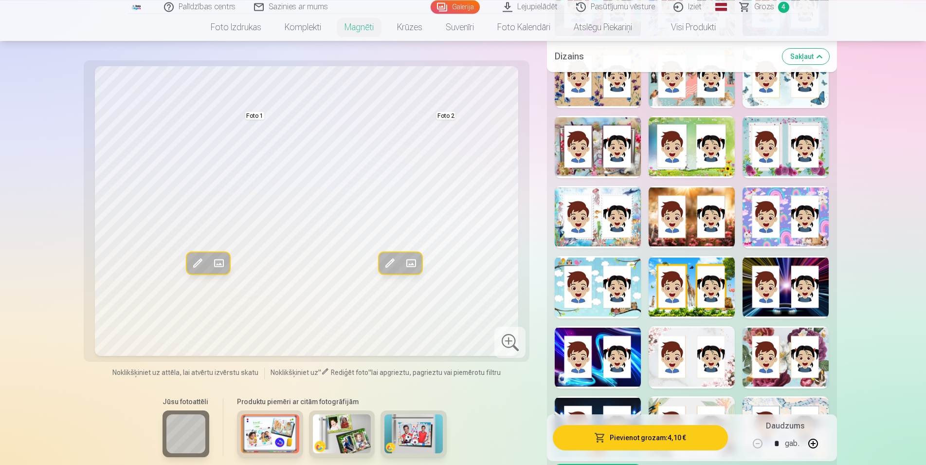
scroll to position [1539, 0]
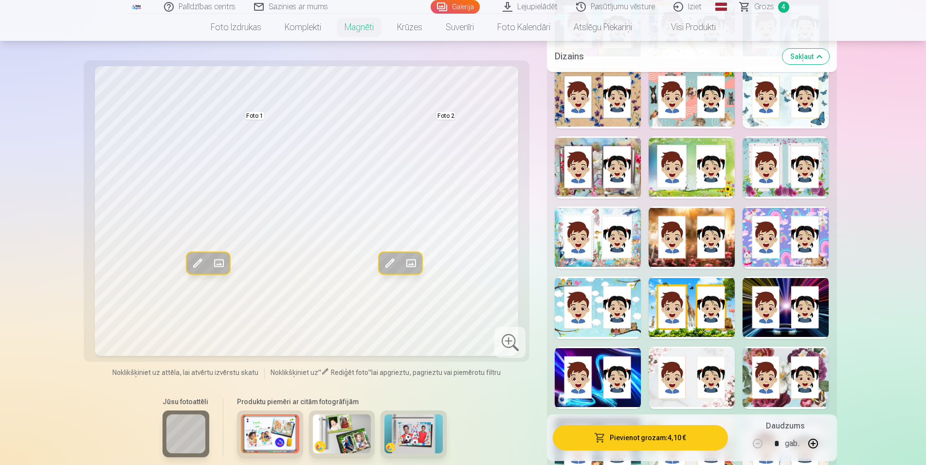
click at [586, 215] on div at bounding box center [598, 237] width 86 height 62
click at [694, 225] on div at bounding box center [692, 237] width 86 height 62
click at [793, 240] on div at bounding box center [786, 237] width 86 height 62
click at [781, 178] on div at bounding box center [786, 167] width 86 height 62
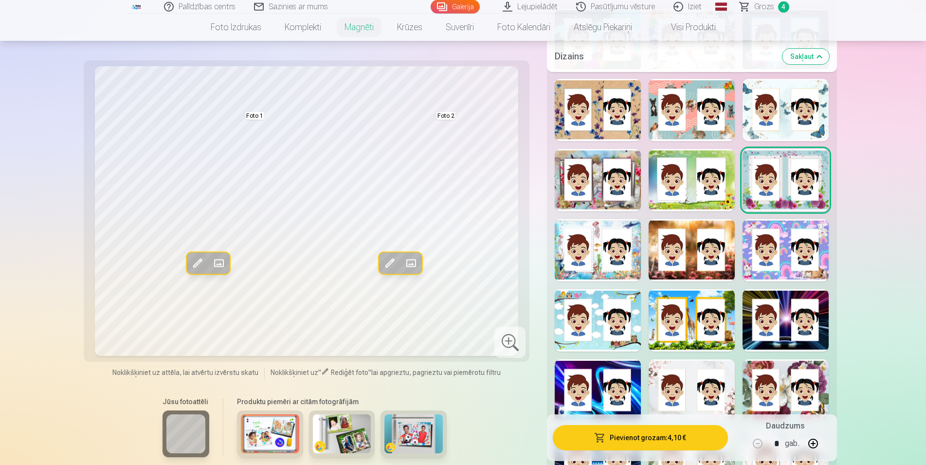
scroll to position [1390, 0]
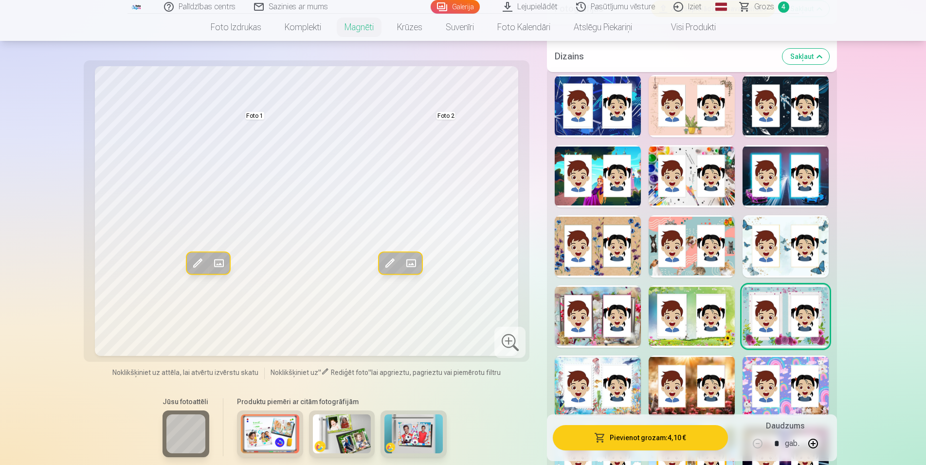
click at [823, 257] on div at bounding box center [786, 246] width 86 height 62
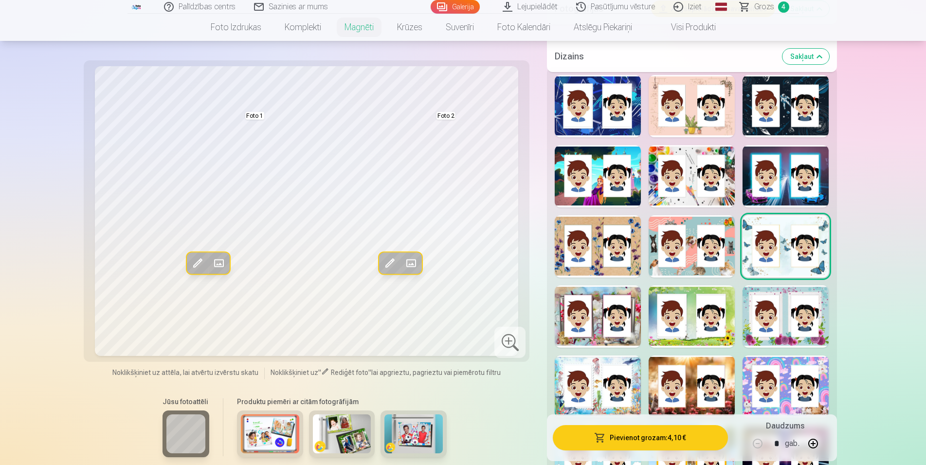
click at [699, 259] on div at bounding box center [692, 246] width 86 height 62
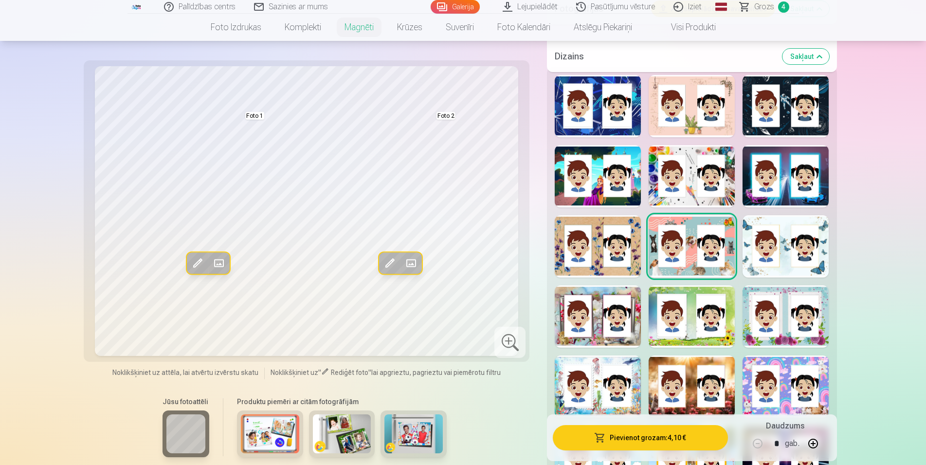
click at [778, 254] on div at bounding box center [786, 246] width 86 height 62
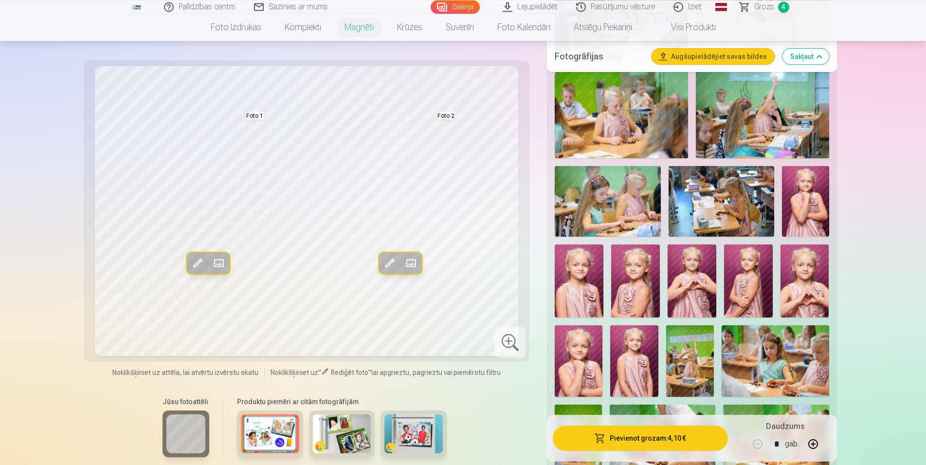
scroll to position [397, 0]
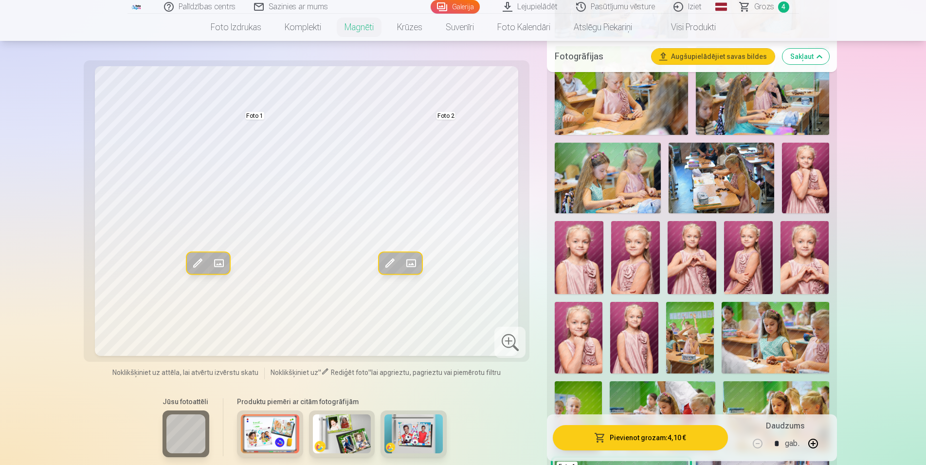
click at [728, 165] on img at bounding box center [722, 178] width 106 height 71
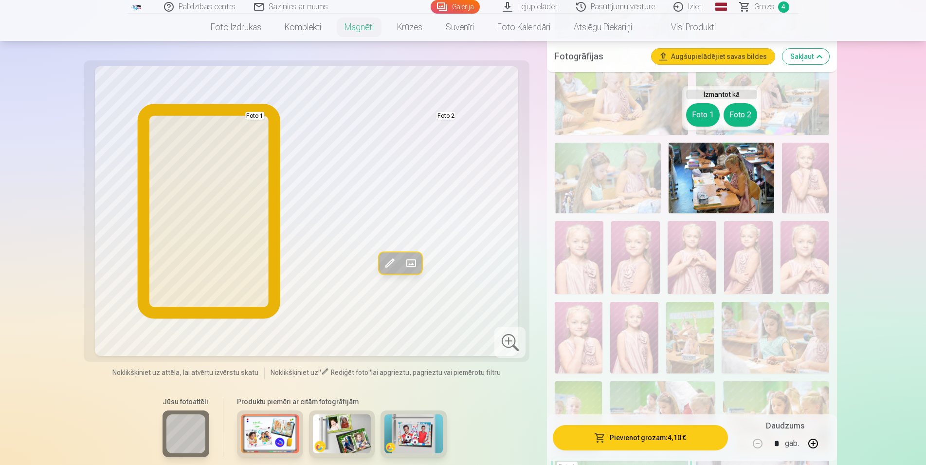
click at [698, 120] on button "Foto 1" at bounding box center [703, 114] width 34 height 23
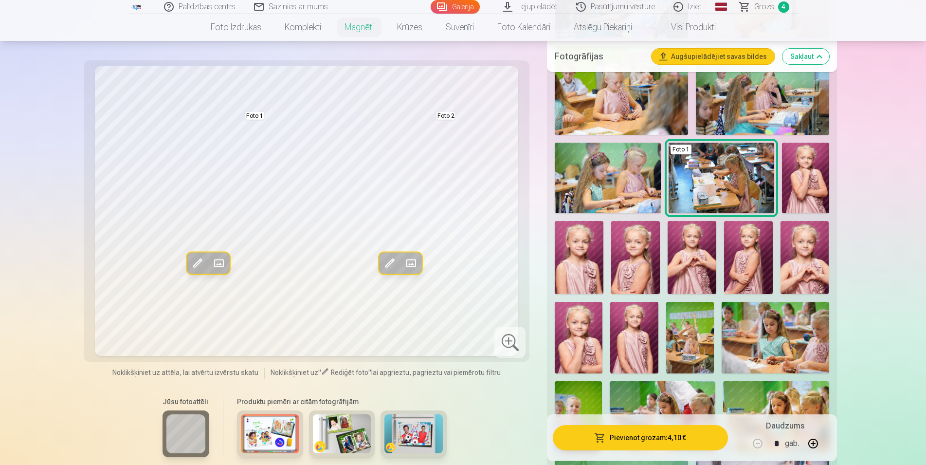
click at [200, 268] on span at bounding box center [198, 264] width 16 height 16
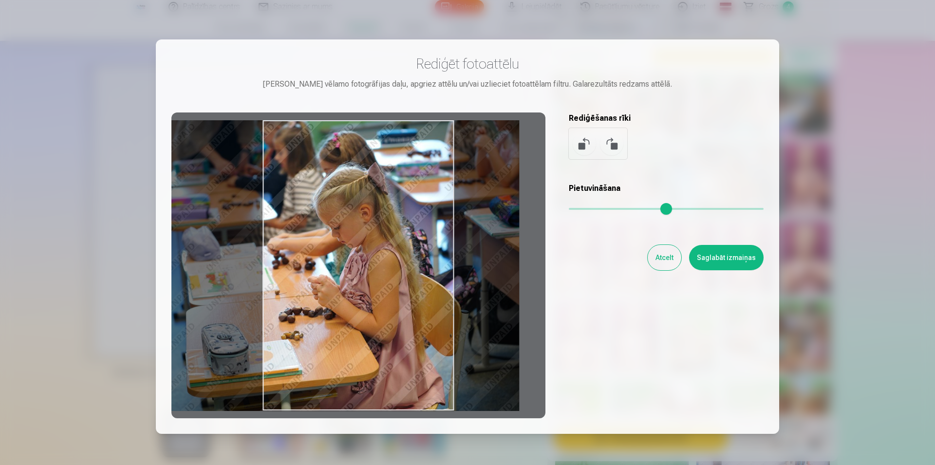
drag, startPoint x: 348, startPoint y: 286, endPoint x: 293, endPoint y: 275, distance: 57.1
click at [293, 275] on div at bounding box center [358, 265] width 374 height 306
click at [730, 251] on button "Saglabāt izmaiņas" at bounding box center [726, 257] width 74 height 25
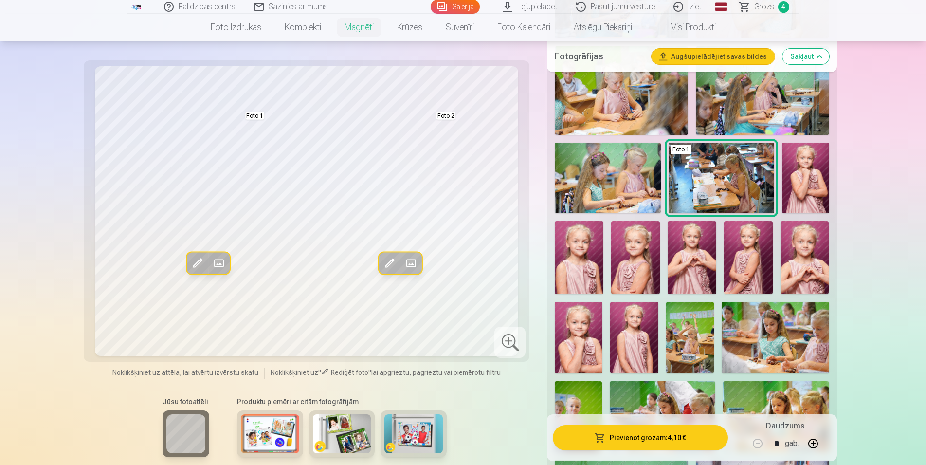
click at [188, 255] on button "Rediģēt foto" at bounding box center [197, 263] width 21 height 21
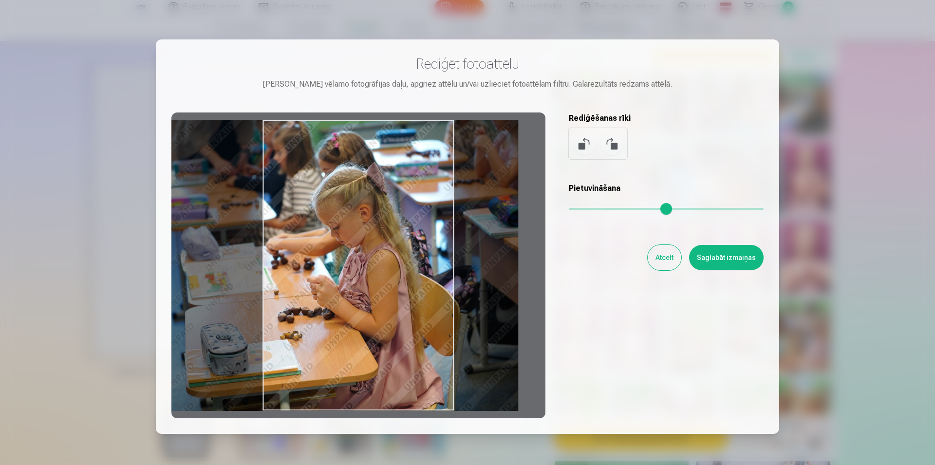
drag, startPoint x: 422, startPoint y: 123, endPoint x: 380, endPoint y: 106, distance: 45.2
click at [414, 145] on div at bounding box center [358, 265] width 374 height 306
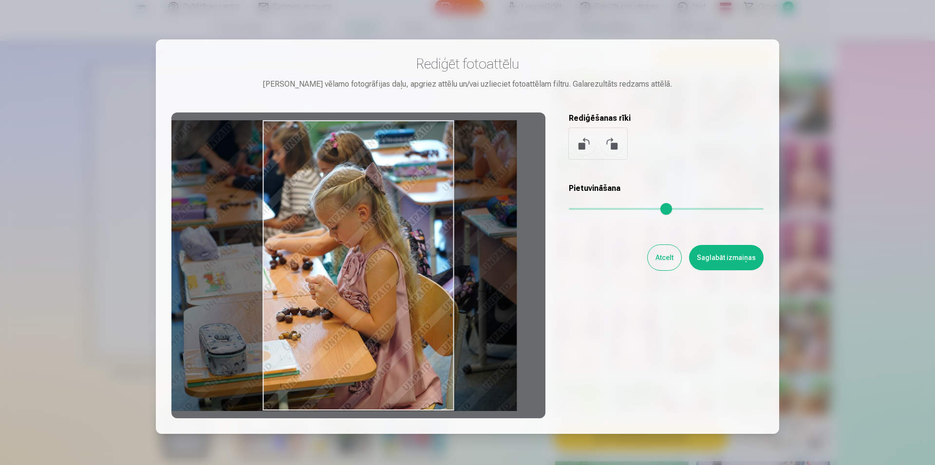
drag, startPoint x: 352, startPoint y: 120, endPoint x: 370, endPoint y: 159, distance: 42.5
click at [370, 159] on div at bounding box center [358, 265] width 374 height 306
click at [724, 256] on button "Saglabāt izmaiņas" at bounding box center [726, 257] width 74 height 25
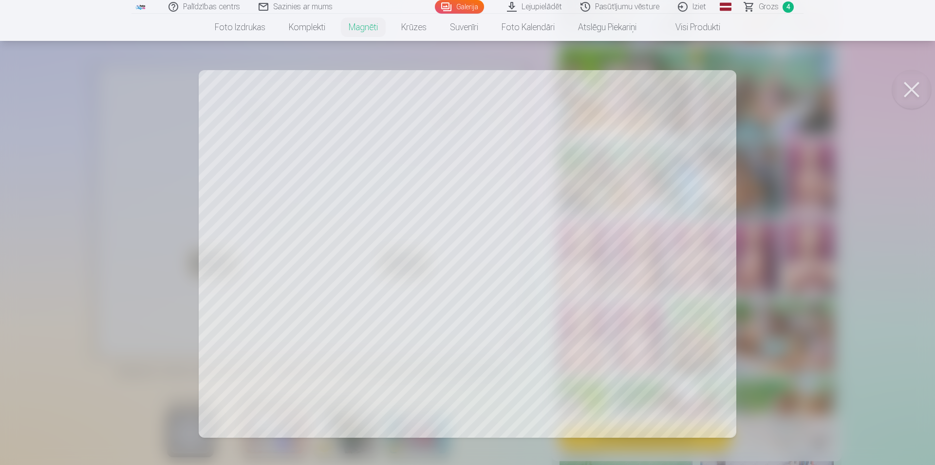
click at [910, 89] on button at bounding box center [911, 89] width 39 height 39
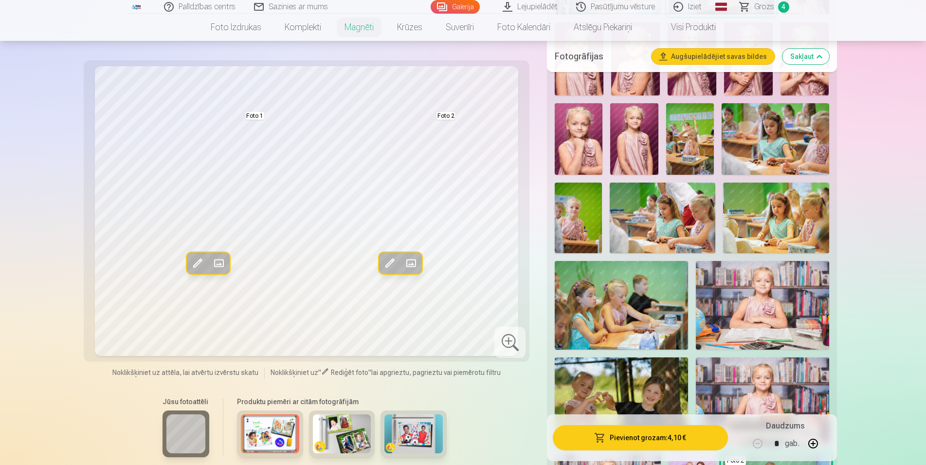
scroll to position [645, 0]
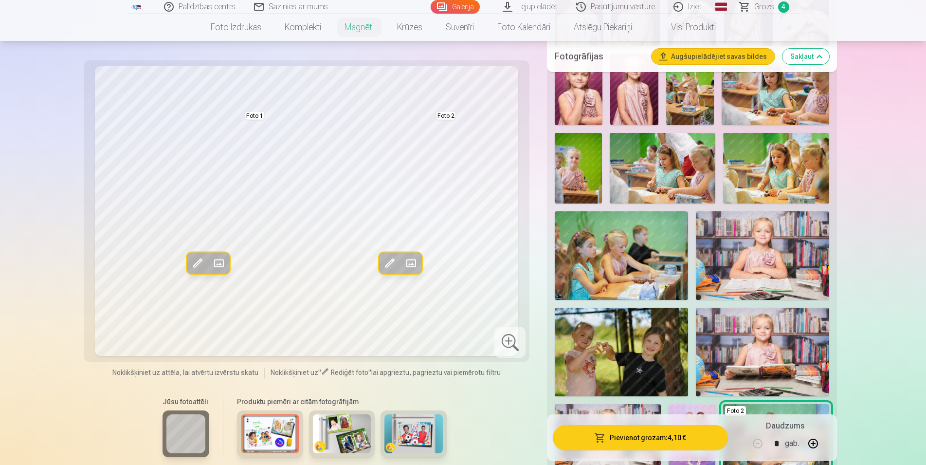
click at [776, 232] on img at bounding box center [762, 255] width 133 height 89
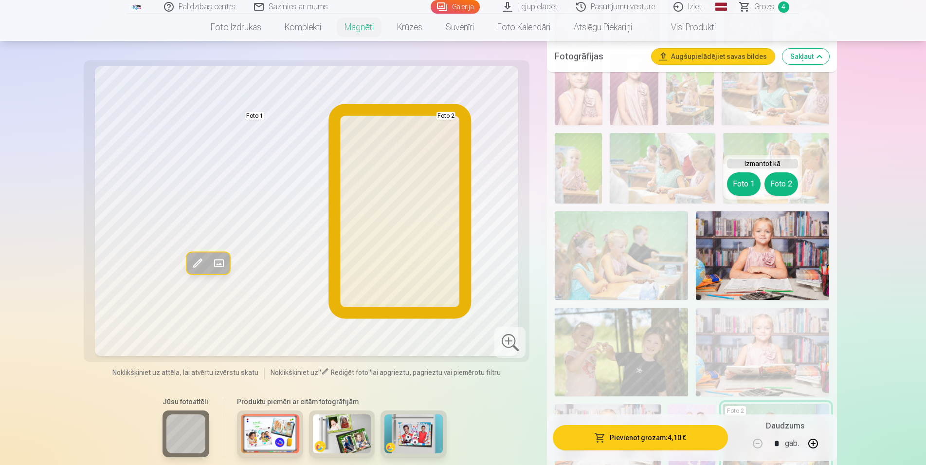
click at [788, 186] on button "Foto 2" at bounding box center [782, 183] width 34 height 23
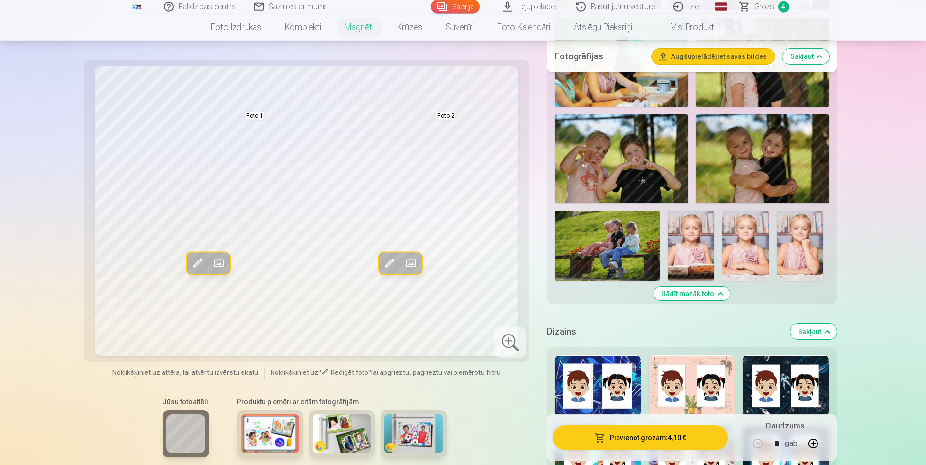
scroll to position [1192, 0]
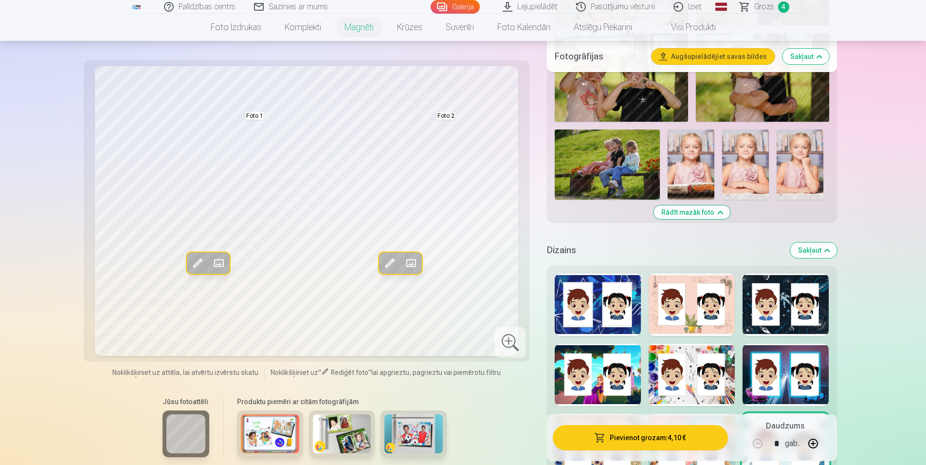
click at [687, 169] on img at bounding box center [691, 164] width 47 height 70
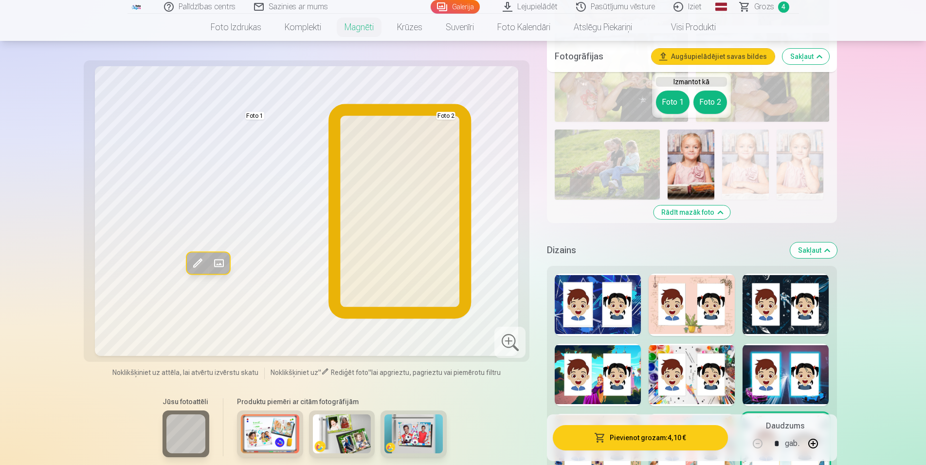
click at [715, 101] on button "Foto 2" at bounding box center [711, 102] width 34 height 23
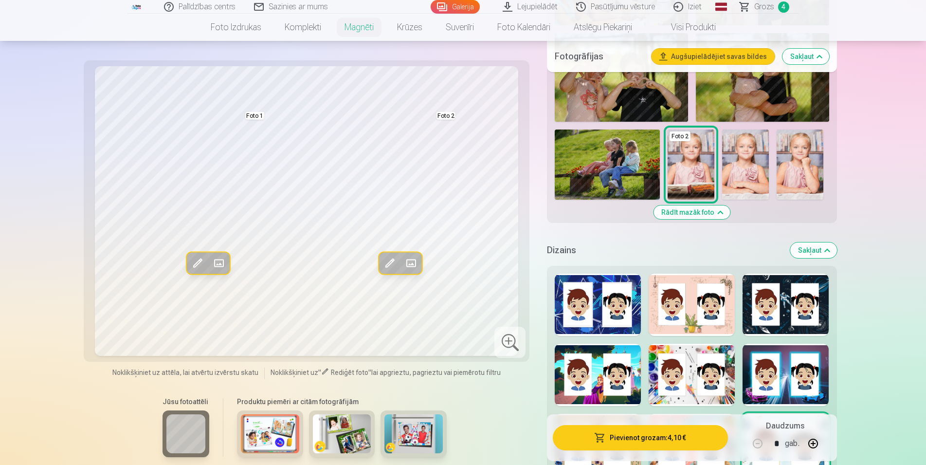
click at [813, 143] on img at bounding box center [800, 164] width 47 height 70
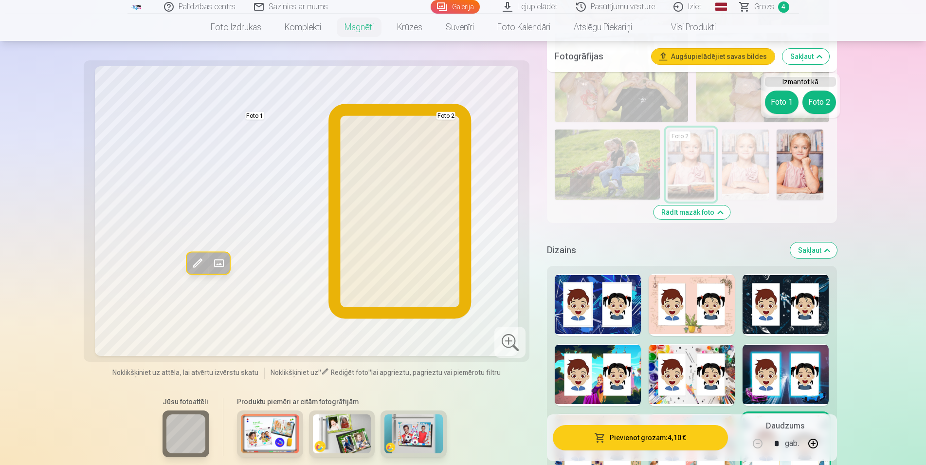
click at [808, 105] on button "Foto 2" at bounding box center [820, 102] width 34 height 23
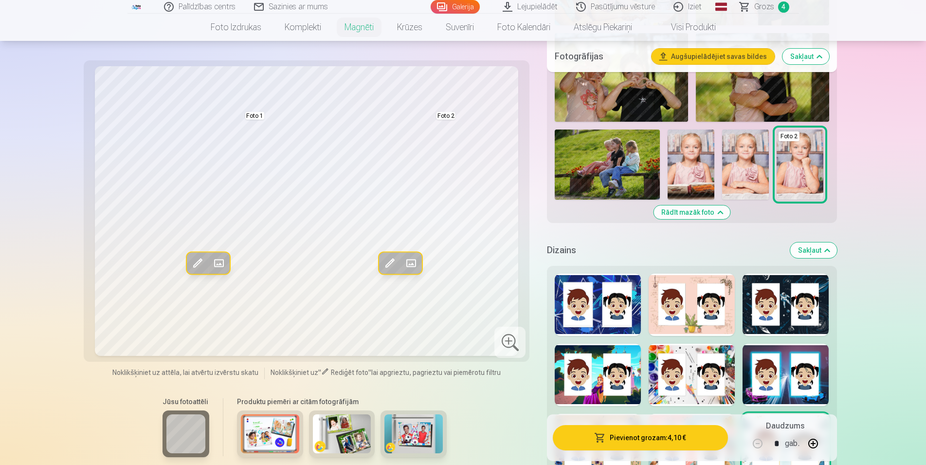
click at [754, 145] on img at bounding box center [745, 164] width 47 height 70
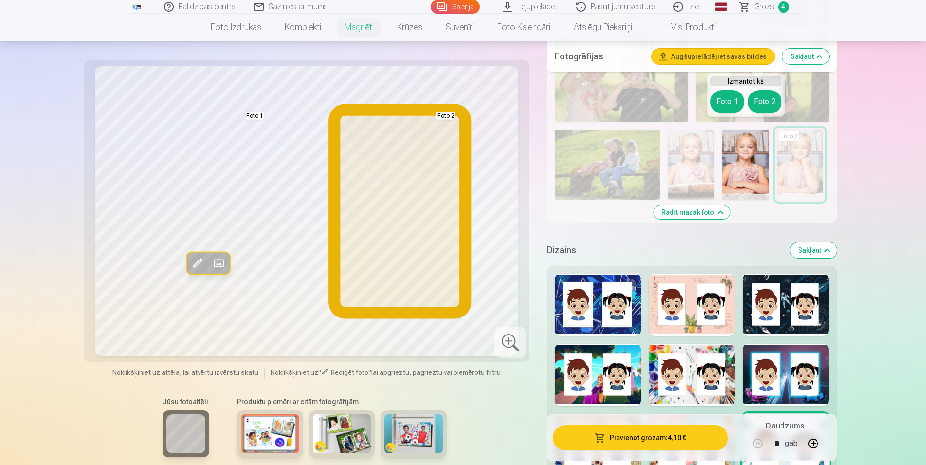
click at [763, 96] on button "Foto 2" at bounding box center [765, 101] width 34 height 23
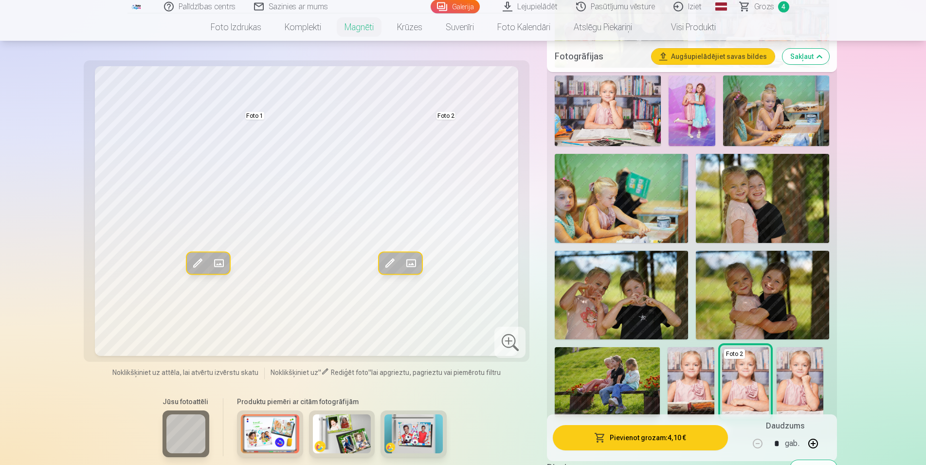
scroll to position [943, 0]
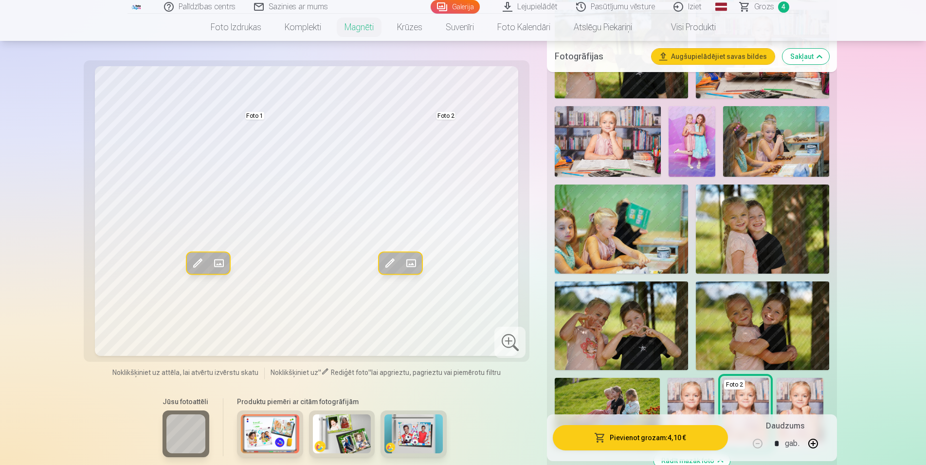
click at [608, 130] on img at bounding box center [608, 141] width 106 height 71
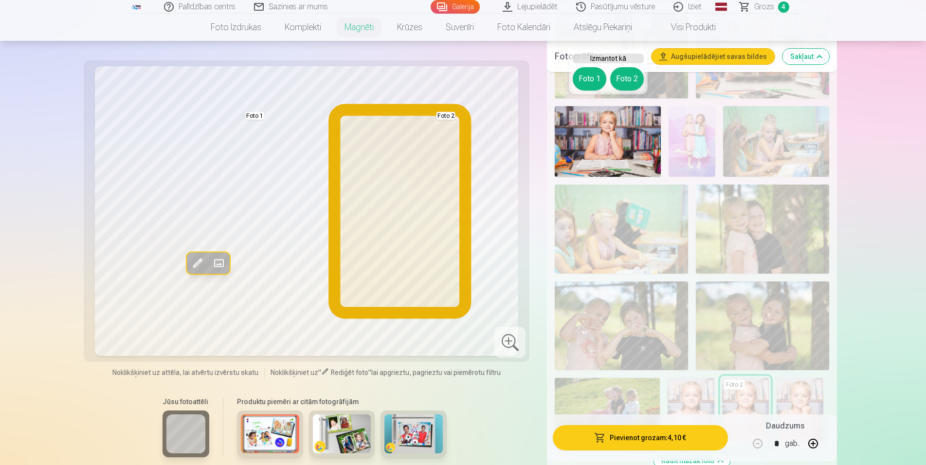
click at [633, 78] on button "Foto 2" at bounding box center [627, 78] width 34 height 23
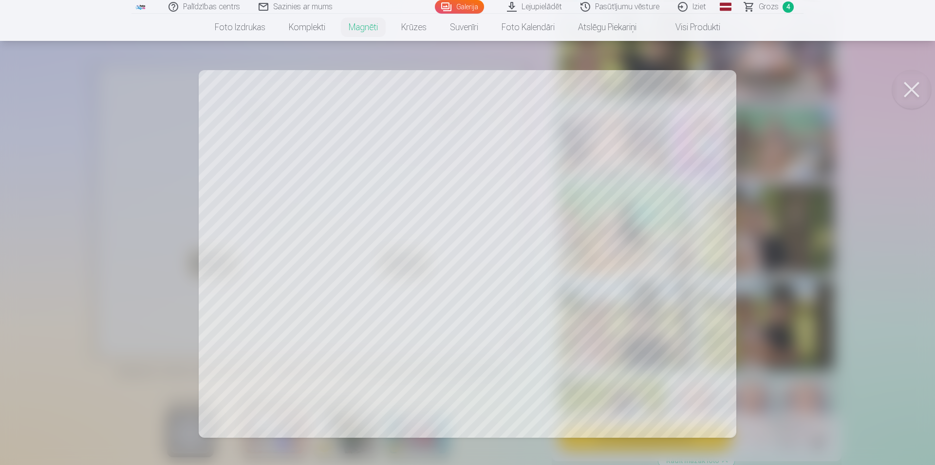
click at [608, 243] on div at bounding box center [467, 232] width 935 height 465
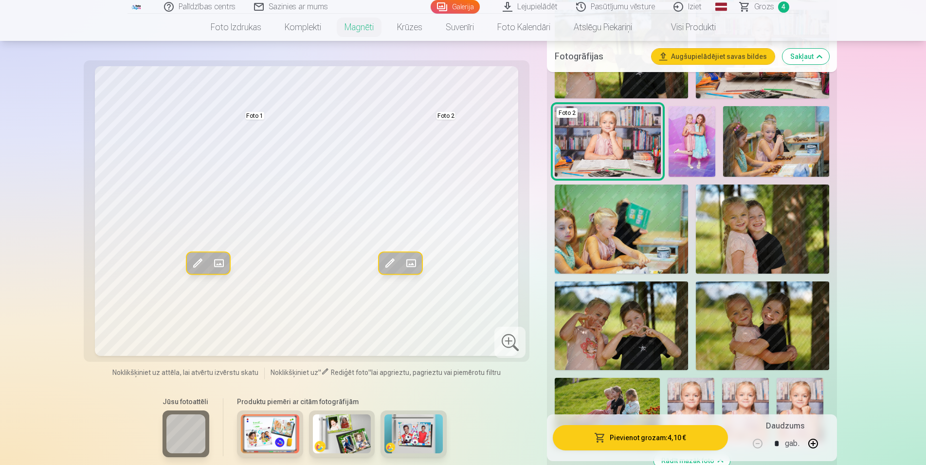
click at [388, 263] on span at bounding box center [390, 264] width 16 height 16
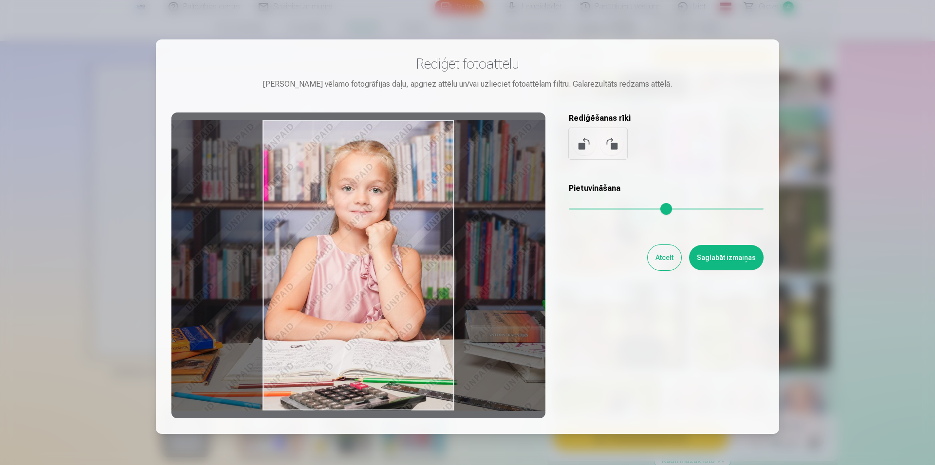
click at [402, 263] on div at bounding box center [358, 265] width 374 height 306
click at [717, 248] on button "Saglabāt izmaiņas" at bounding box center [726, 257] width 74 height 25
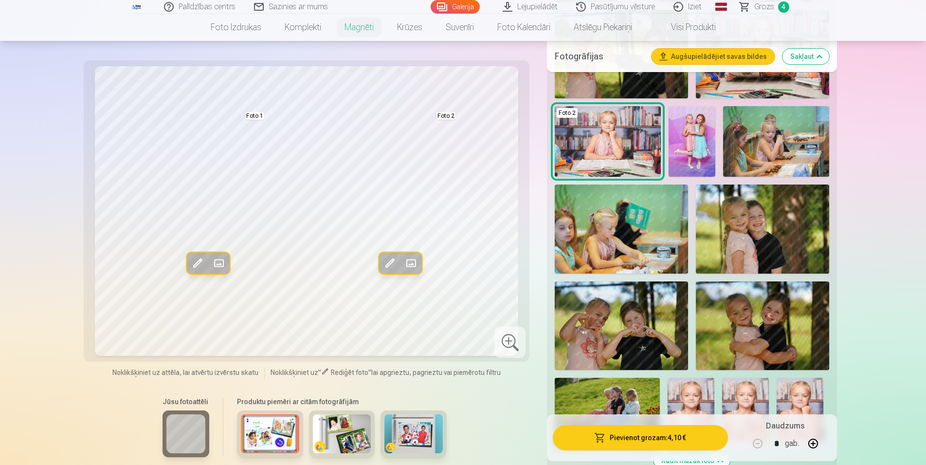
click at [385, 265] on span at bounding box center [390, 264] width 16 height 16
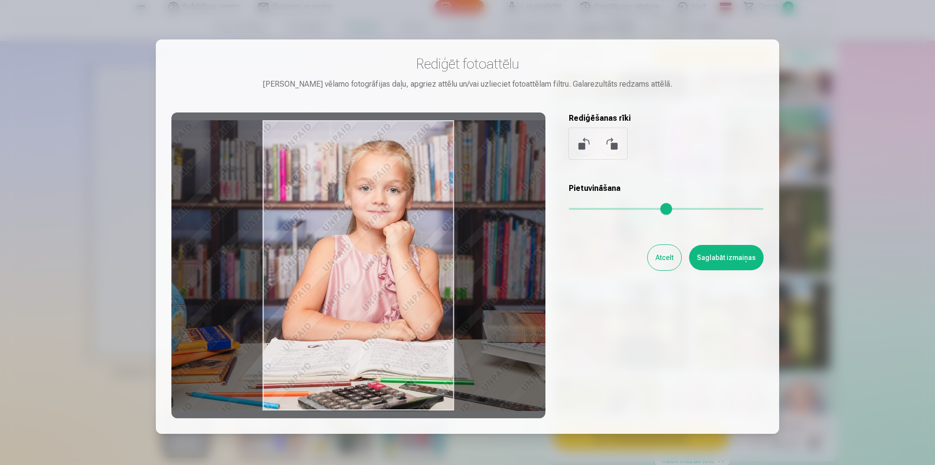
drag, startPoint x: 385, startPoint y: 265, endPoint x: 403, endPoint y: 275, distance: 20.3
click at [403, 275] on div at bounding box center [358, 265] width 374 height 306
click at [740, 261] on button "Saglabāt izmaiņas" at bounding box center [726, 257] width 74 height 25
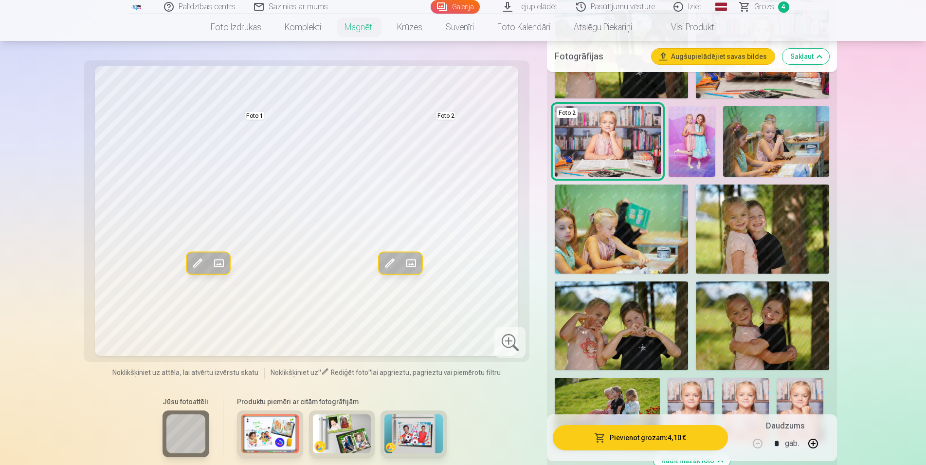
click at [392, 266] on span at bounding box center [390, 264] width 16 height 16
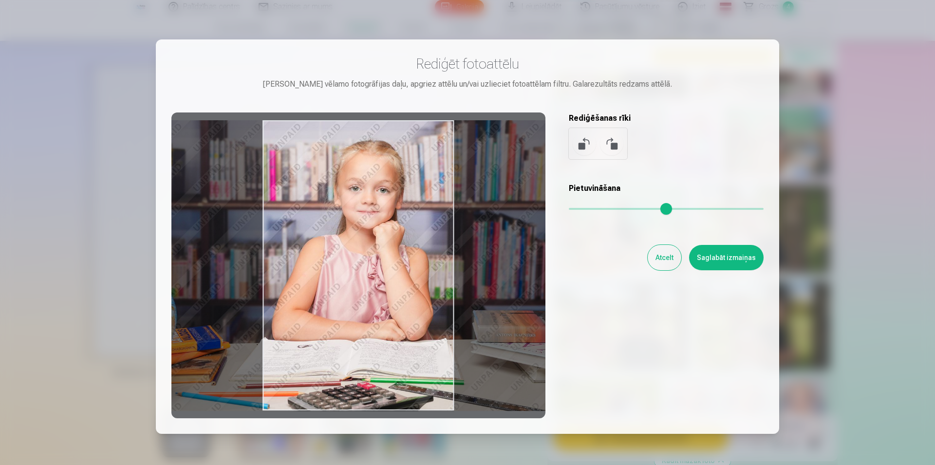
drag, startPoint x: 391, startPoint y: 266, endPoint x: 381, endPoint y: 265, distance: 10.2
click at [381, 265] on div at bounding box center [358, 265] width 374 height 306
click at [709, 258] on button "Saglabāt izmaiņas" at bounding box center [726, 257] width 74 height 25
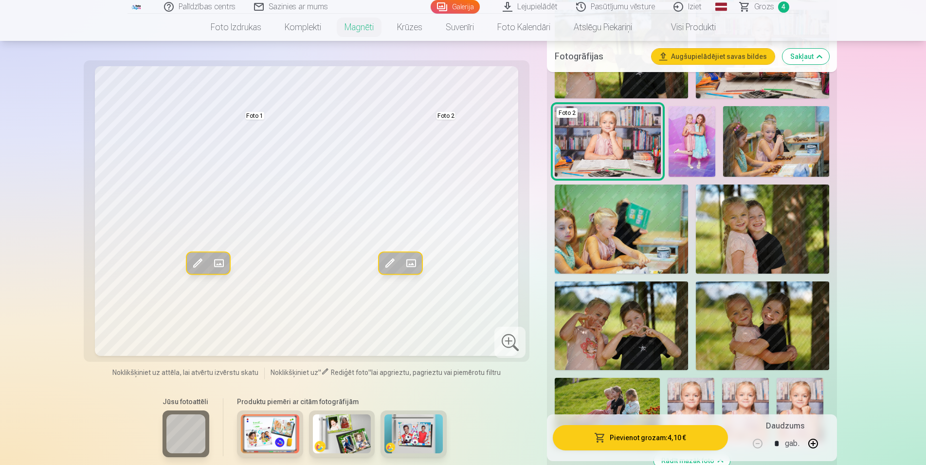
scroll to position [993, 0]
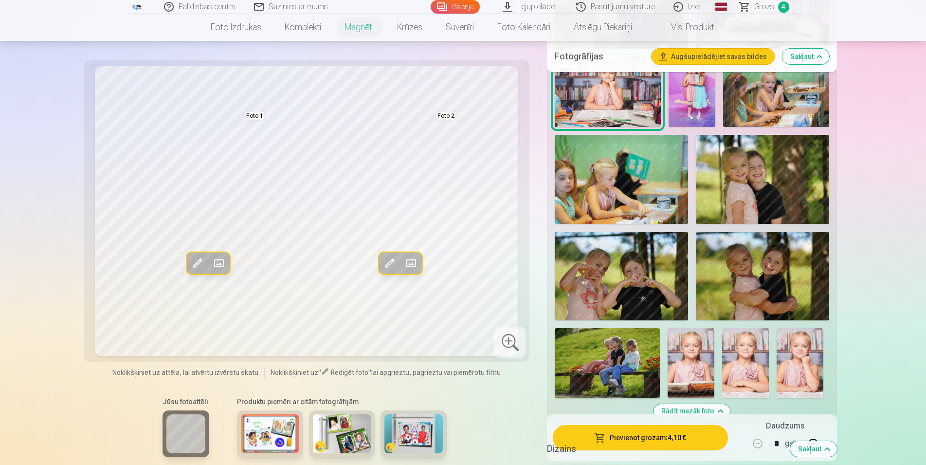
click at [651, 442] on h5 "Dizains" at bounding box center [664, 449] width 235 height 14
click at [656, 442] on h5 "Dizains" at bounding box center [664, 449] width 235 height 14
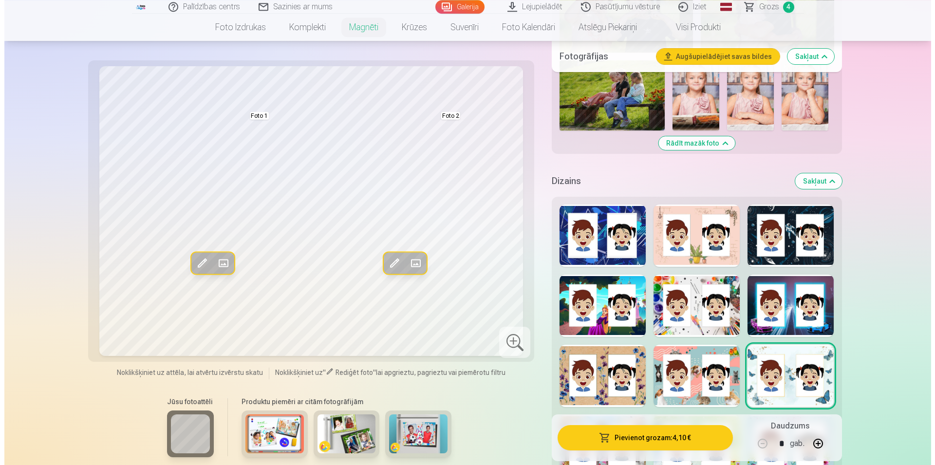
scroll to position [1291, 0]
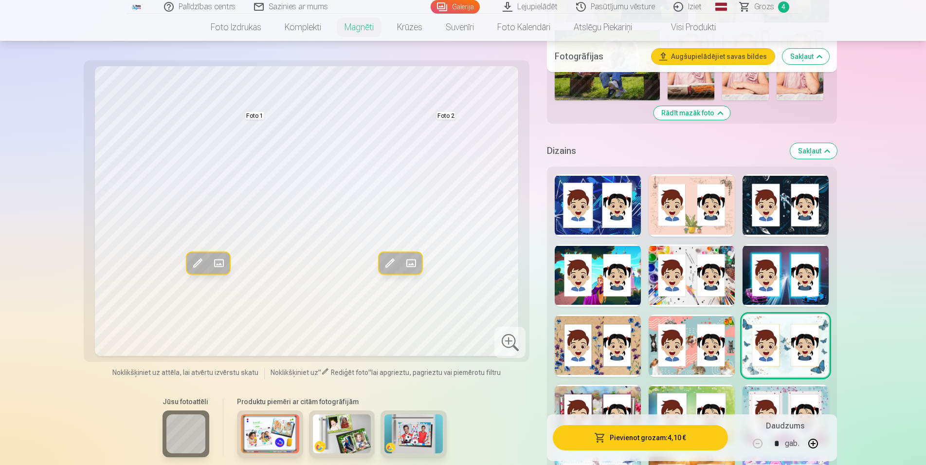
click at [646, 436] on button "Pievienot grozam : 4,10 €" at bounding box center [640, 437] width 175 height 25
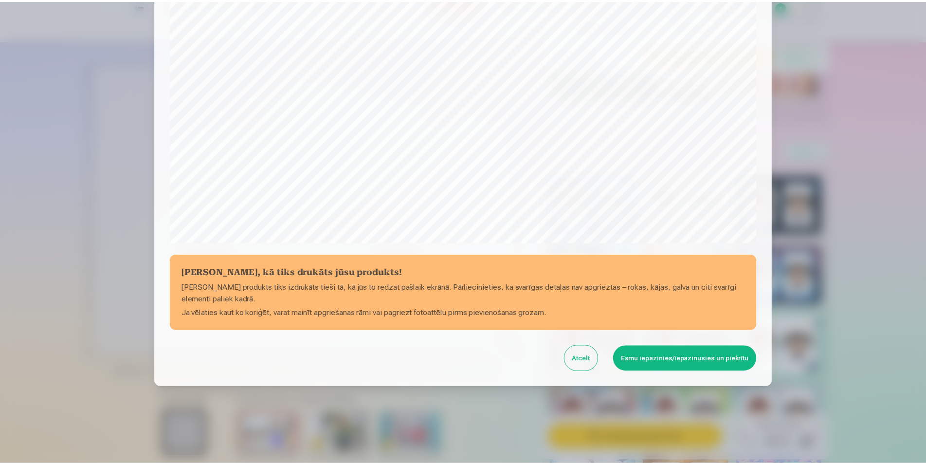
scroll to position [236, 0]
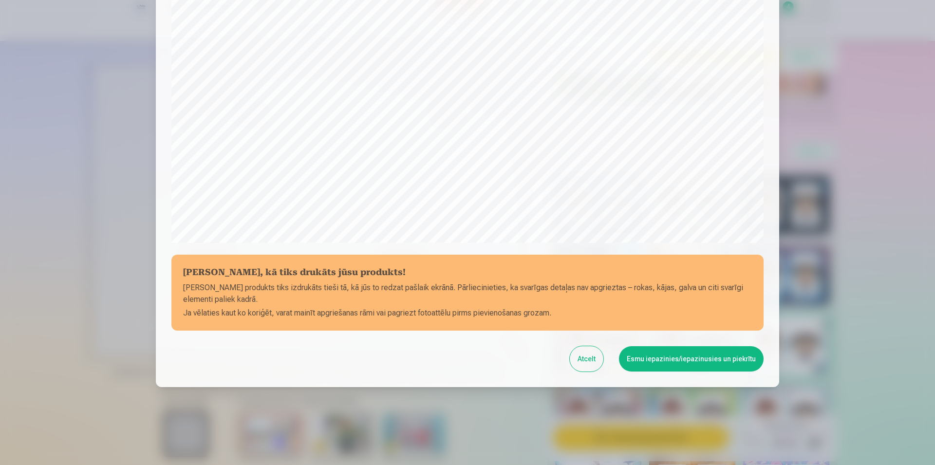
click at [699, 359] on button "Esmu iepazinies/iepazinusies un piekrītu" at bounding box center [691, 358] width 145 height 25
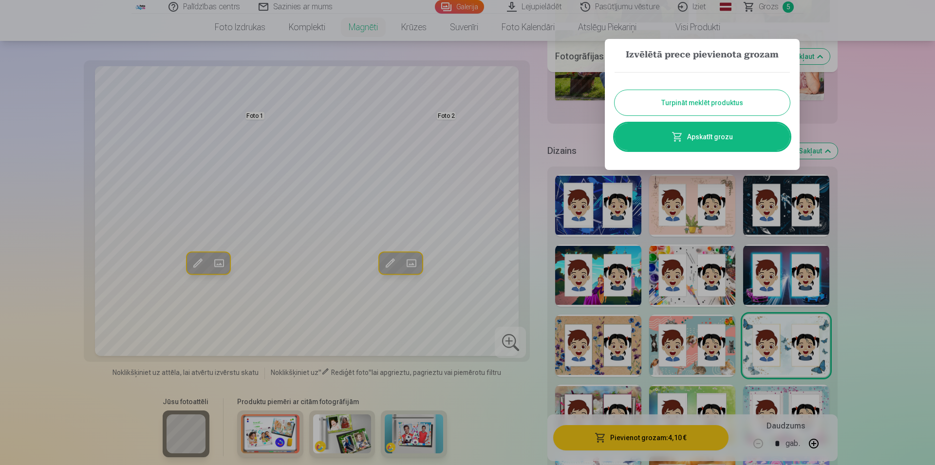
click at [719, 103] on button "Turpināt meklēt produktus" at bounding box center [701, 102] width 175 height 25
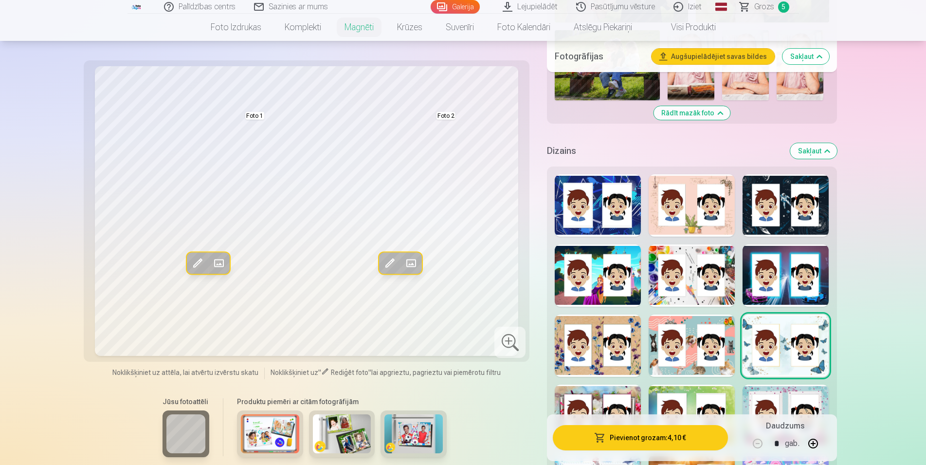
click at [691, 199] on div at bounding box center [692, 205] width 86 height 62
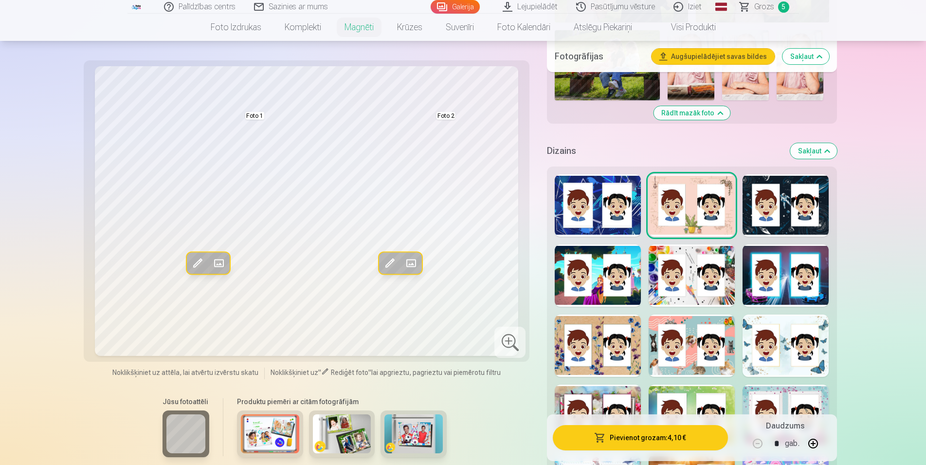
click at [607, 200] on div at bounding box center [598, 205] width 86 height 62
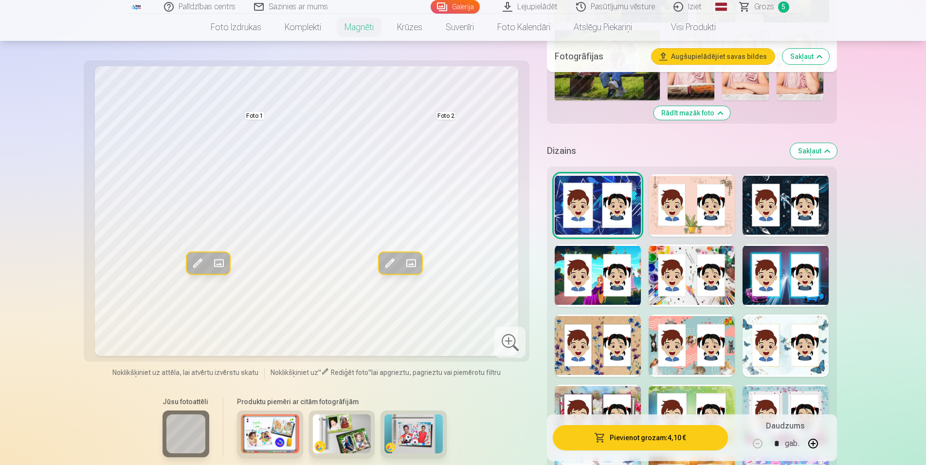
click at [816, 202] on div at bounding box center [786, 205] width 86 height 62
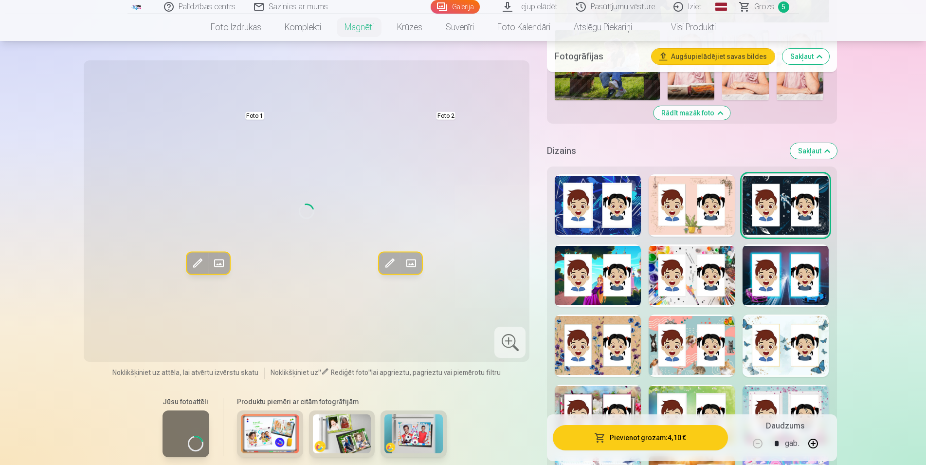
click at [591, 272] on div at bounding box center [598, 275] width 86 height 62
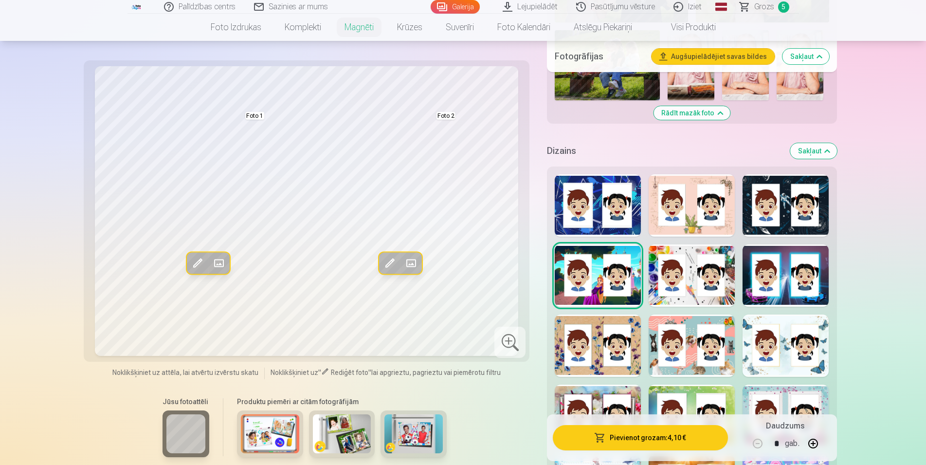
click at [708, 265] on div at bounding box center [692, 275] width 86 height 62
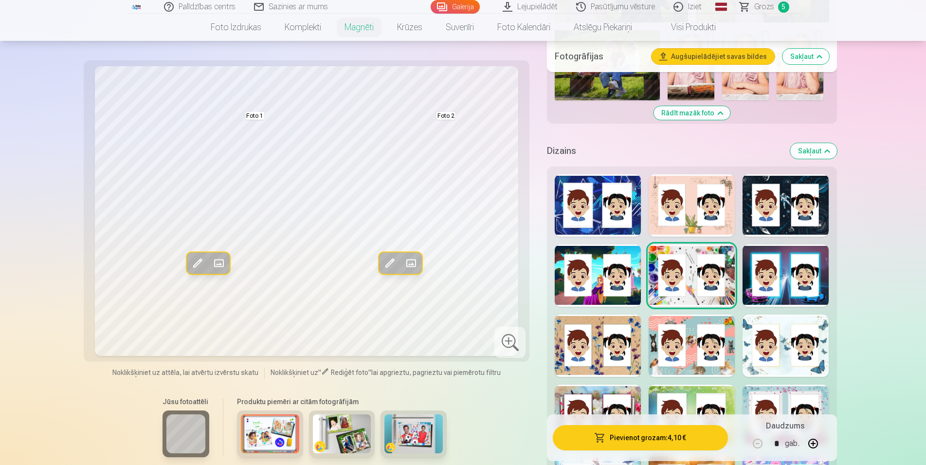
click at [823, 281] on div at bounding box center [786, 275] width 86 height 62
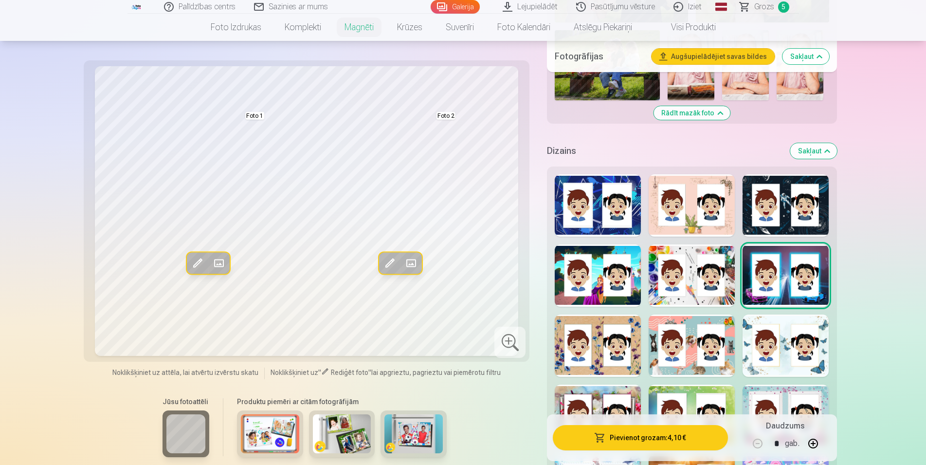
click at [630, 341] on div at bounding box center [598, 345] width 86 height 62
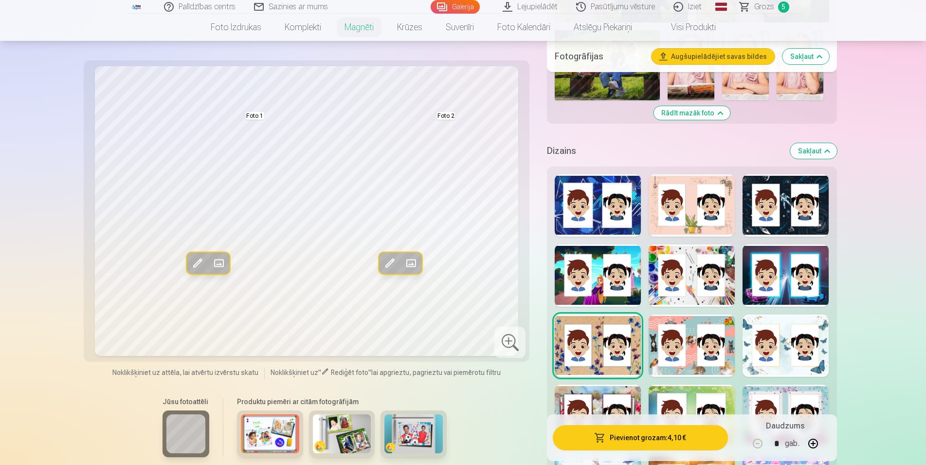
click at [697, 341] on div at bounding box center [692, 345] width 86 height 62
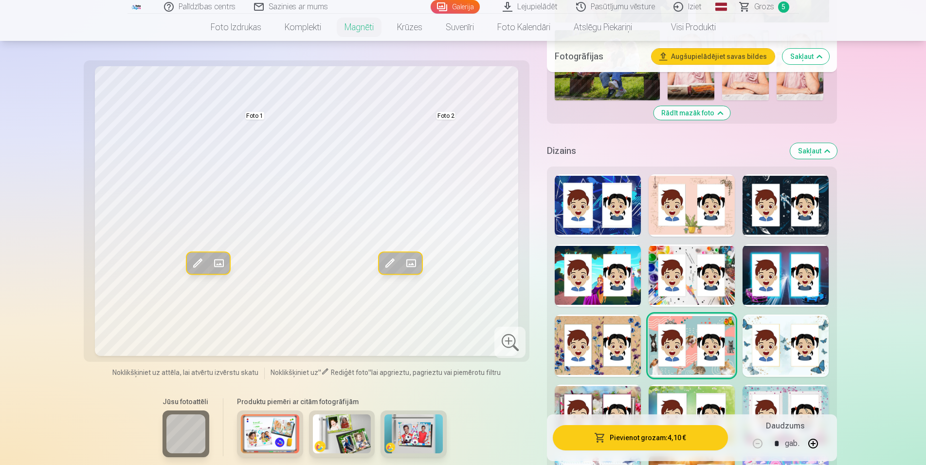
click at [787, 321] on div at bounding box center [786, 345] width 86 height 62
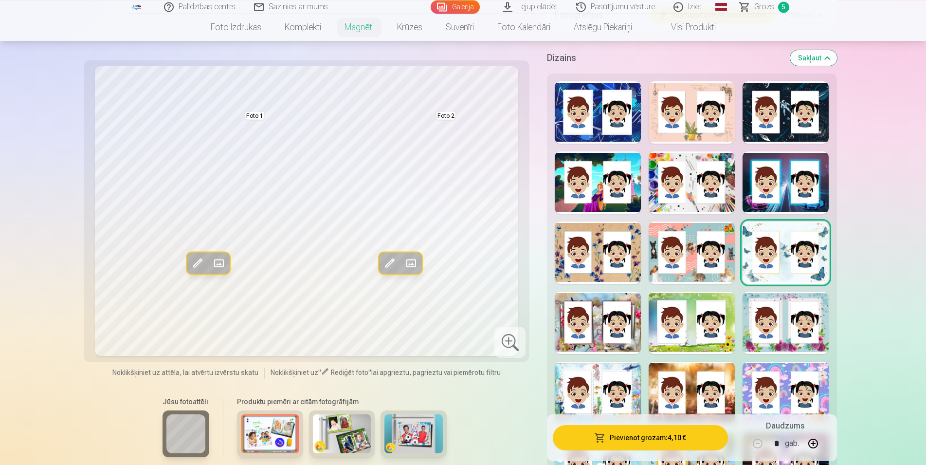
scroll to position [1390, 0]
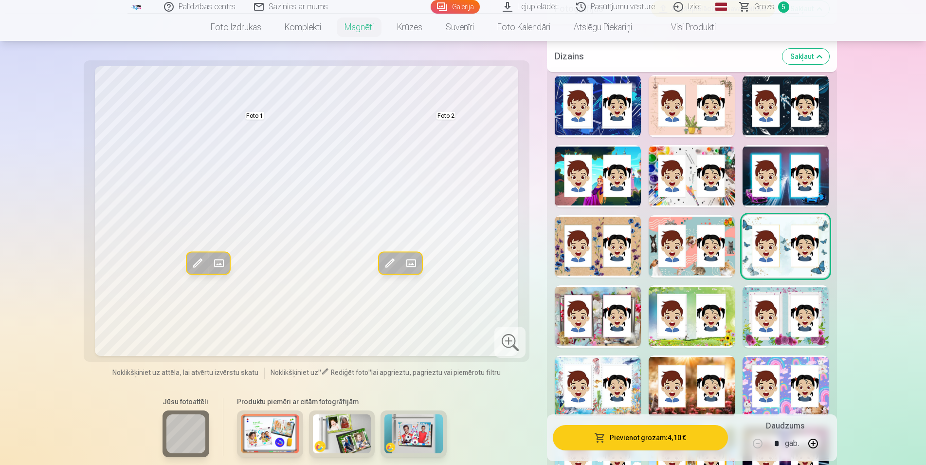
click at [563, 300] on div at bounding box center [598, 316] width 86 height 62
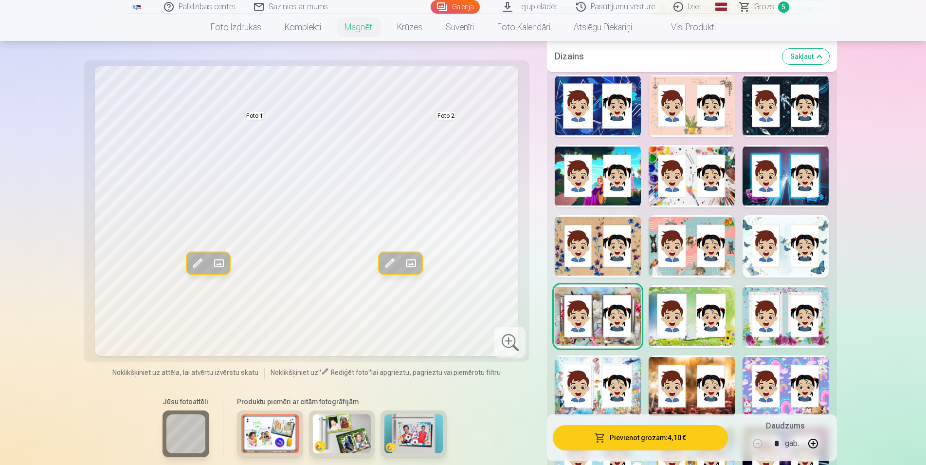
click at [769, 320] on div at bounding box center [786, 316] width 86 height 62
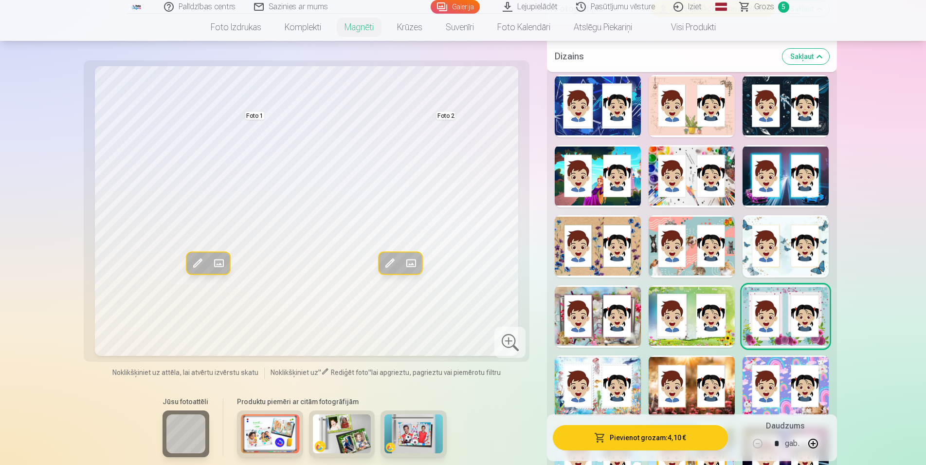
click at [710, 316] on div at bounding box center [692, 316] width 86 height 62
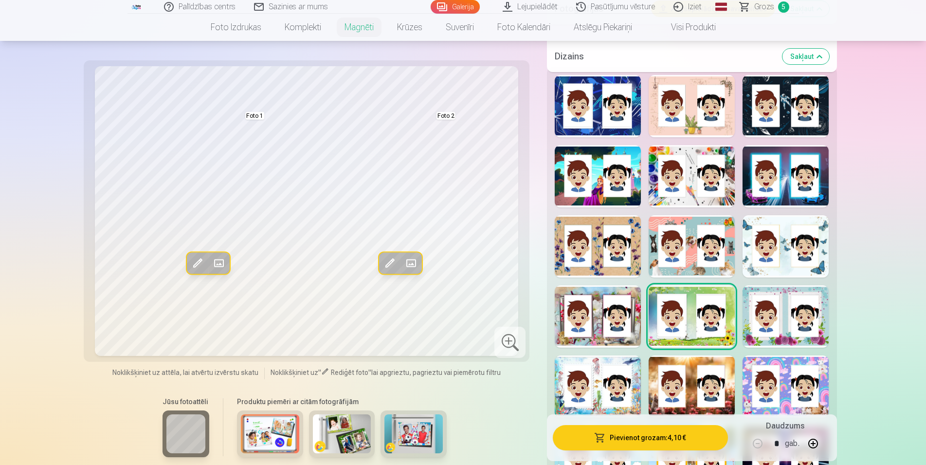
click at [627, 392] on div at bounding box center [598, 386] width 86 height 62
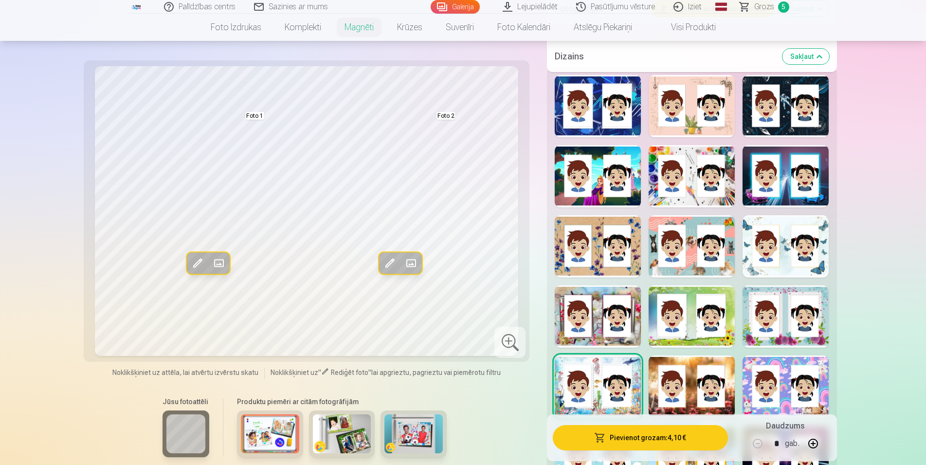
click at [807, 302] on div at bounding box center [786, 316] width 86 height 62
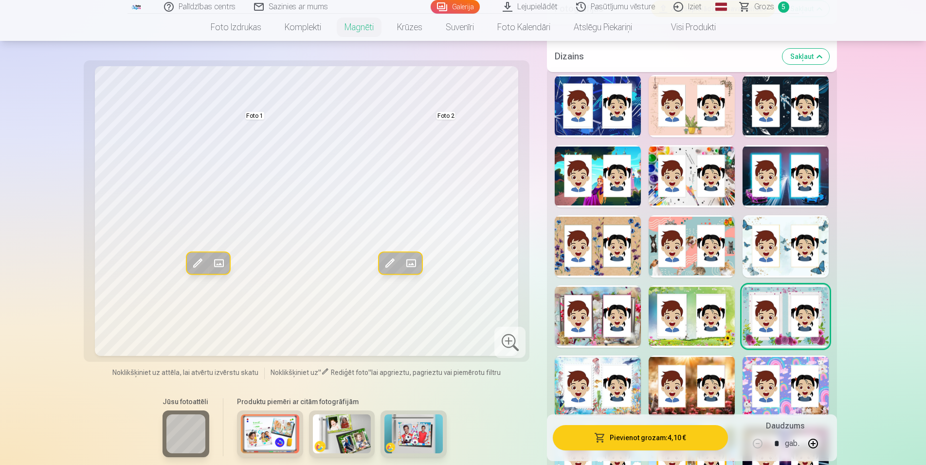
click at [718, 298] on div at bounding box center [692, 316] width 86 height 62
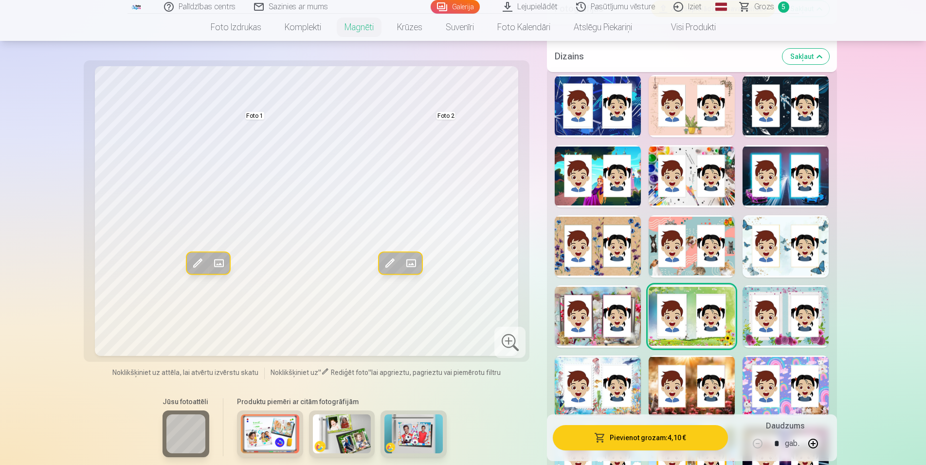
click at [810, 292] on div at bounding box center [786, 316] width 86 height 62
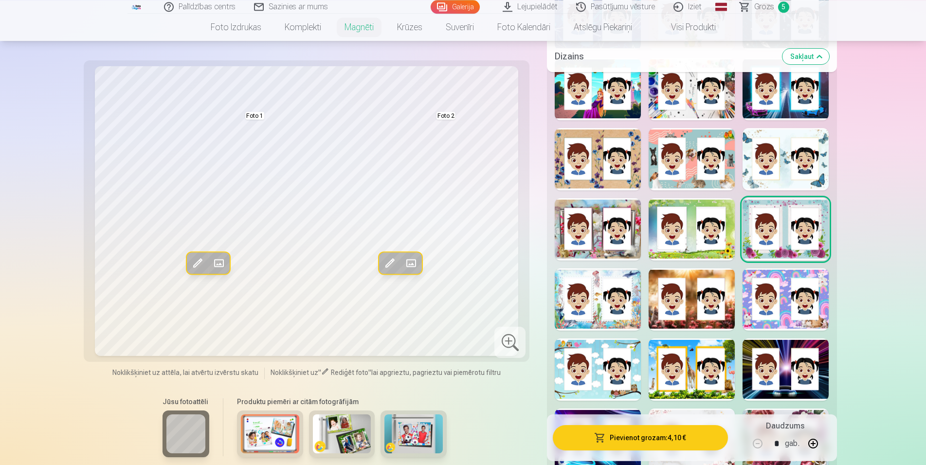
scroll to position [1539, 0]
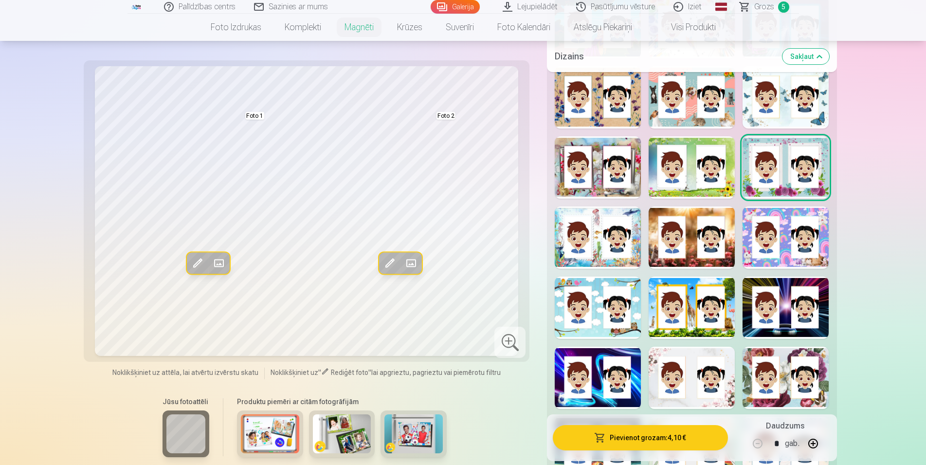
click at [586, 287] on div at bounding box center [598, 307] width 86 height 62
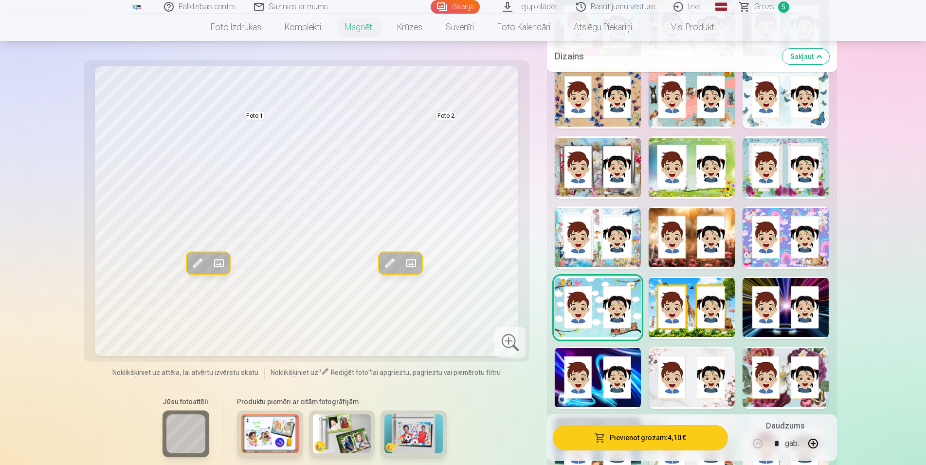
click at [715, 371] on div at bounding box center [692, 378] width 86 height 62
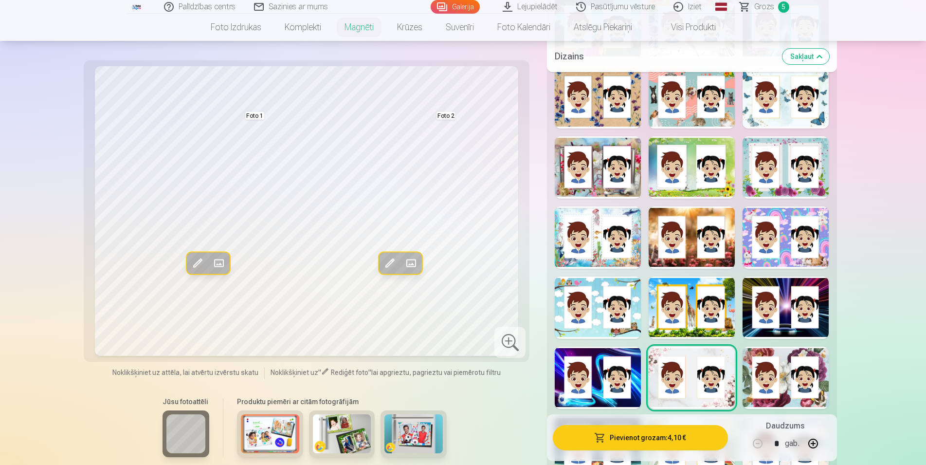
click at [791, 348] on div at bounding box center [786, 378] width 86 height 62
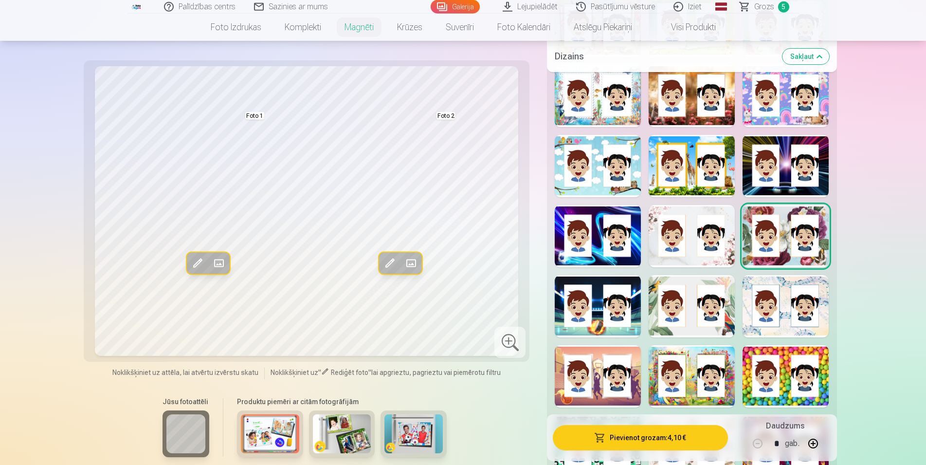
scroll to position [1688, 0]
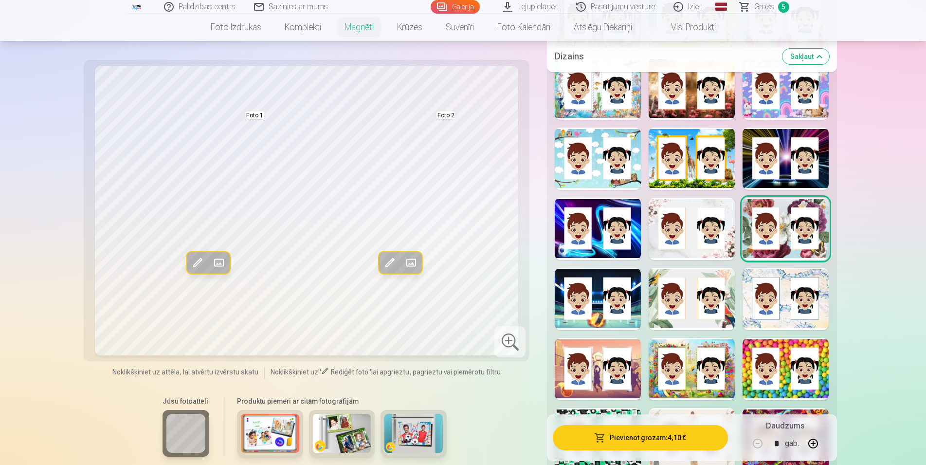
click at [701, 301] on div at bounding box center [692, 299] width 86 height 62
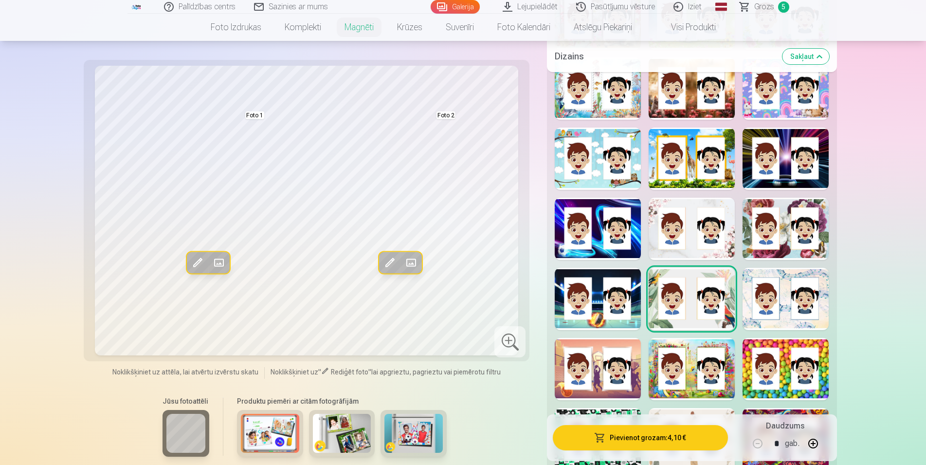
click at [783, 307] on div at bounding box center [786, 299] width 86 height 62
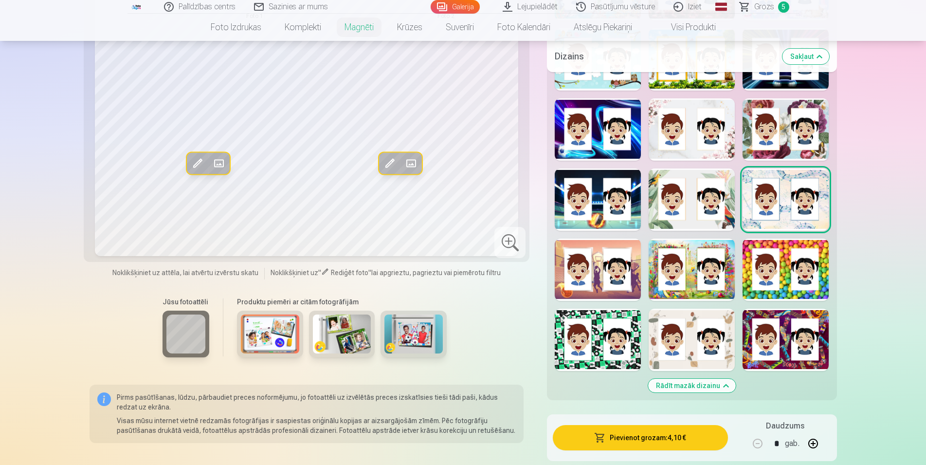
scroll to position [1440, 0]
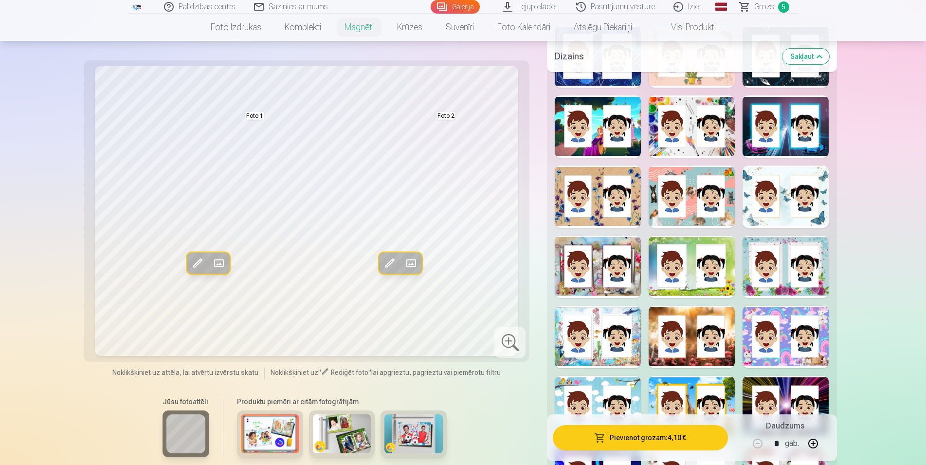
click at [598, 265] on div at bounding box center [598, 267] width 86 height 62
click at [690, 273] on div at bounding box center [692, 267] width 86 height 62
click at [787, 280] on div at bounding box center [786, 267] width 86 height 62
click at [195, 261] on span at bounding box center [198, 264] width 16 height 16
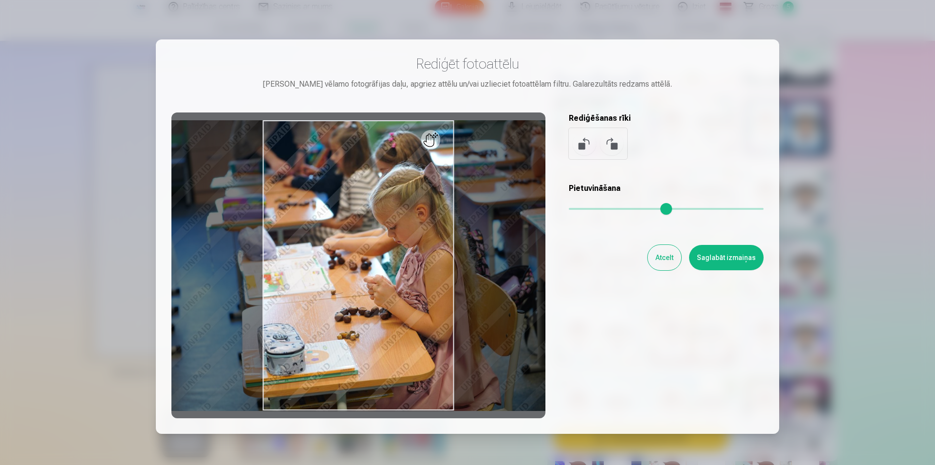
click at [655, 257] on button "Atcelt" at bounding box center [664, 257] width 34 height 25
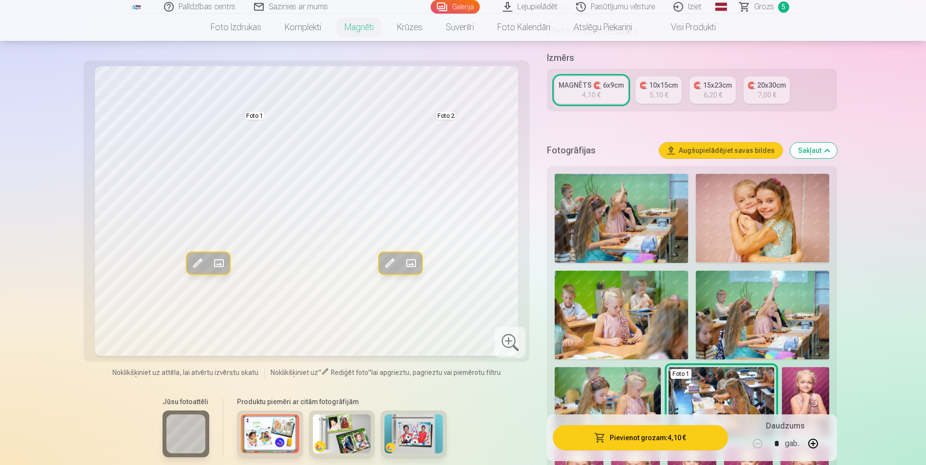
scroll to position [149, 0]
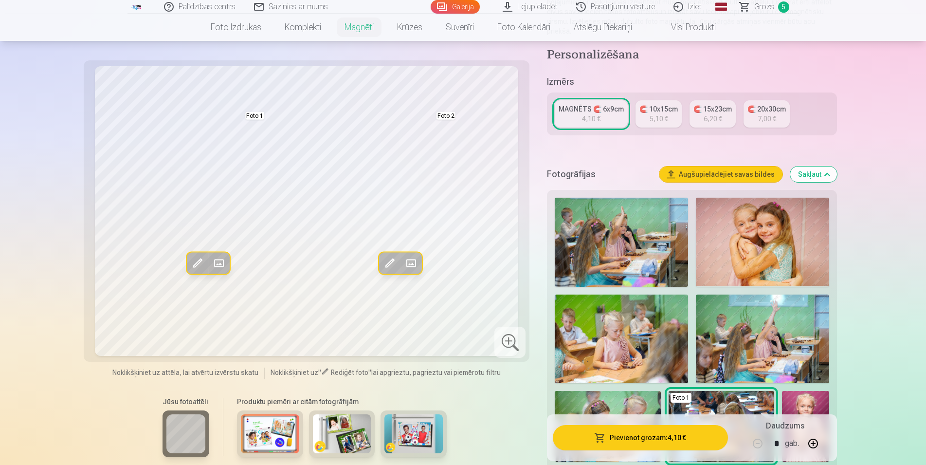
click at [193, 263] on span at bounding box center [198, 264] width 16 height 16
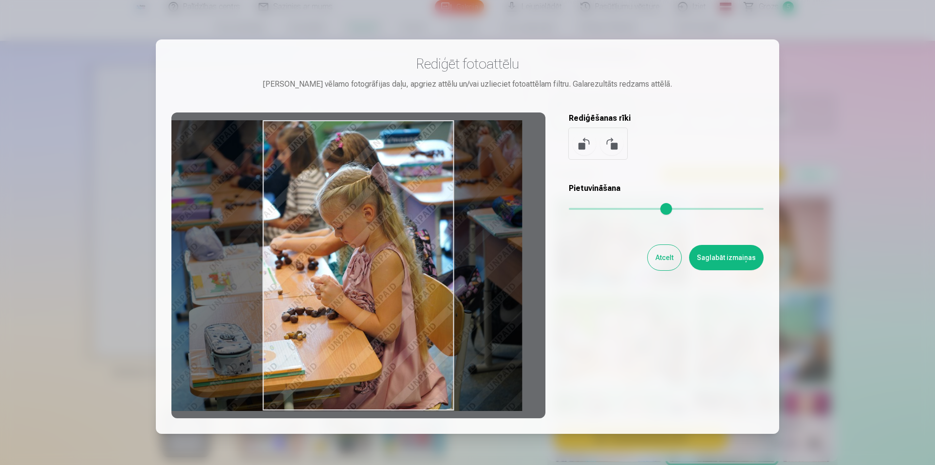
drag, startPoint x: 319, startPoint y: 276, endPoint x: 266, endPoint y: 266, distance: 54.0
click at [266, 266] on div at bounding box center [358, 265] width 374 height 306
click at [719, 251] on button "Saglabāt izmaiņas" at bounding box center [726, 257] width 74 height 25
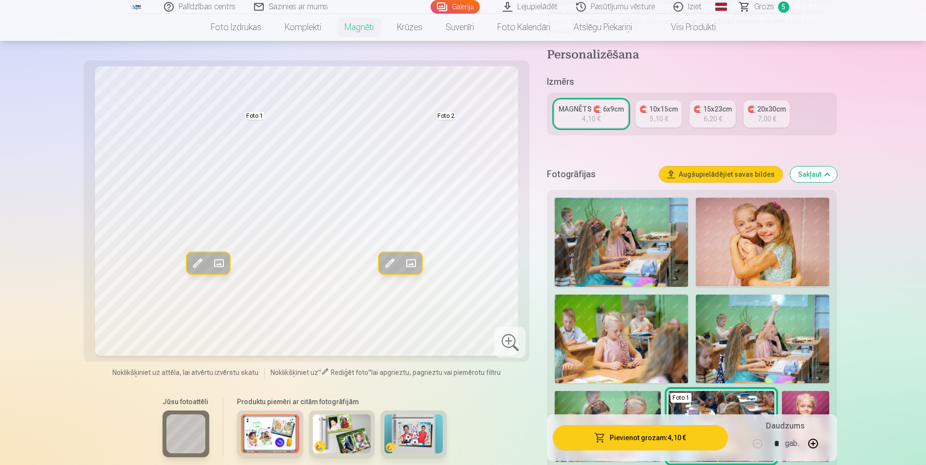
click at [391, 263] on span at bounding box center [390, 264] width 16 height 16
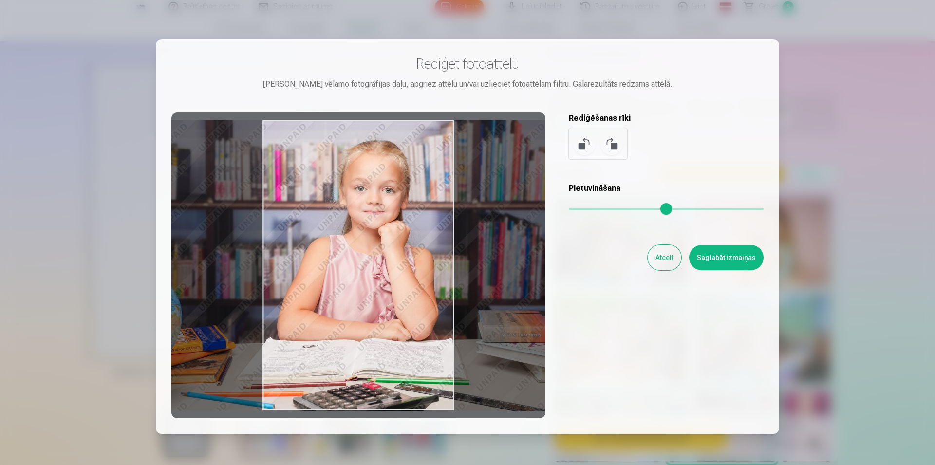
drag, startPoint x: 363, startPoint y: 295, endPoint x: 378, endPoint y: 292, distance: 15.9
click at [378, 292] on div at bounding box center [358, 265] width 374 height 306
click at [727, 259] on button "Saglabāt izmaiņas" at bounding box center [726, 257] width 74 height 25
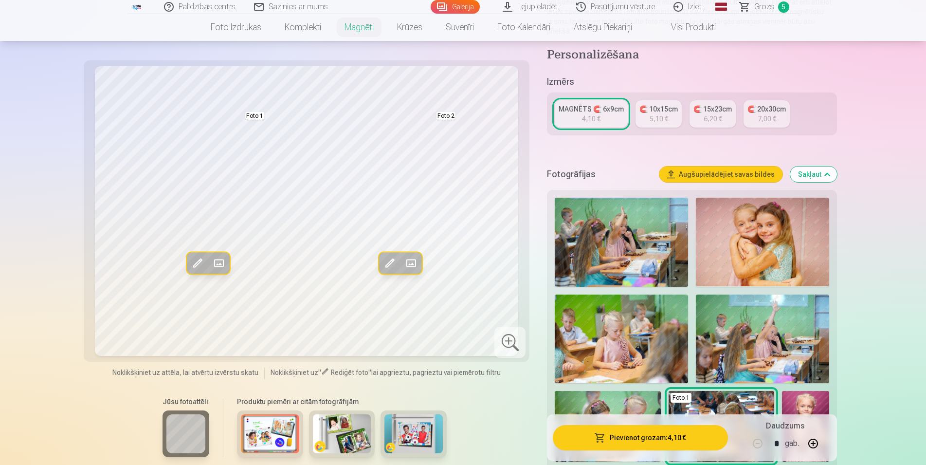
click at [636, 436] on button "Pievienot grozam : 4,10 €" at bounding box center [640, 437] width 175 height 25
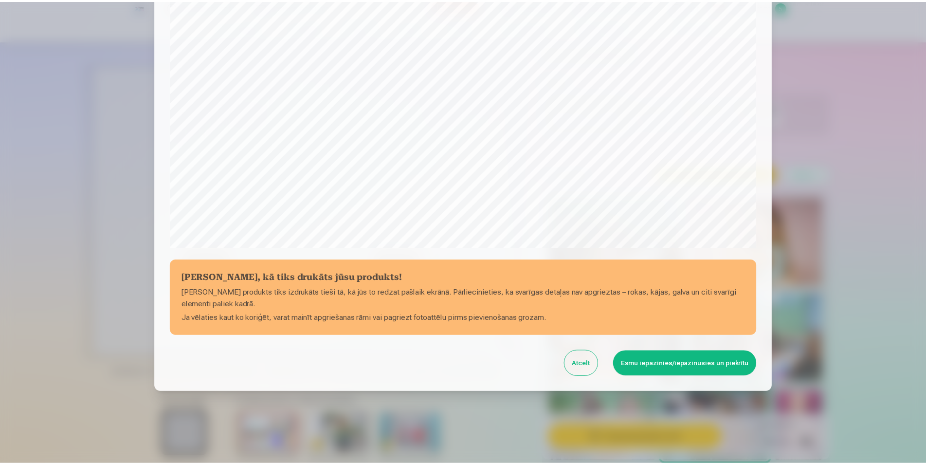
scroll to position [236, 0]
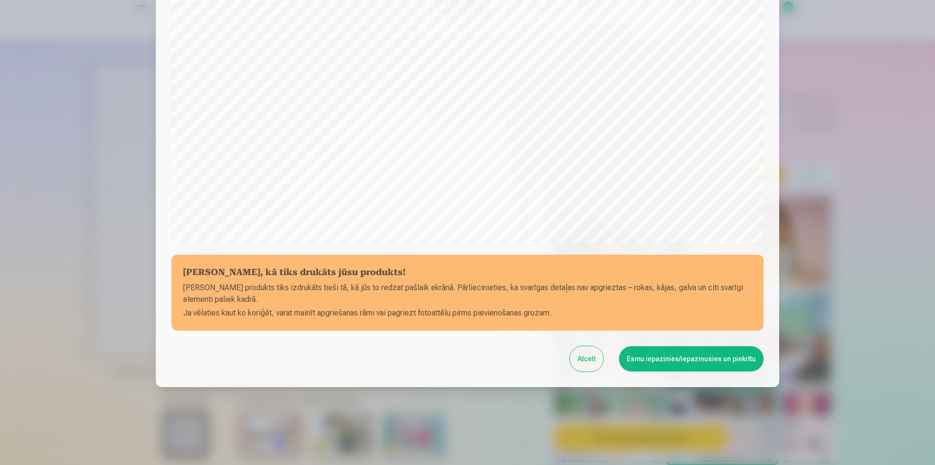
click at [667, 356] on button "Esmu iepazinies/iepazinusies un piekrītu" at bounding box center [691, 358] width 145 height 25
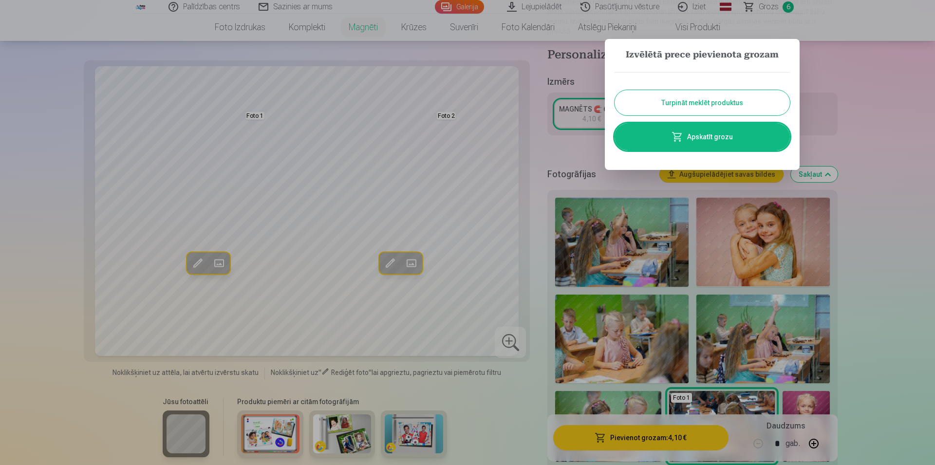
click at [705, 96] on button "Turpināt meklēt produktus" at bounding box center [701, 102] width 175 height 25
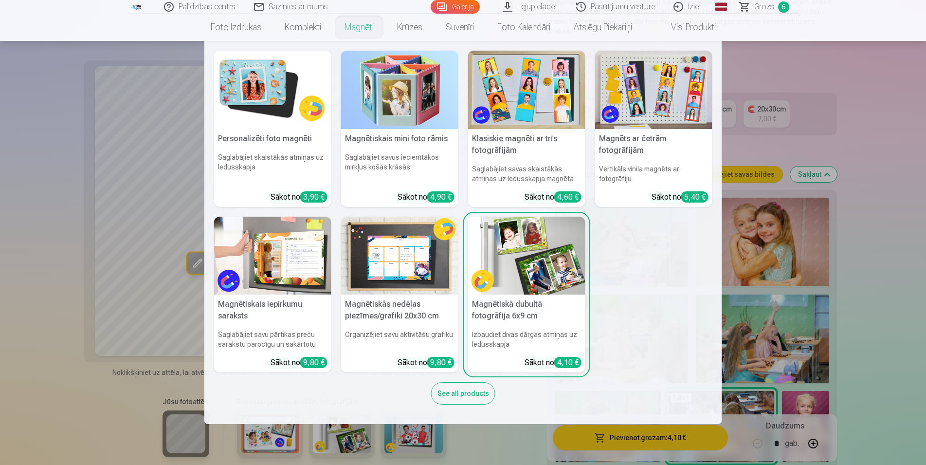
click at [460, 399] on div "See all products" at bounding box center [463, 393] width 64 height 22
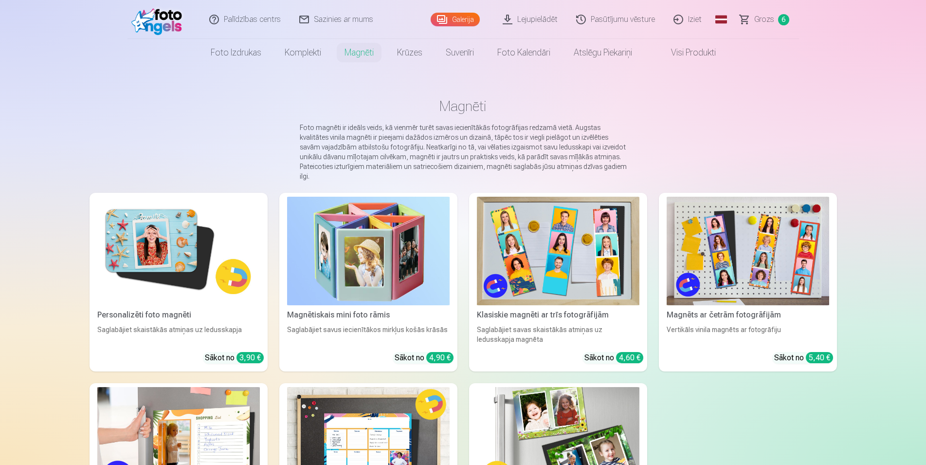
click at [226, 298] on link "Personalizēti foto magnēti Saglabājiet skaistākās atmiņas uz ledusskapja Sākot …" at bounding box center [179, 282] width 178 height 179
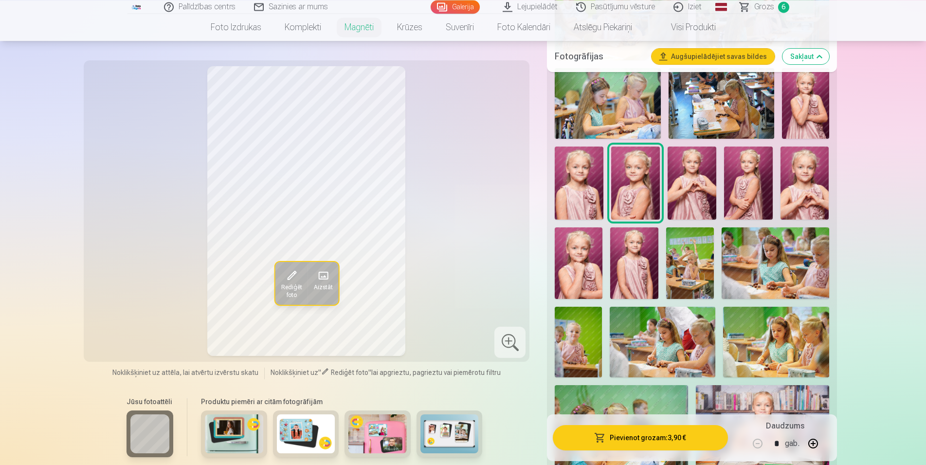
scroll to position [496, 0]
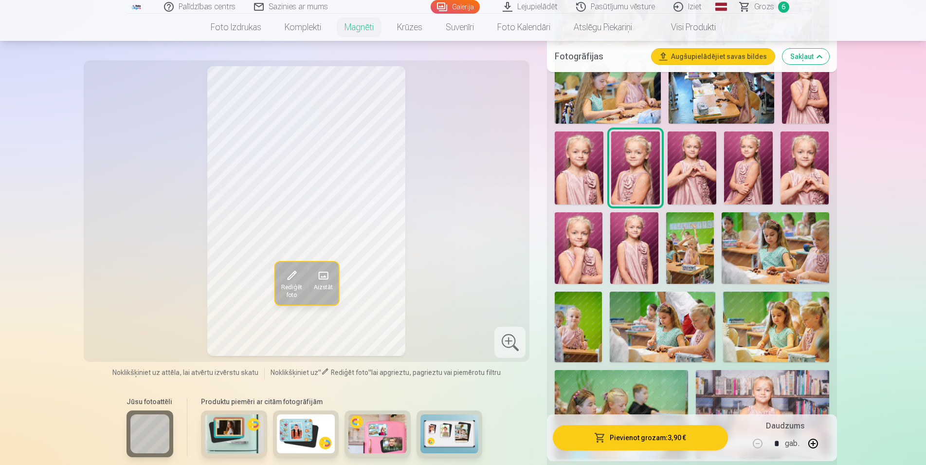
click at [750, 174] on img at bounding box center [748, 167] width 49 height 73
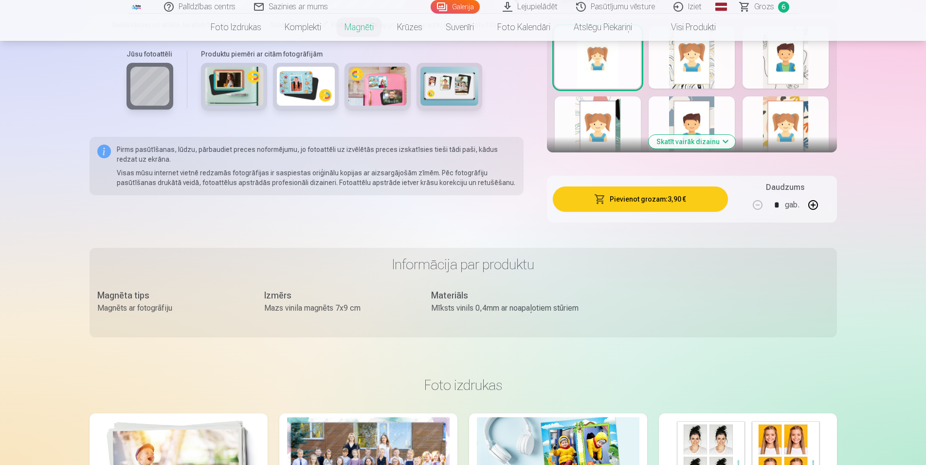
scroll to position [1539, 0]
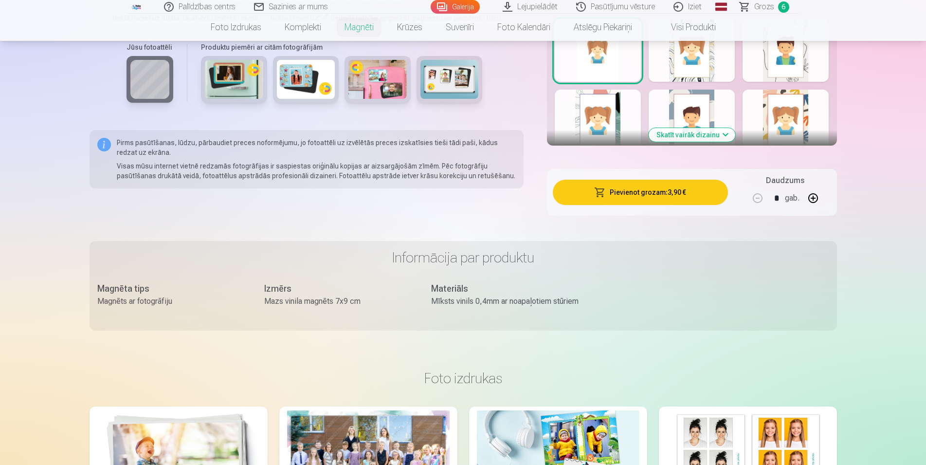
click at [685, 128] on button "Skatīt vairāk dizainu" at bounding box center [692, 135] width 87 height 14
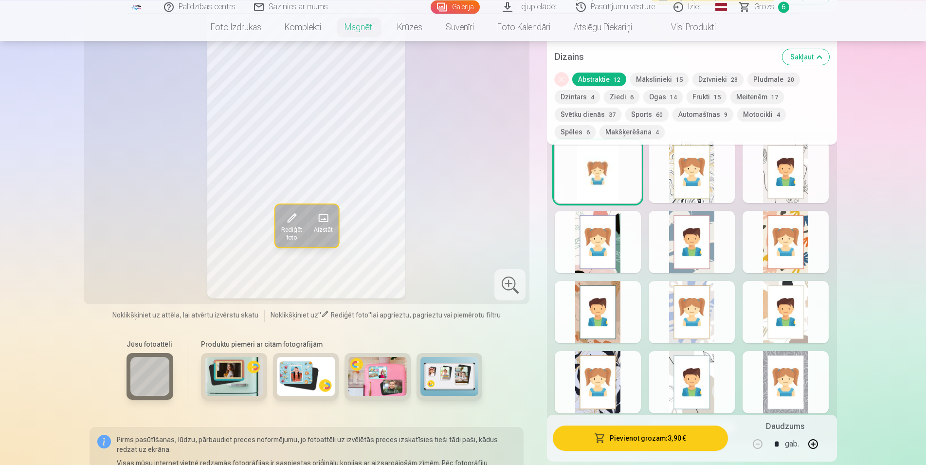
scroll to position [1340, 0]
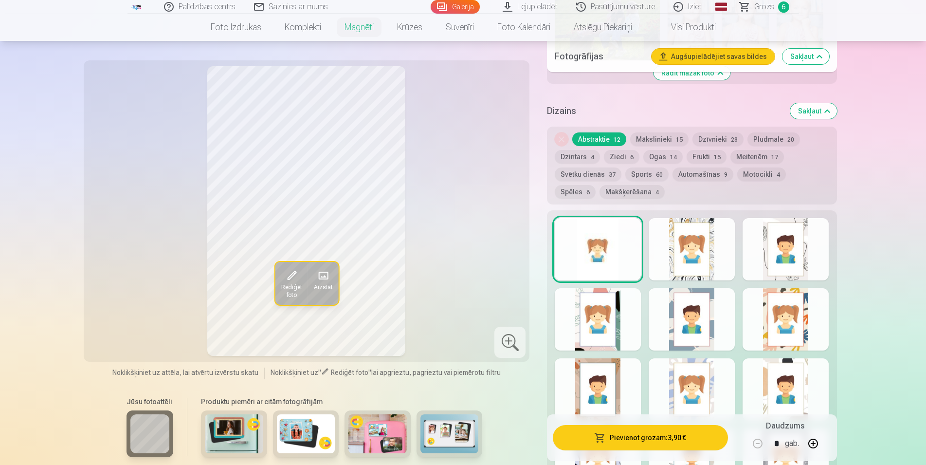
click at [750, 167] on button "Motocikli 4" at bounding box center [761, 174] width 49 height 14
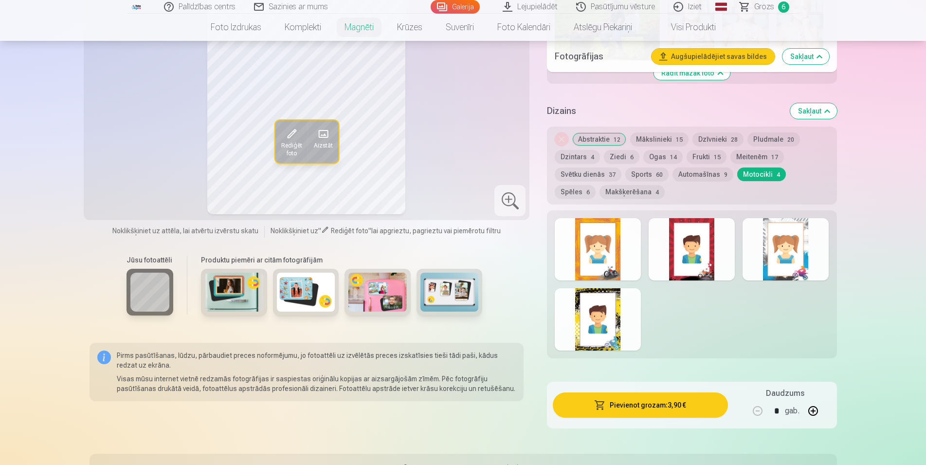
click at [664, 132] on button "Mākslinieki 15" at bounding box center [659, 139] width 58 height 14
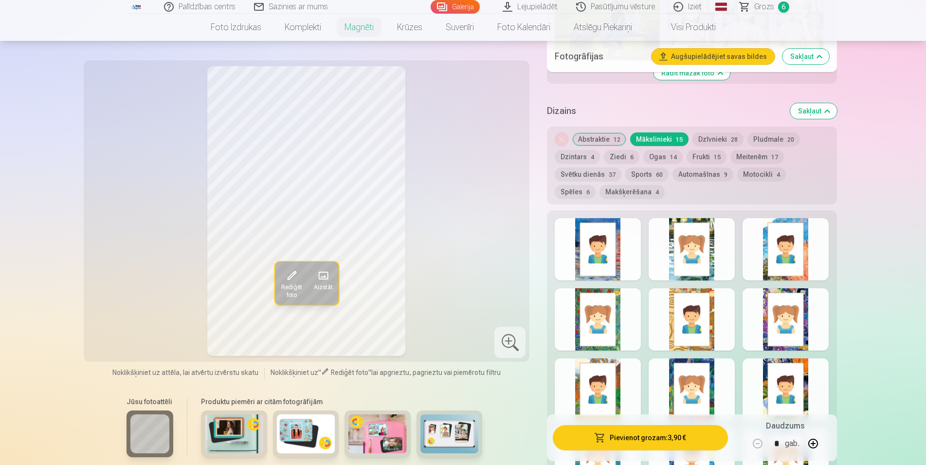
click at [730, 132] on button "Dzīvnieki 28" at bounding box center [718, 139] width 51 height 14
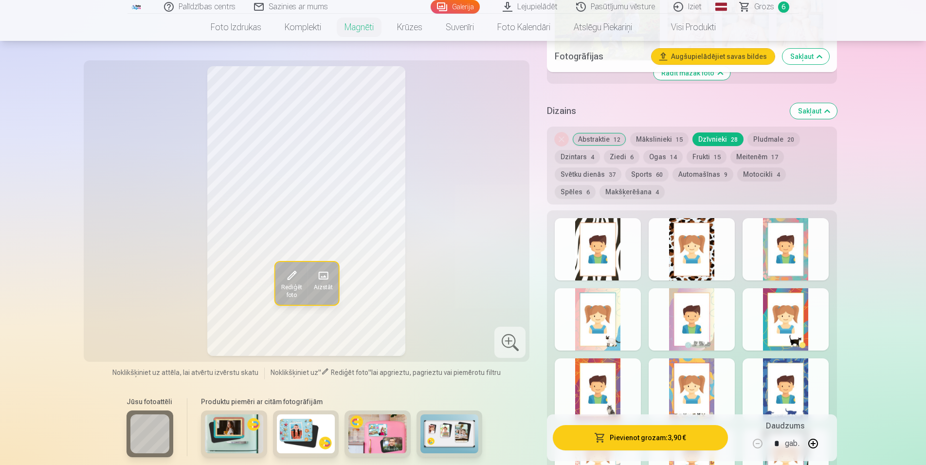
click at [772, 132] on button "Pludmale 20" at bounding box center [774, 139] width 53 height 14
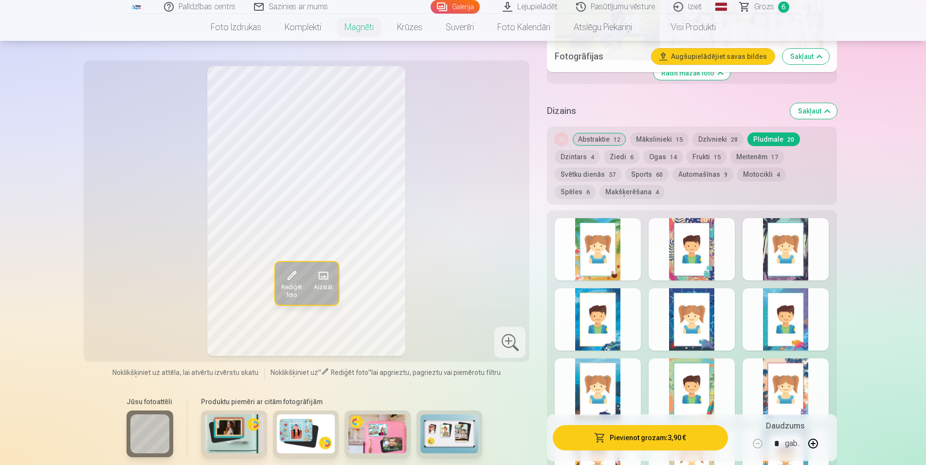
click at [579, 150] on button "Dzintars 4" at bounding box center [577, 157] width 45 height 14
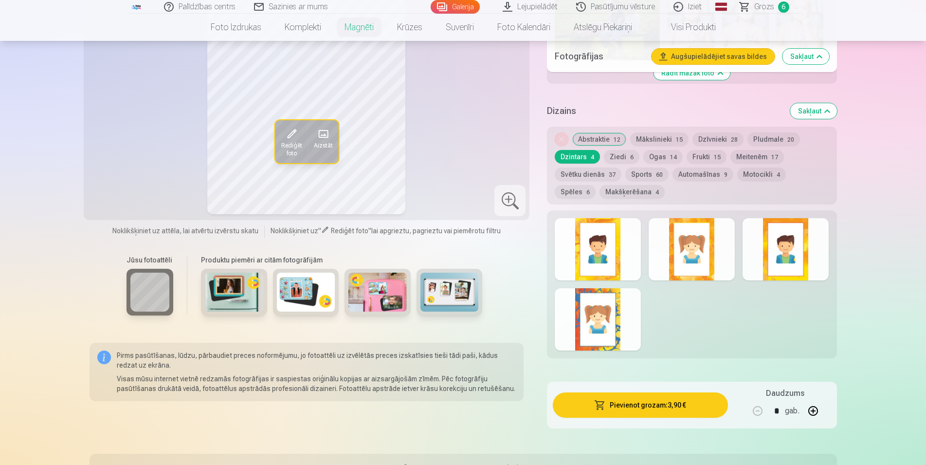
click at [620, 150] on button "Ziedi 6" at bounding box center [622, 157] width 36 height 14
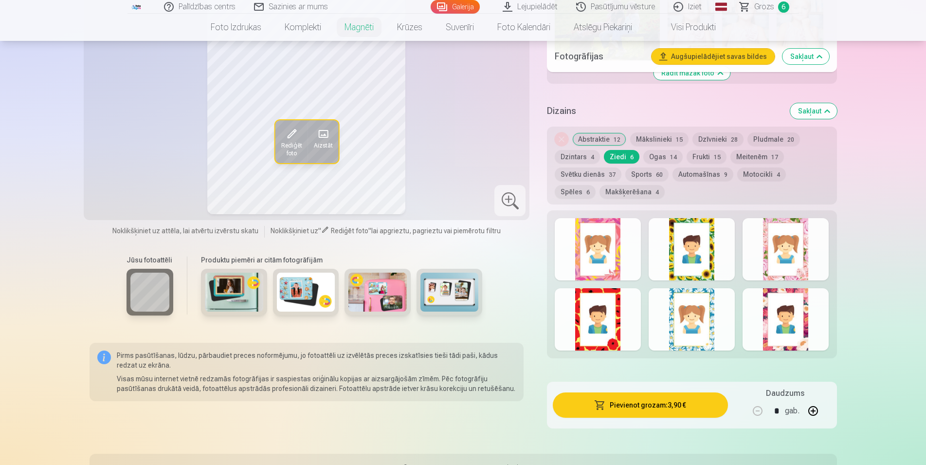
click at [651, 140] on div "Noņemiet dizainu Abstraktie 12 Mākslinieki 15 Dzīvnieki 28 Pludmale 20 Dzintars…" at bounding box center [692, 166] width 290 height 78
click at [663, 150] on button "Ogas 14" at bounding box center [662, 157] width 39 height 14
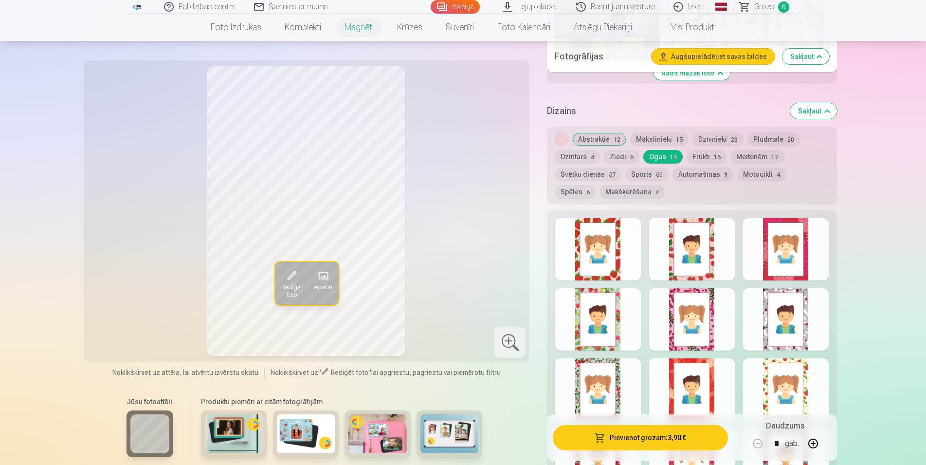
click at [703, 150] on button "Frukti 15" at bounding box center [707, 157] width 40 height 14
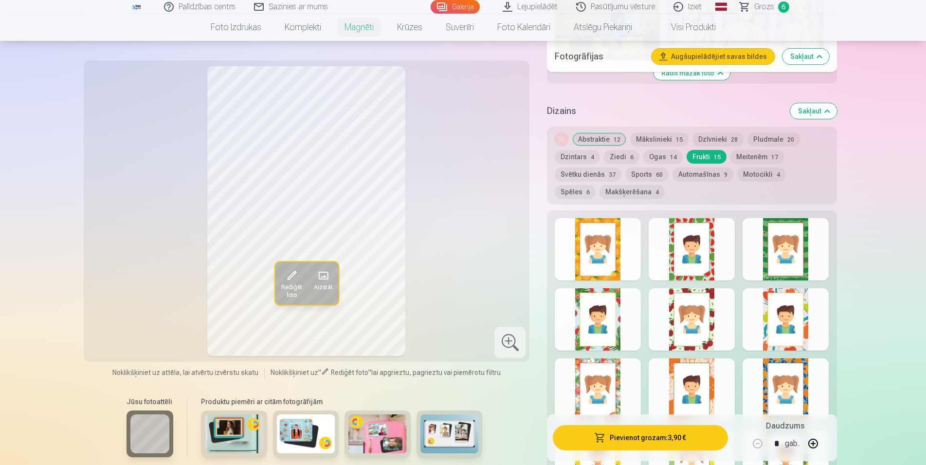
click at [754, 150] on button "Meitenēm 17" at bounding box center [758, 157] width 54 height 14
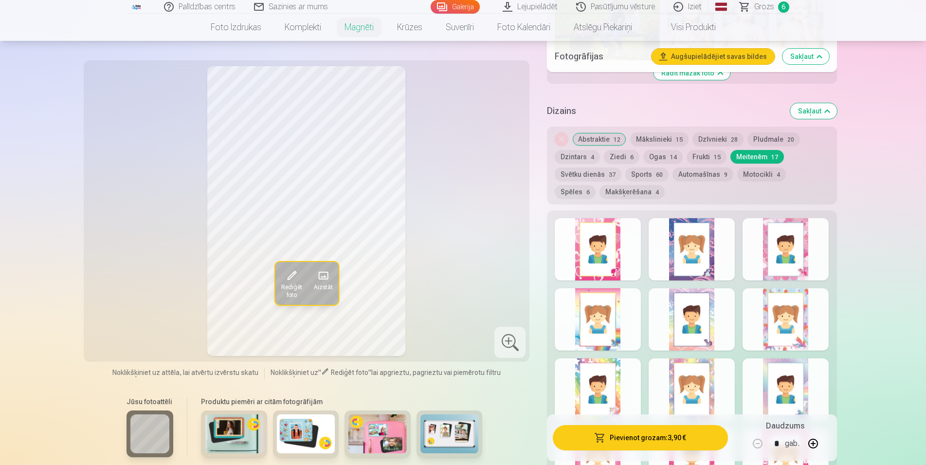
click at [605, 239] on div at bounding box center [598, 249] width 86 height 62
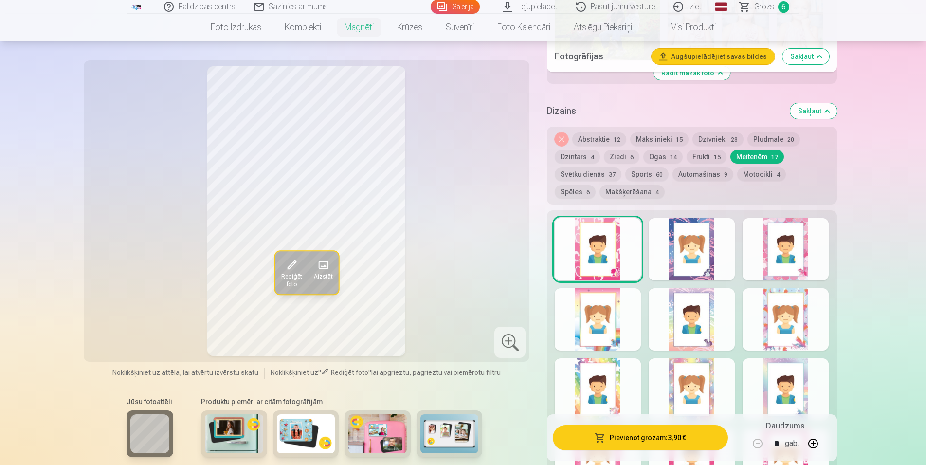
click at [678, 238] on div at bounding box center [692, 249] width 86 height 62
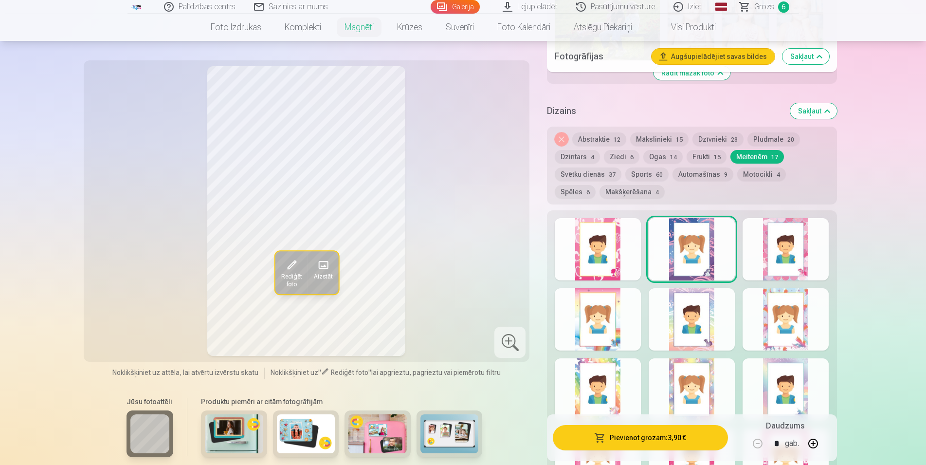
click at [793, 237] on div at bounding box center [786, 249] width 86 height 62
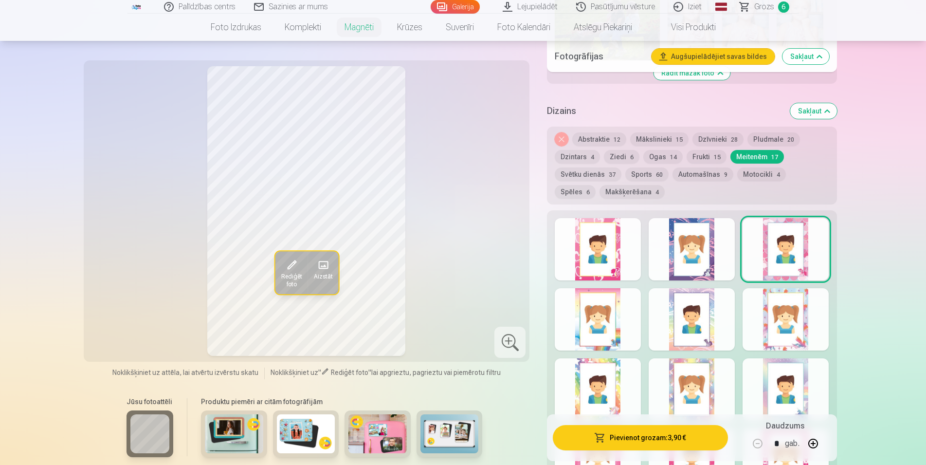
click at [614, 320] on div at bounding box center [598, 319] width 86 height 62
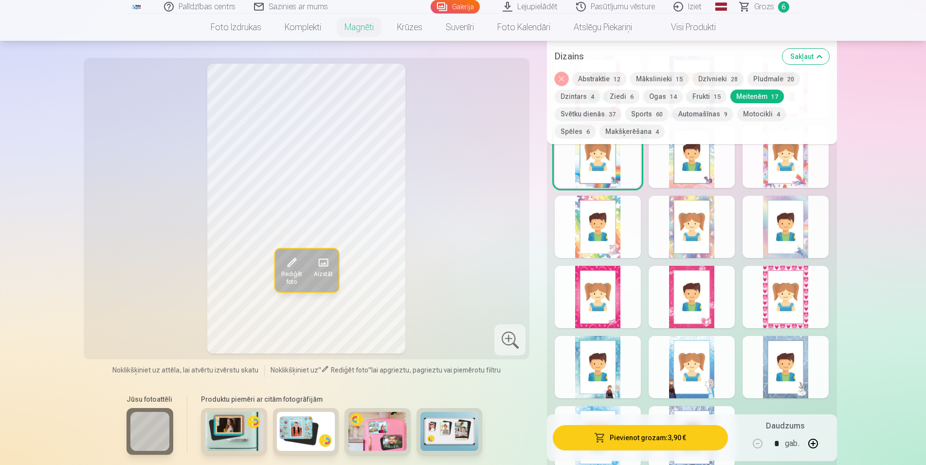
scroll to position [1539, 0]
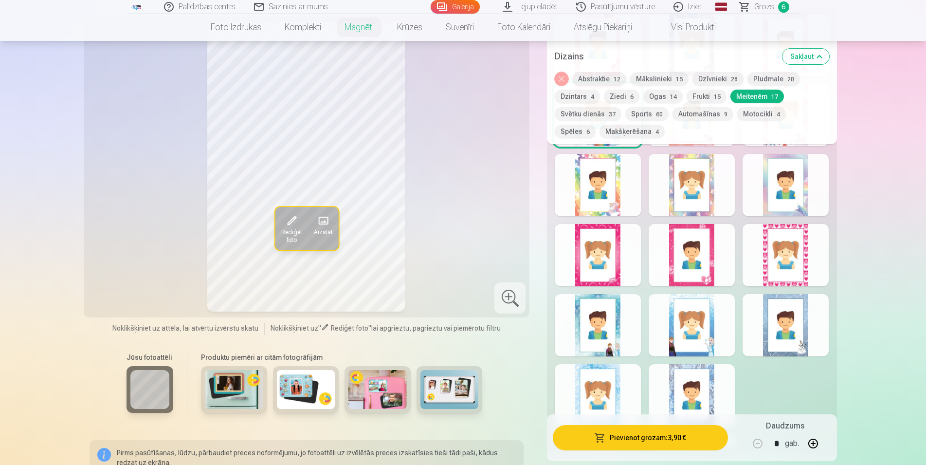
click at [716, 259] on div at bounding box center [692, 255] width 86 height 62
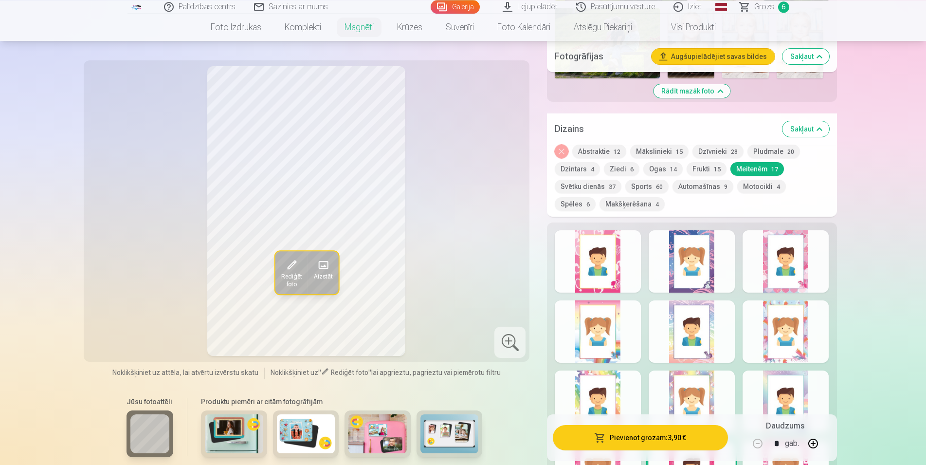
scroll to position [1241, 0]
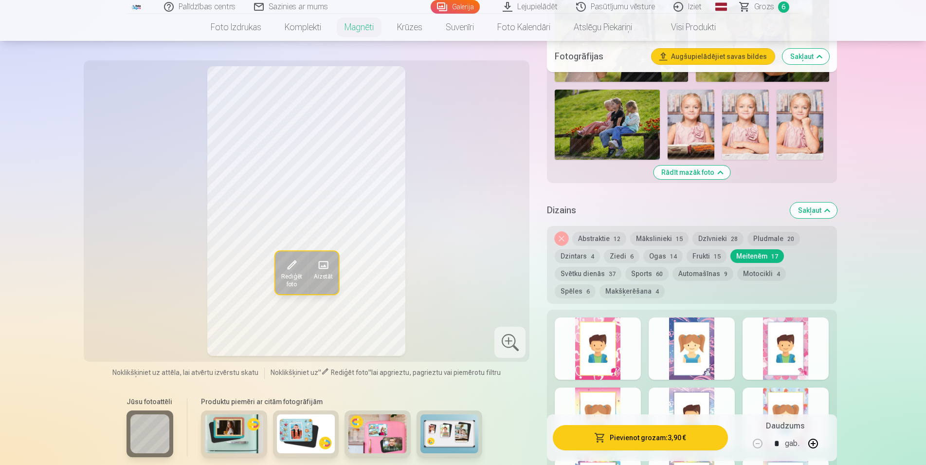
click at [594, 267] on button "Svētku dienās 37" at bounding box center [588, 274] width 67 height 14
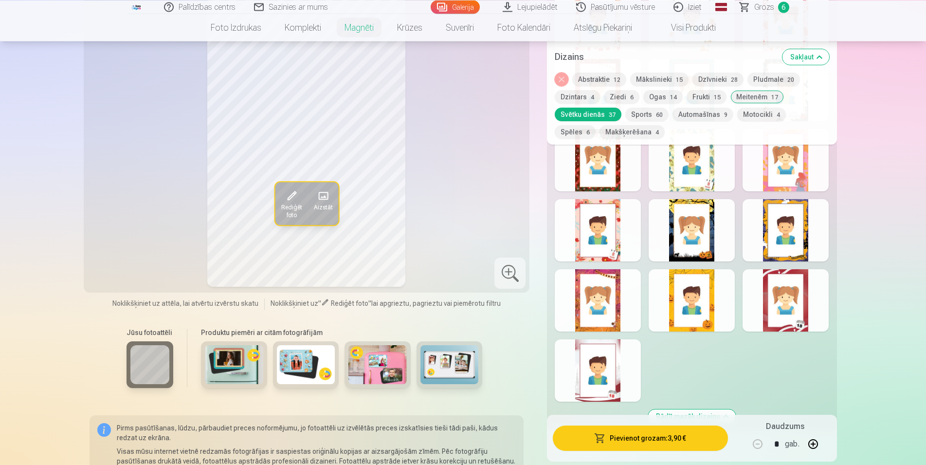
scroll to position [2085, 0]
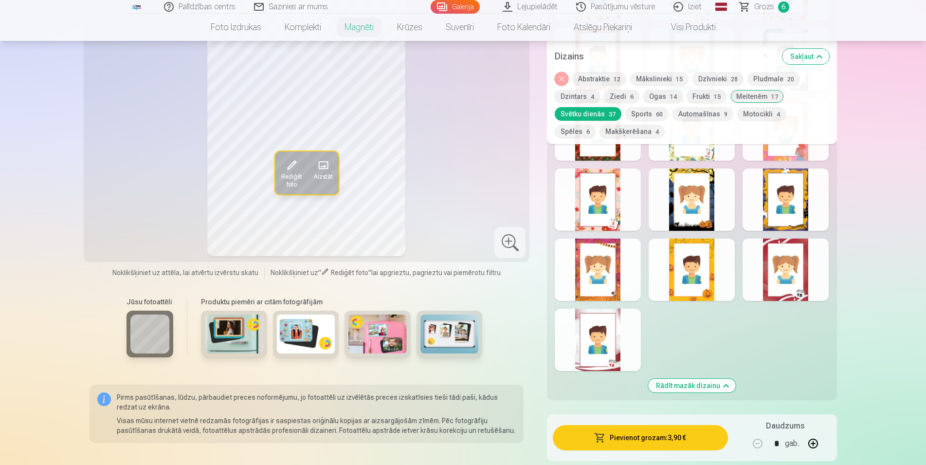
click at [616, 333] on div at bounding box center [598, 340] width 86 height 62
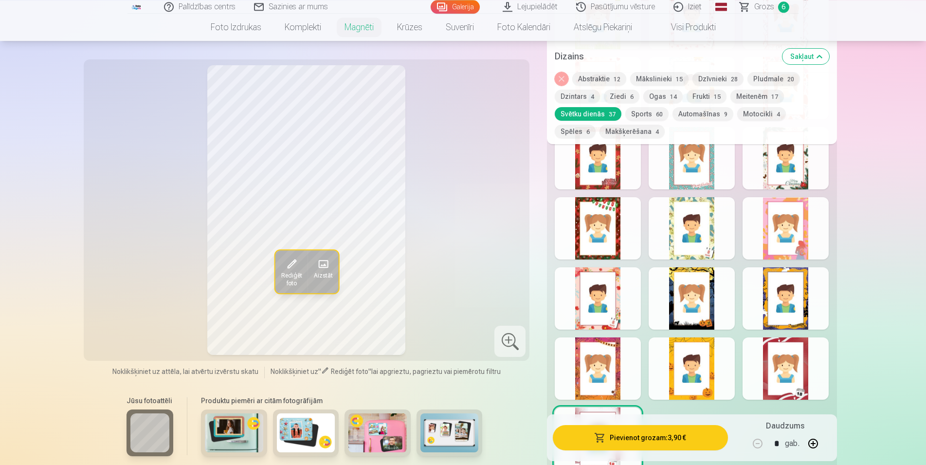
scroll to position [1986, 0]
click at [787, 373] on div at bounding box center [786, 369] width 86 height 62
click at [714, 366] on div at bounding box center [692, 369] width 86 height 62
click at [592, 365] on div at bounding box center [598, 369] width 86 height 62
click at [802, 292] on div at bounding box center [786, 299] width 86 height 62
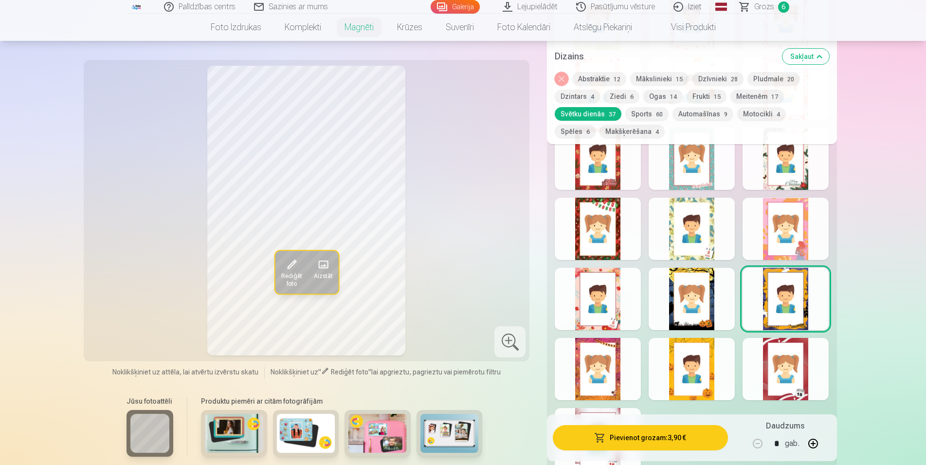
click at [683, 296] on div at bounding box center [692, 299] width 86 height 62
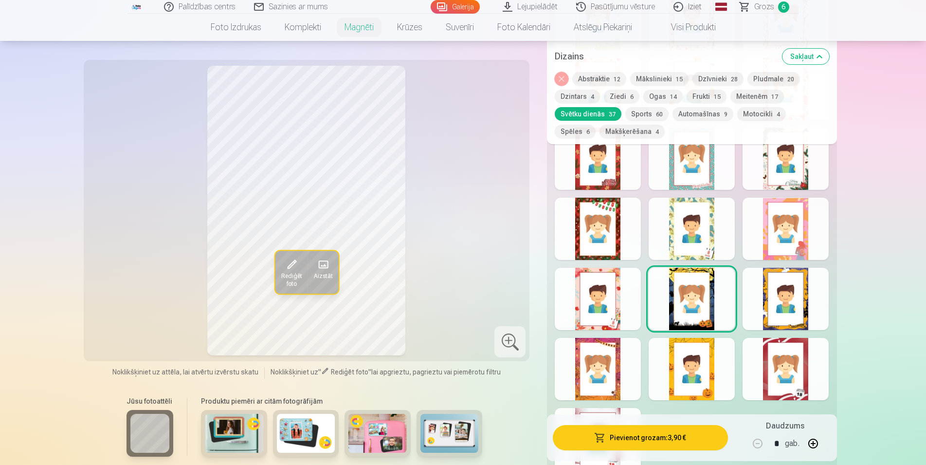
click at [605, 306] on div at bounding box center [598, 299] width 86 height 62
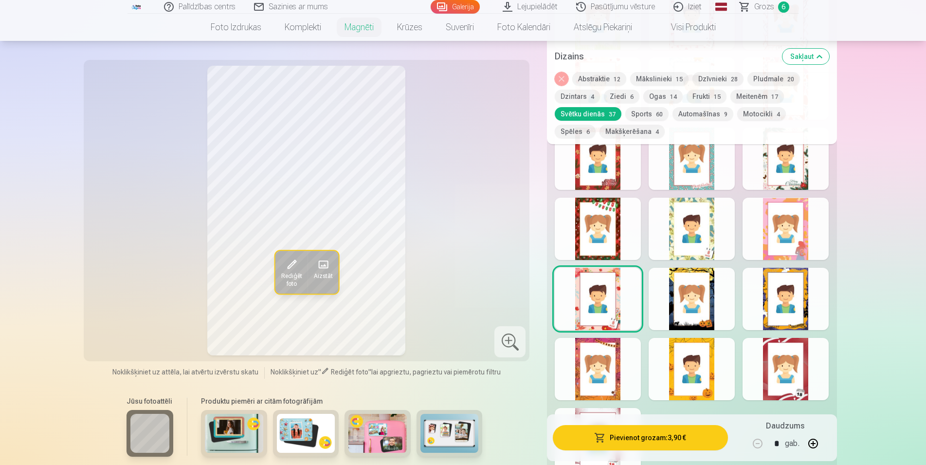
click at [799, 211] on div at bounding box center [786, 229] width 86 height 62
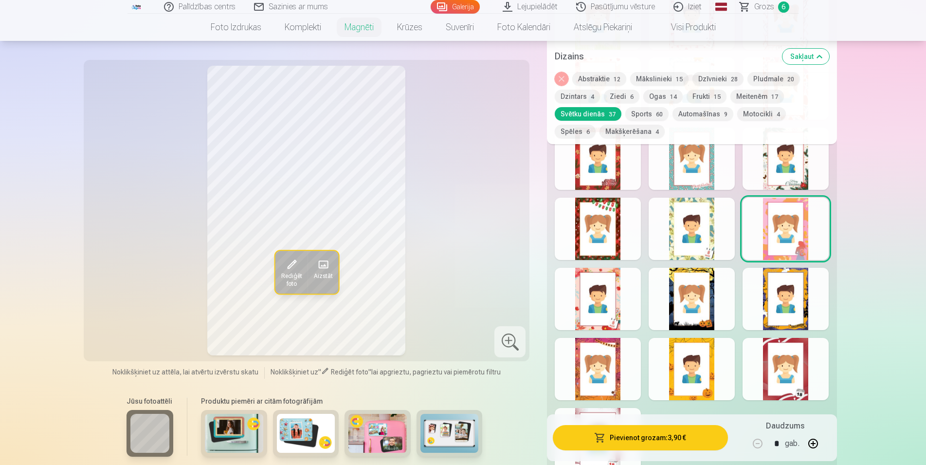
click at [687, 227] on div at bounding box center [692, 229] width 86 height 62
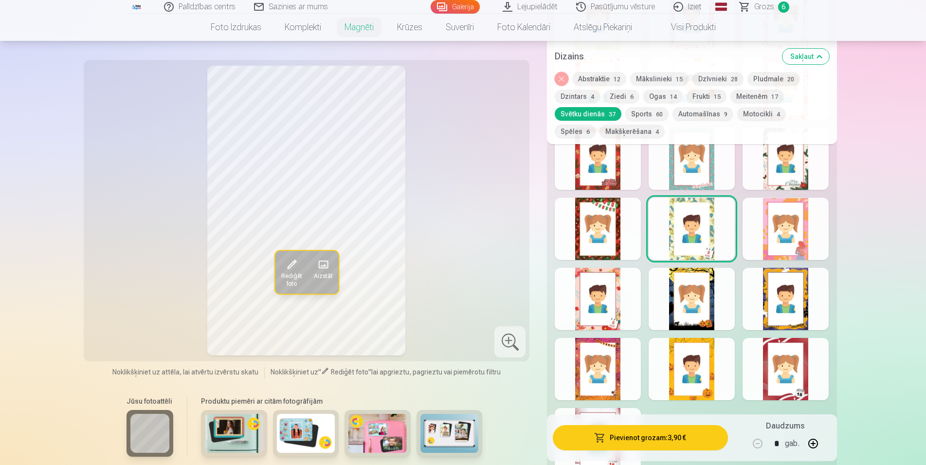
click at [606, 220] on div at bounding box center [598, 229] width 86 height 62
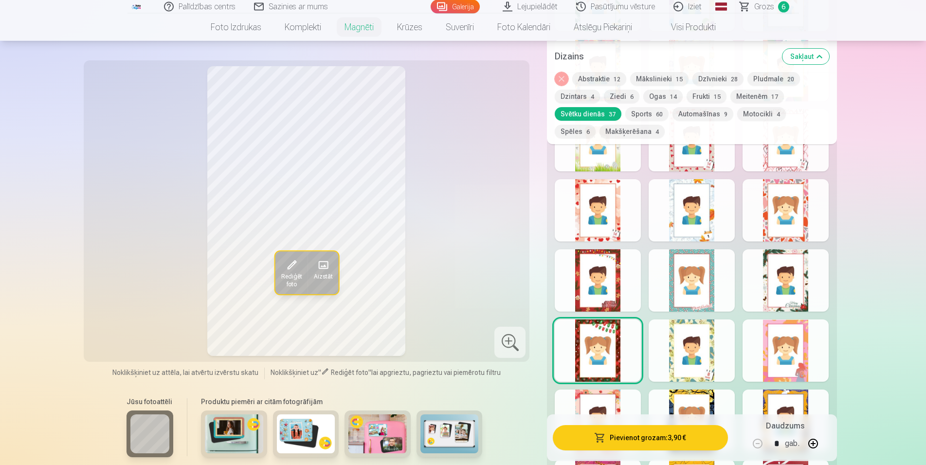
scroll to position [1837, 0]
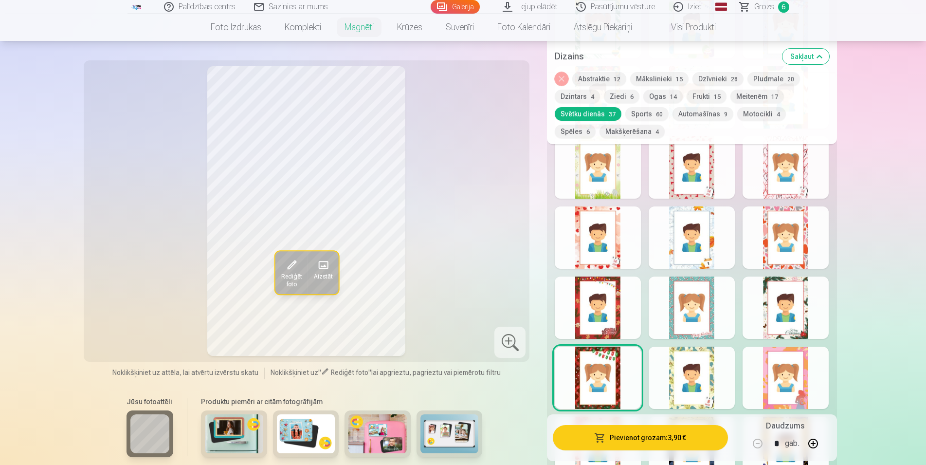
click at [806, 298] on div at bounding box center [786, 307] width 86 height 62
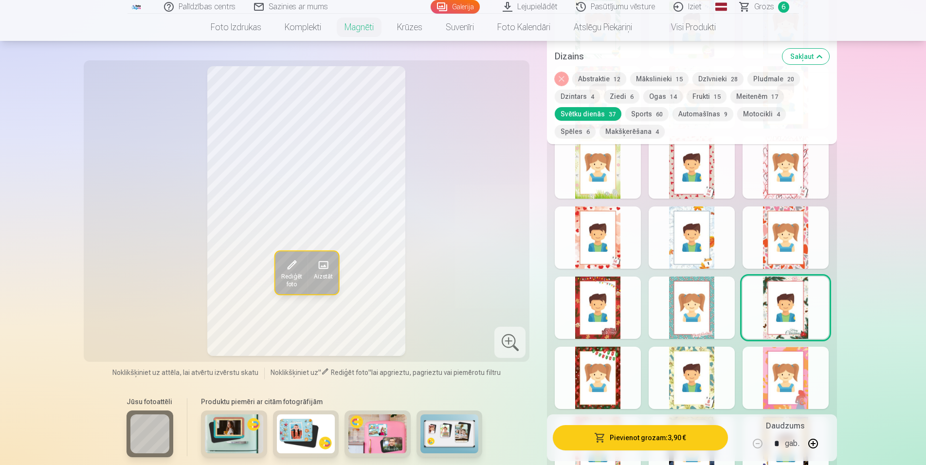
click at [632, 367] on div at bounding box center [598, 378] width 86 height 62
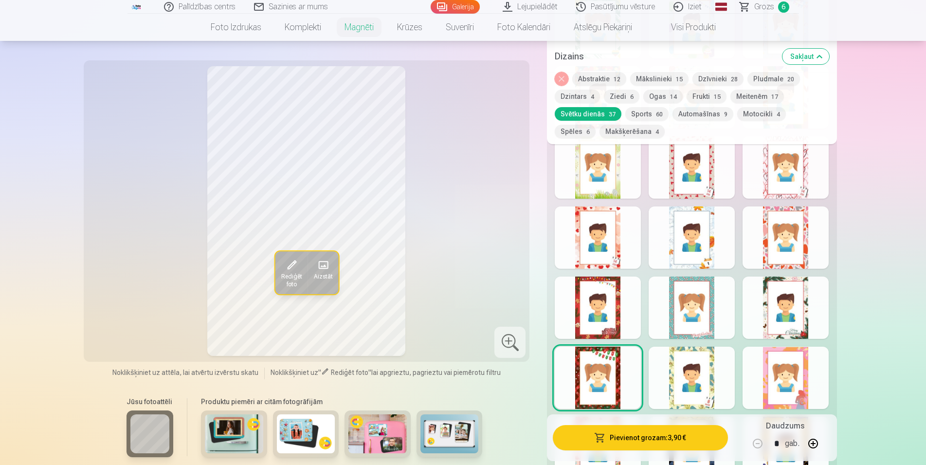
click at [796, 306] on div at bounding box center [786, 307] width 86 height 62
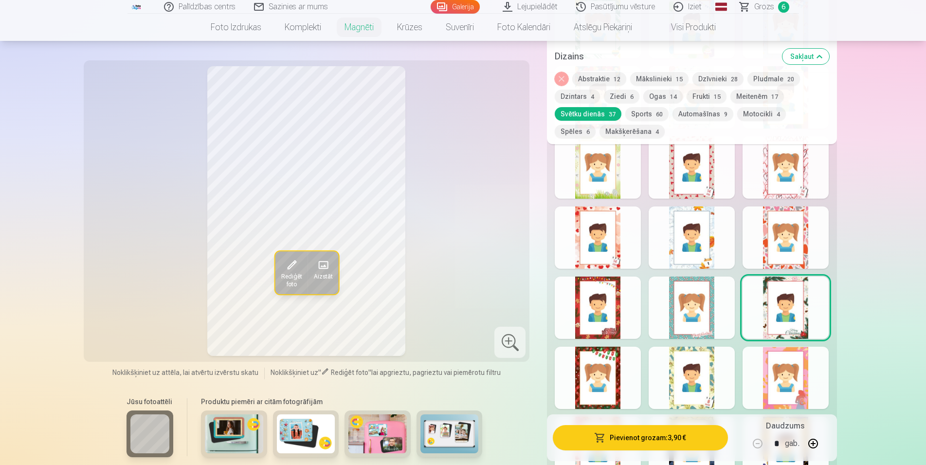
click at [708, 303] on div at bounding box center [692, 307] width 86 height 62
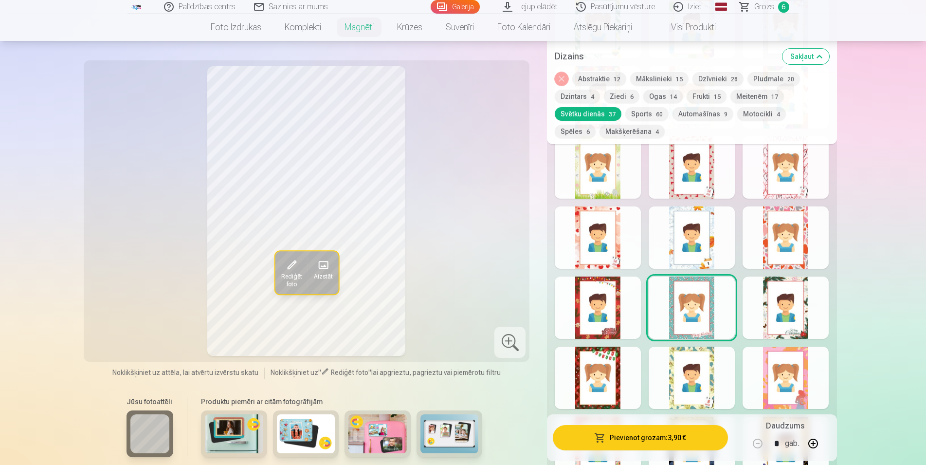
click at [600, 302] on div at bounding box center [598, 307] width 86 height 62
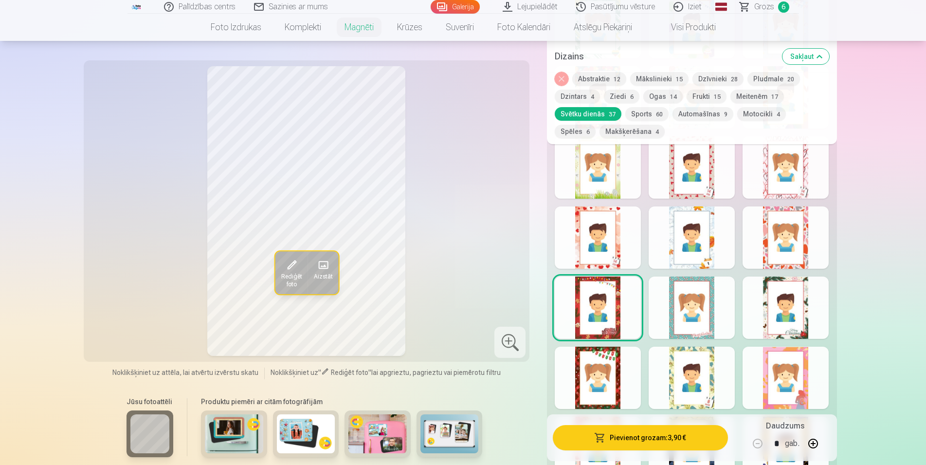
click at [787, 223] on div at bounding box center [786, 237] width 86 height 62
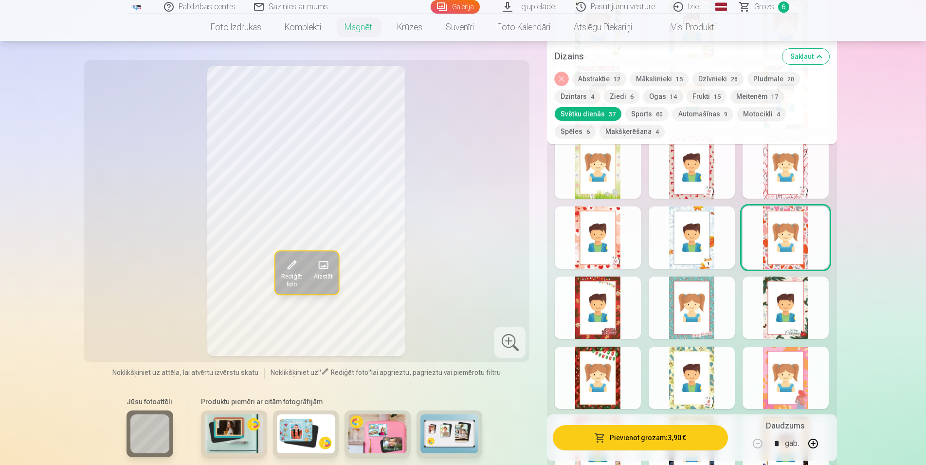
click at [739, 223] on div "Rādīt mazāk dizainu" at bounding box center [692, 178] width 290 height 940
click at [693, 227] on div at bounding box center [692, 237] width 86 height 62
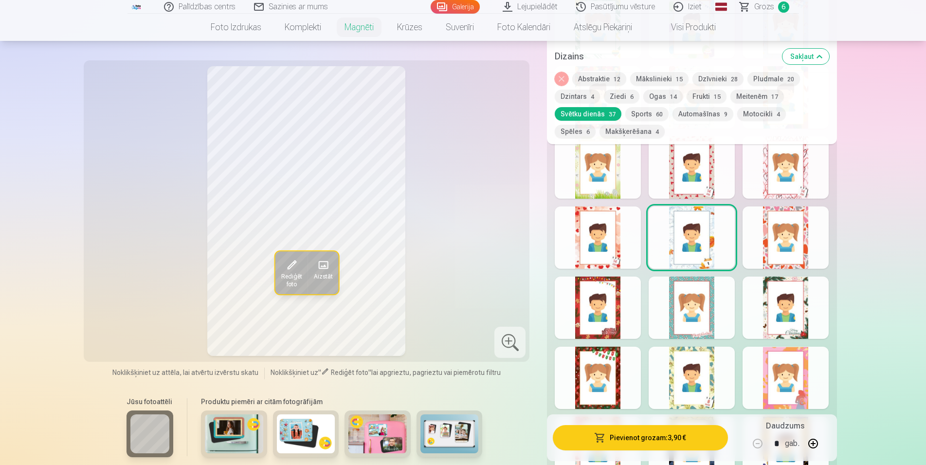
click at [643, 234] on div "Rādīt mazāk dizainu" at bounding box center [692, 178] width 290 height 940
click at [623, 234] on div at bounding box center [598, 237] width 86 height 62
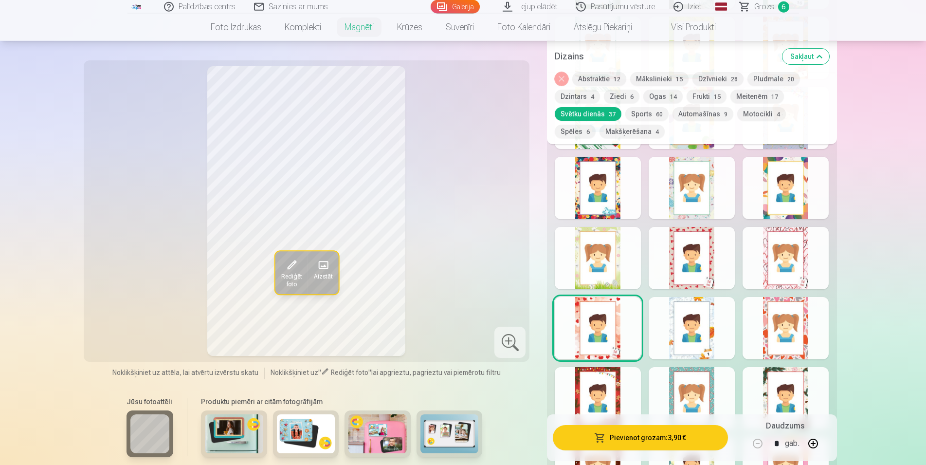
scroll to position [1738, 0]
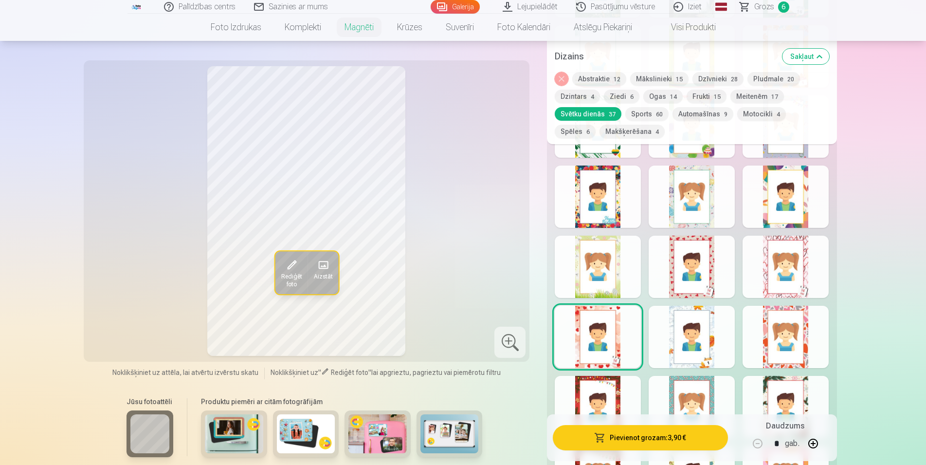
click at [804, 270] on div at bounding box center [786, 267] width 86 height 62
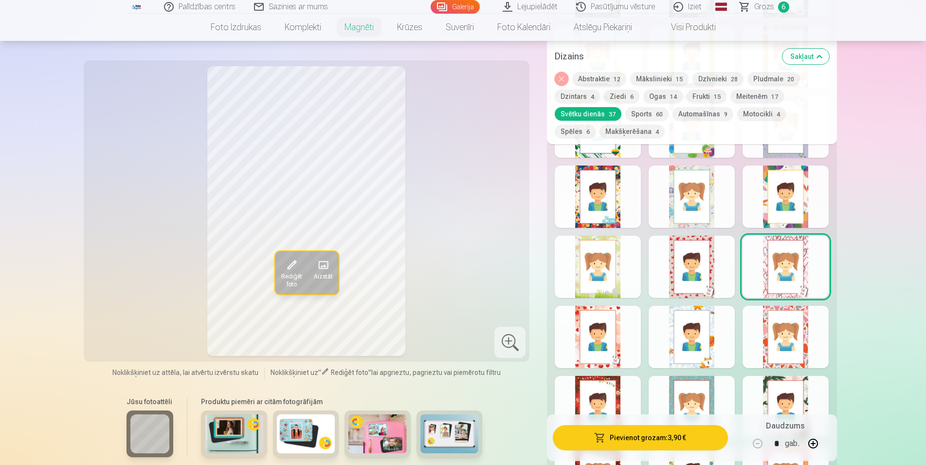
click at [642, 115] on button "Sports 60" at bounding box center [646, 114] width 43 height 14
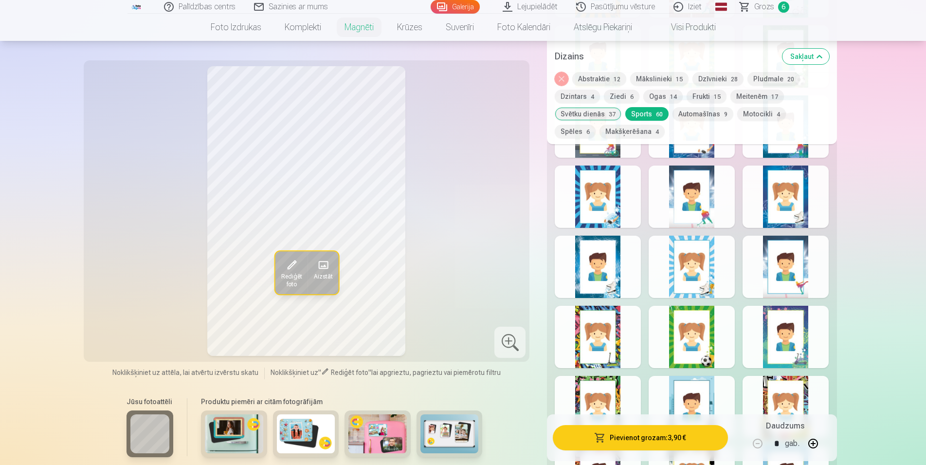
click at [692, 111] on button "Automašīnas 9" at bounding box center [703, 114] width 61 height 14
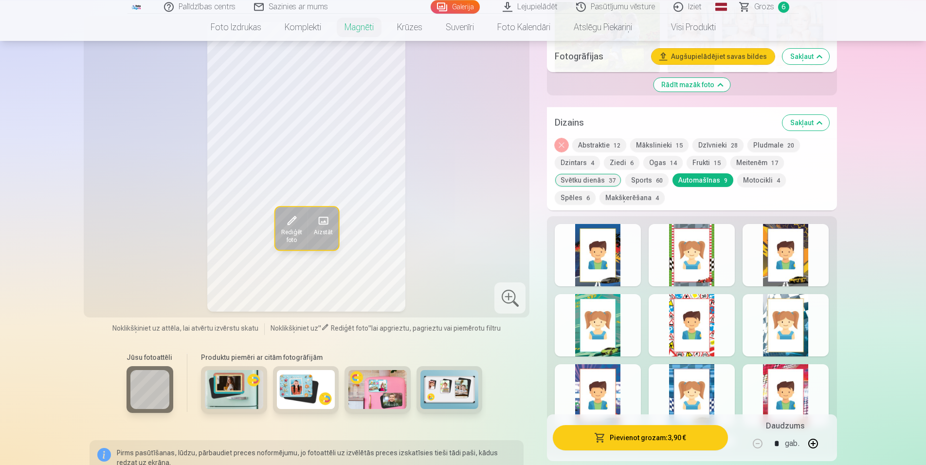
scroll to position [1390, 0]
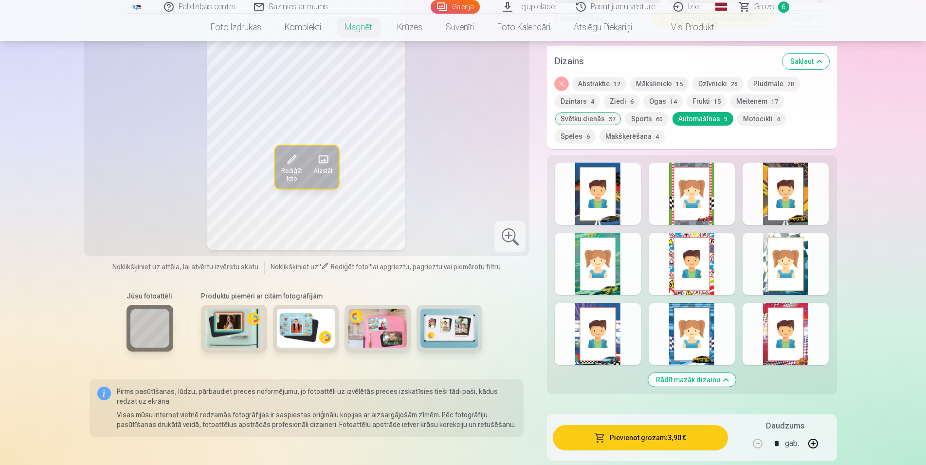
click at [601, 129] on button "Makšķerēšana 4" at bounding box center [632, 136] width 65 height 14
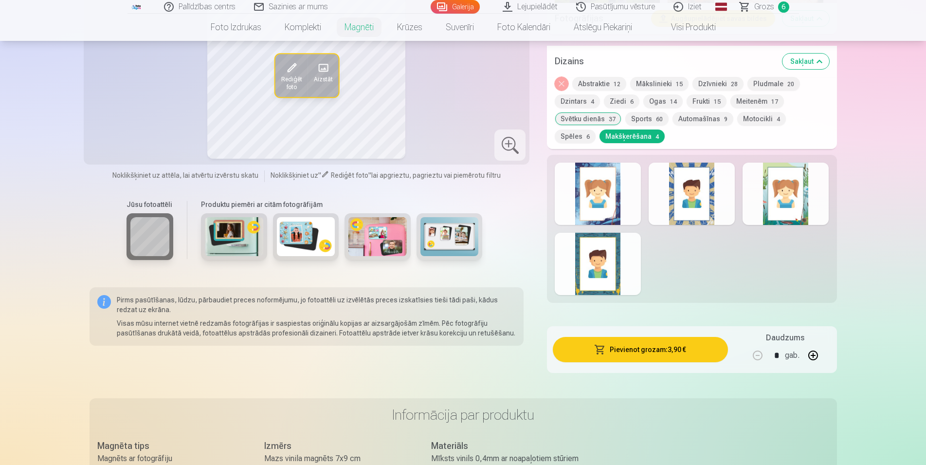
click at [653, 77] on button "Mākslinieki 15" at bounding box center [659, 84] width 58 height 14
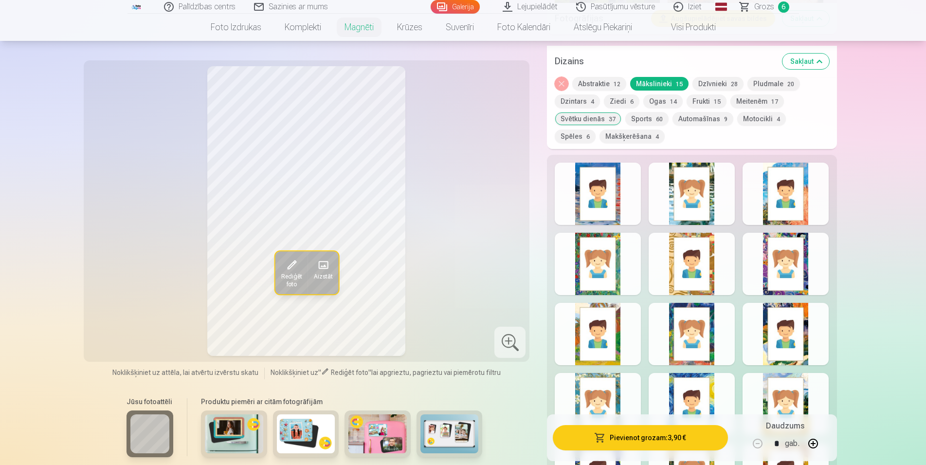
drag, startPoint x: 643, startPoint y: 161, endPoint x: 638, endPoint y: 174, distance: 14.0
click at [643, 161] on div "Rādīt mazāk dizainu" at bounding box center [692, 345] width 290 height 380
click at [630, 179] on div at bounding box center [598, 194] width 86 height 62
click at [701, 186] on div at bounding box center [692, 194] width 86 height 62
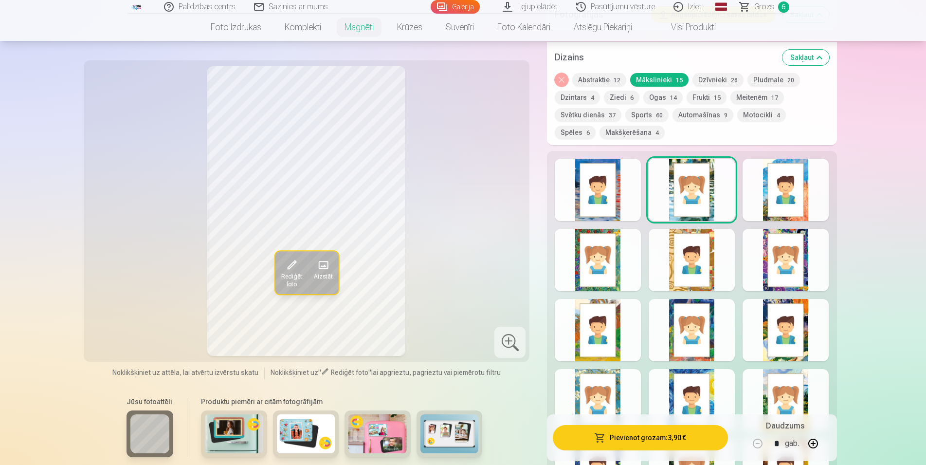
scroll to position [1291, 0]
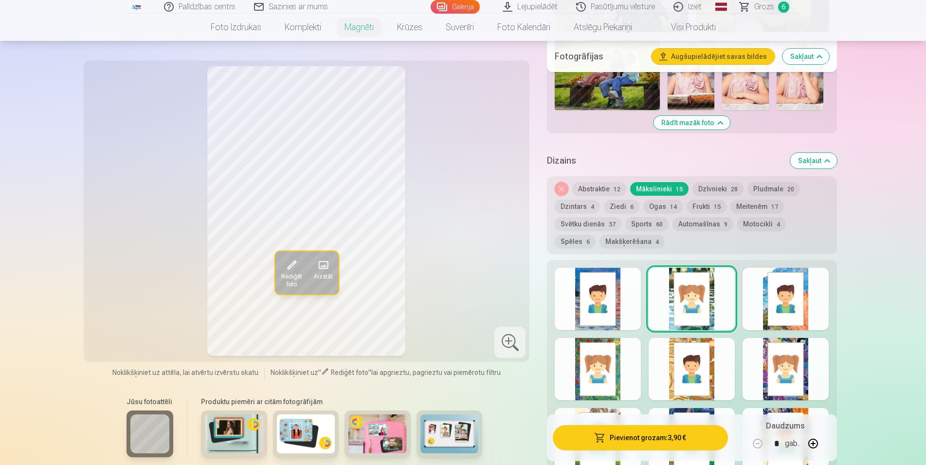
click at [722, 182] on button "Dzīvnieki 28" at bounding box center [718, 189] width 51 height 14
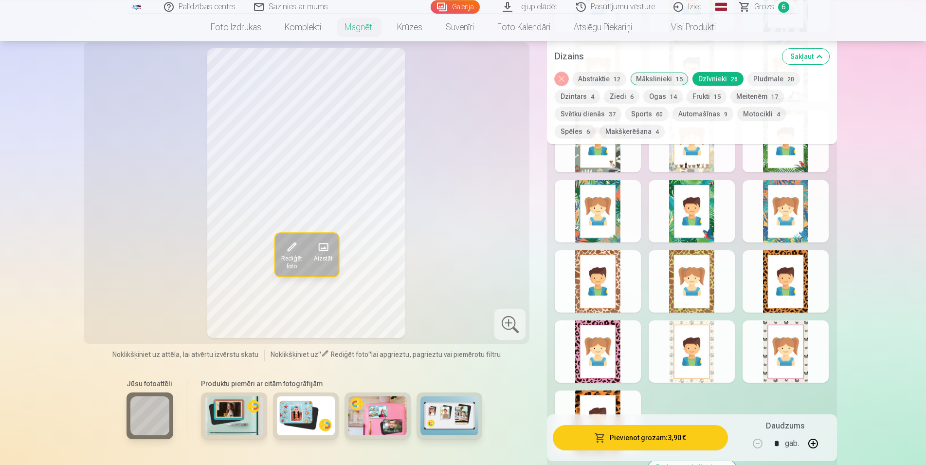
scroll to position [1787, 0]
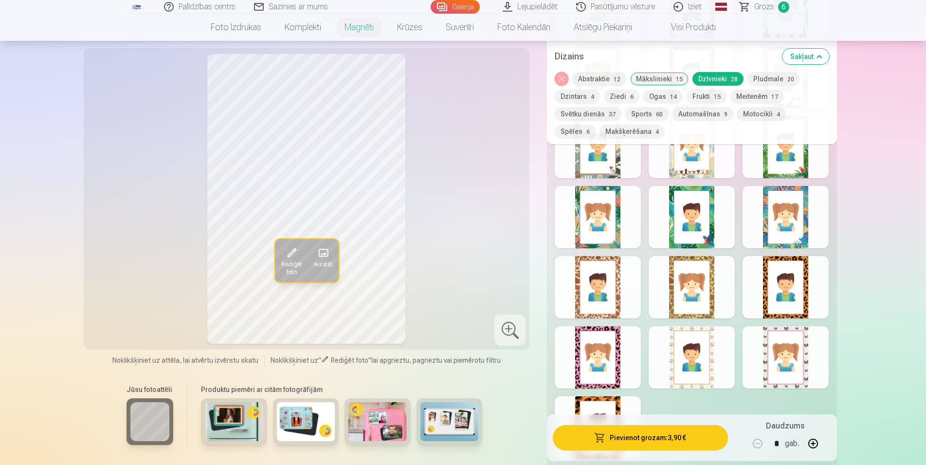
click at [697, 356] on div at bounding box center [692, 357] width 86 height 62
click at [696, 284] on div at bounding box center [692, 287] width 86 height 62
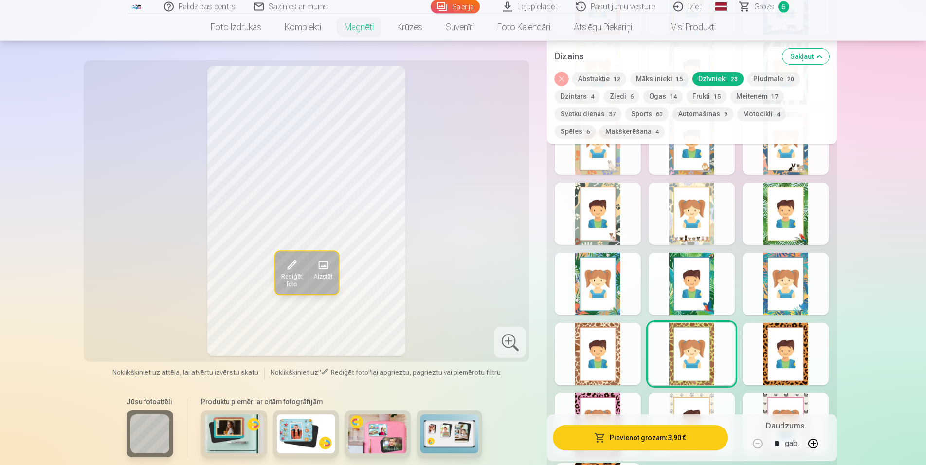
scroll to position [1688, 0]
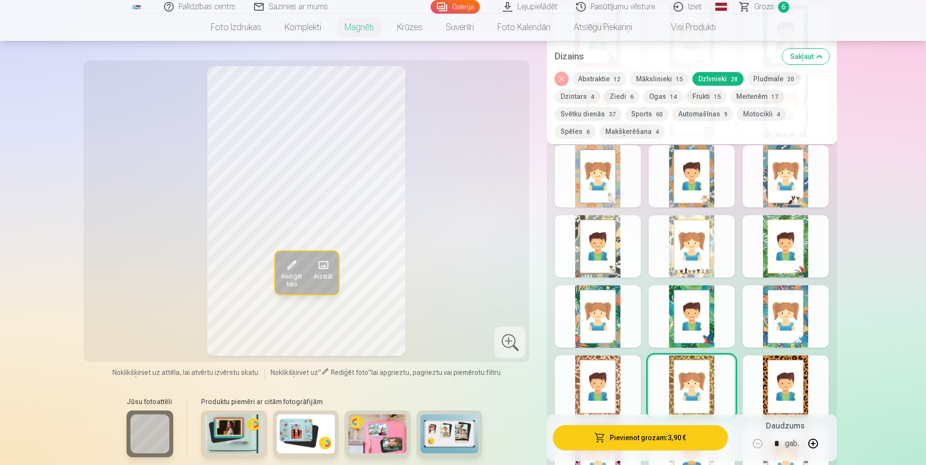
click at [733, 257] on div at bounding box center [692, 246] width 86 height 62
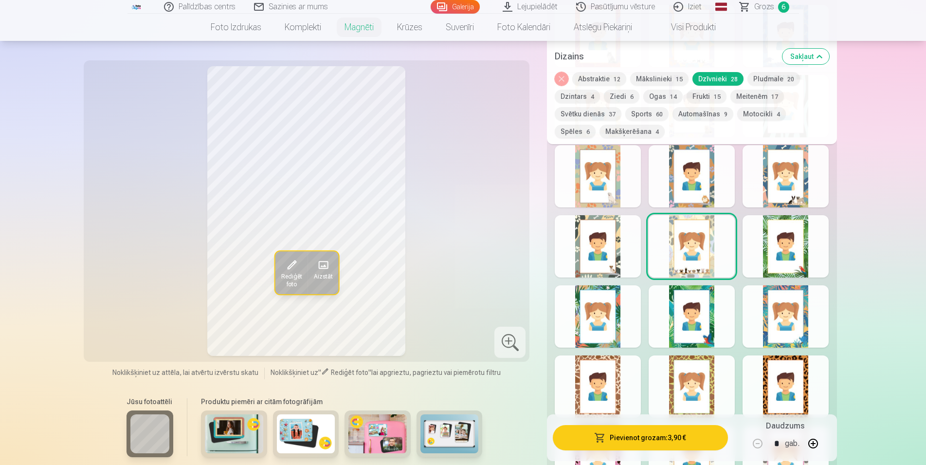
click at [727, 241] on div at bounding box center [692, 246] width 86 height 62
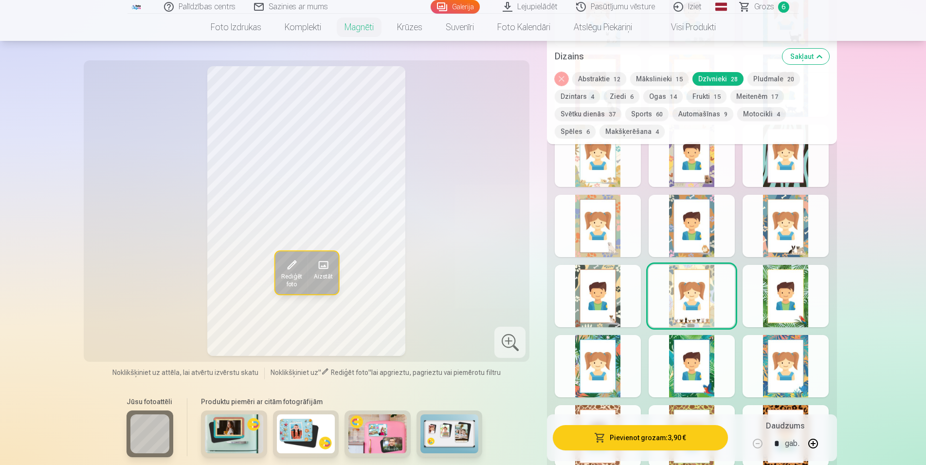
click at [623, 229] on div at bounding box center [598, 226] width 86 height 62
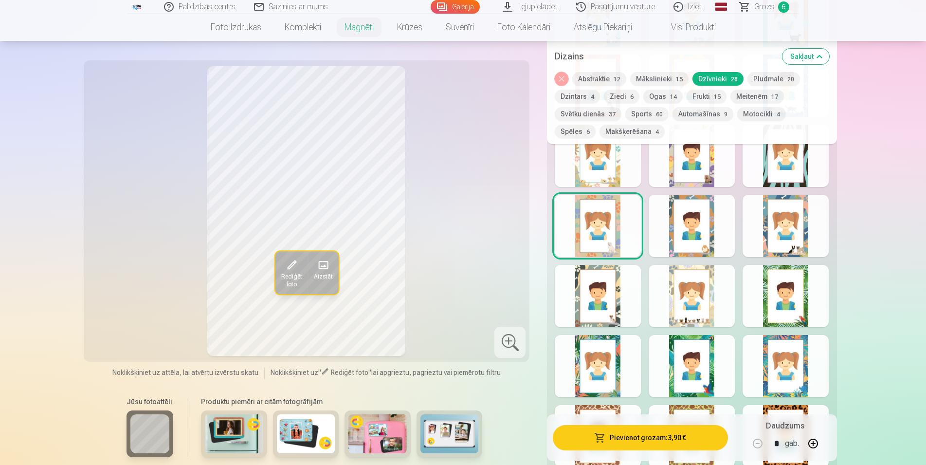
scroll to position [1589, 0]
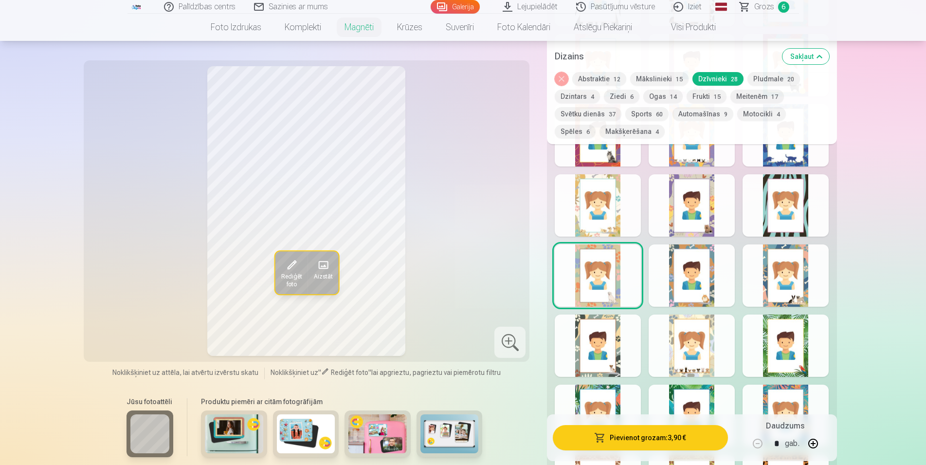
click at [701, 254] on div at bounding box center [692, 275] width 86 height 62
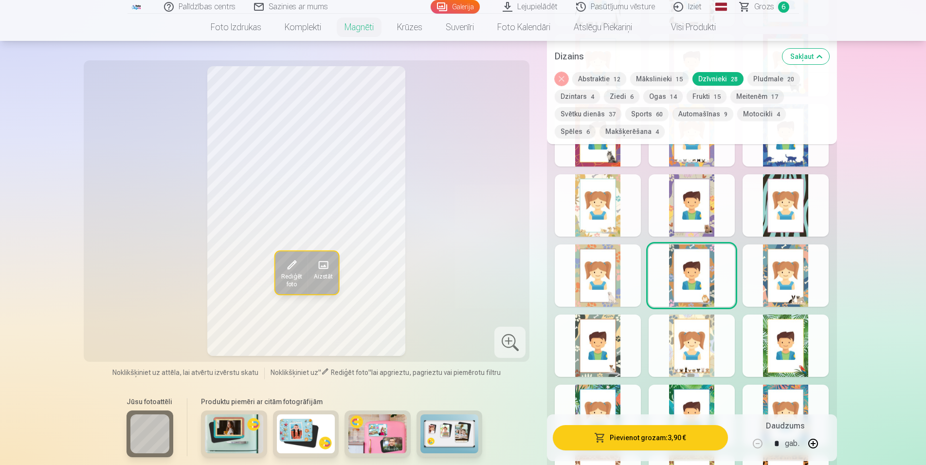
click at [815, 270] on div at bounding box center [786, 275] width 86 height 62
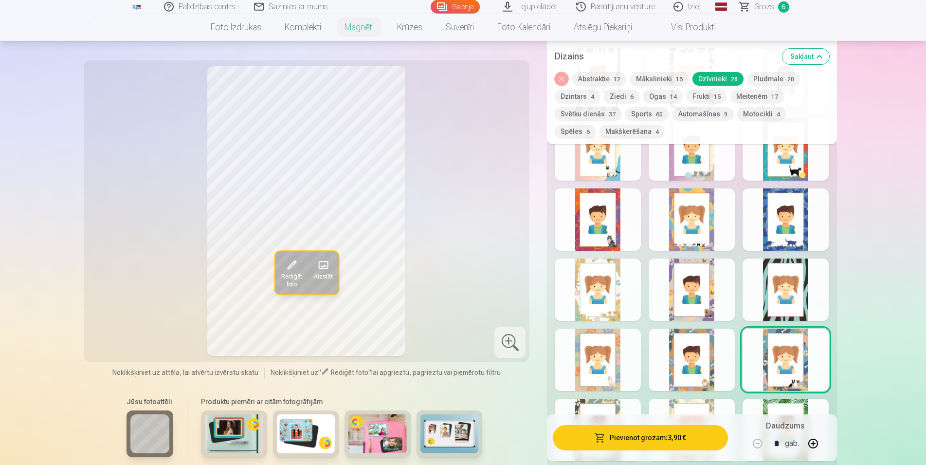
scroll to position [1489, 0]
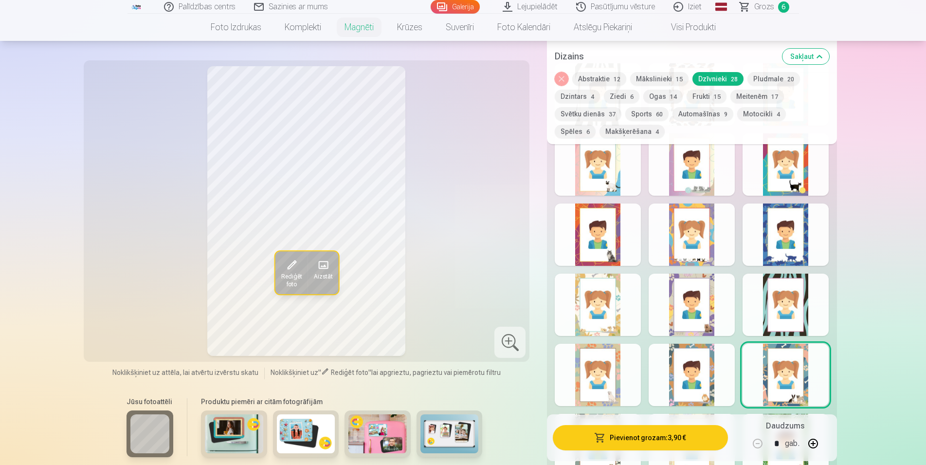
click at [696, 286] on div at bounding box center [692, 305] width 86 height 62
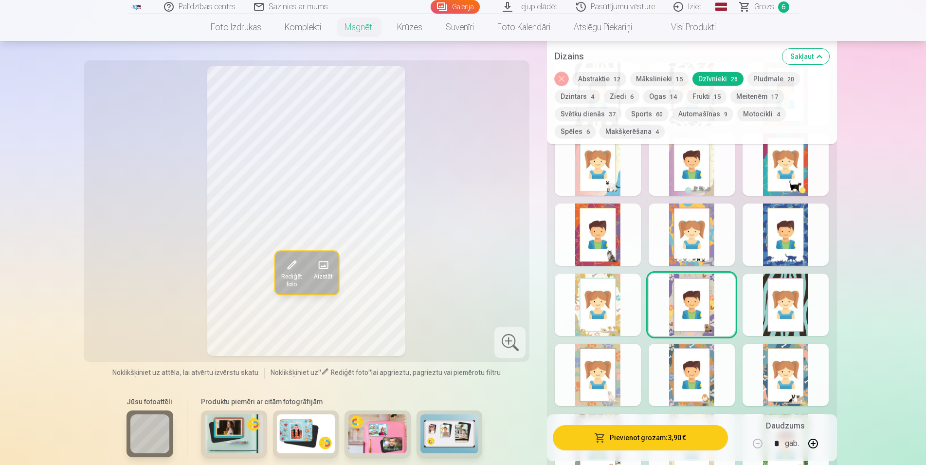
click at [609, 294] on div at bounding box center [598, 305] width 86 height 62
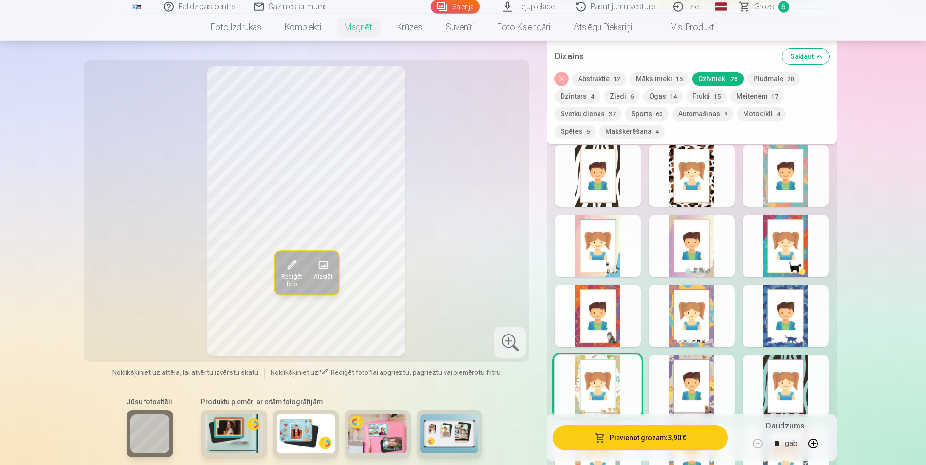
scroll to position [1390, 0]
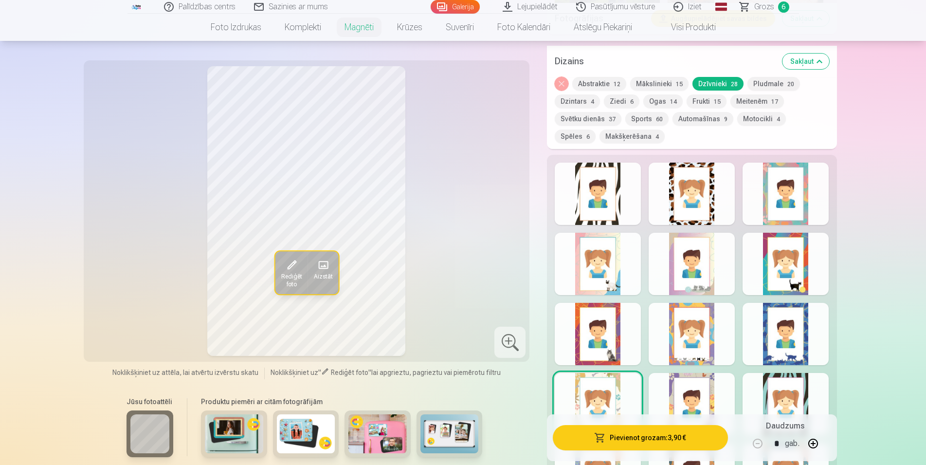
click at [715, 257] on div at bounding box center [692, 264] width 86 height 62
click at [677, 189] on div at bounding box center [692, 194] width 86 height 62
click at [616, 311] on div at bounding box center [598, 334] width 86 height 62
click at [604, 392] on div at bounding box center [598, 404] width 86 height 62
click at [617, 96] on button "Ziedi 6" at bounding box center [622, 101] width 36 height 14
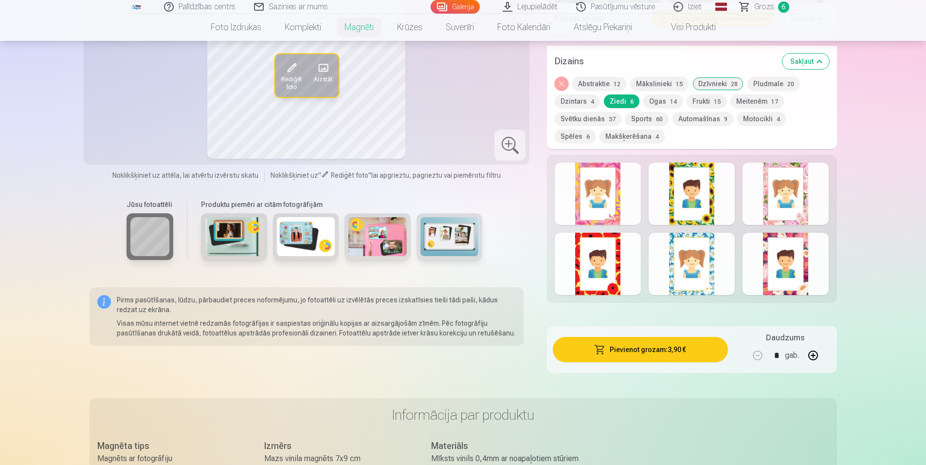
click at [623, 183] on div at bounding box center [598, 194] width 86 height 62
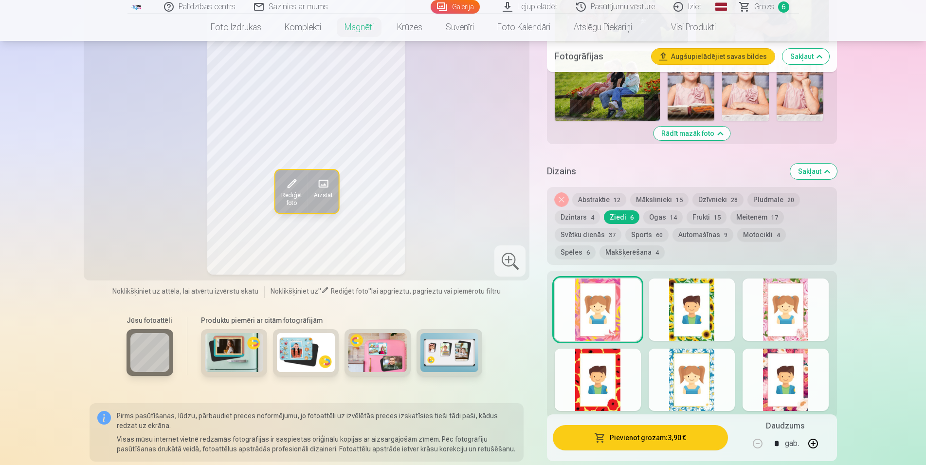
scroll to position [1291, 0]
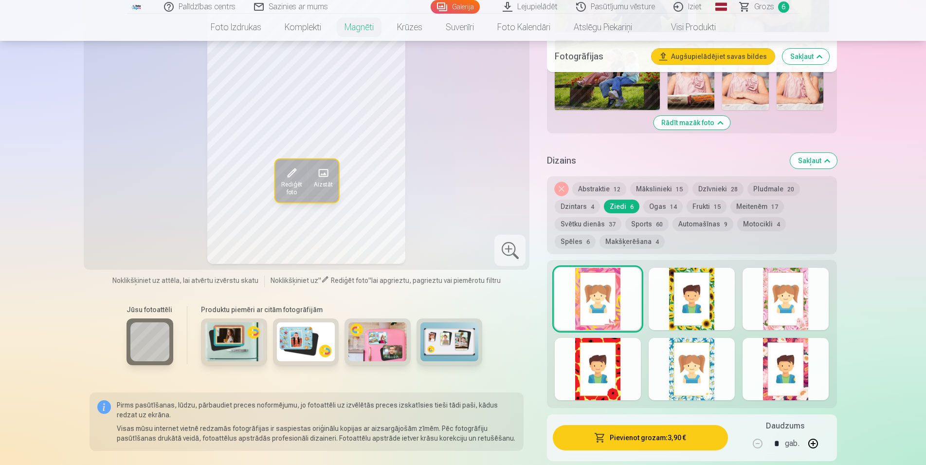
click at [707, 285] on div at bounding box center [692, 299] width 86 height 62
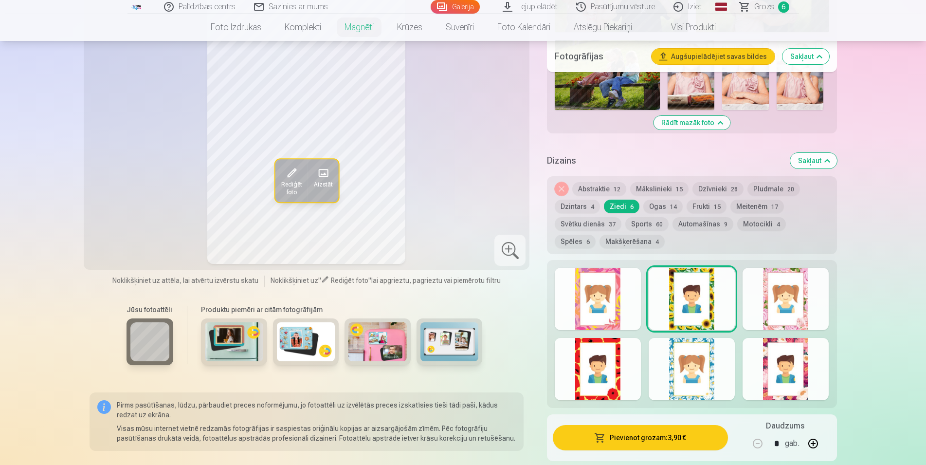
click at [802, 293] on div at bounding box center [786, 299] width 86 height 62
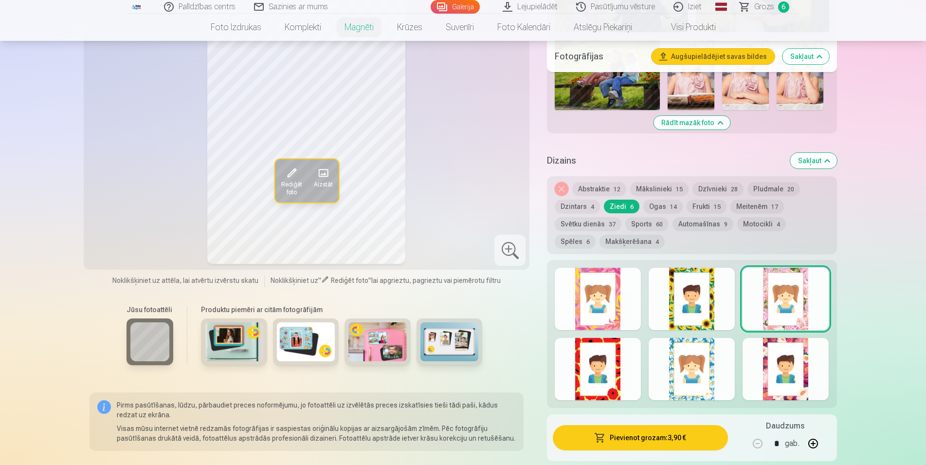
click at [623, 354] on div at bounding box center [598, 369] width 86 height 62
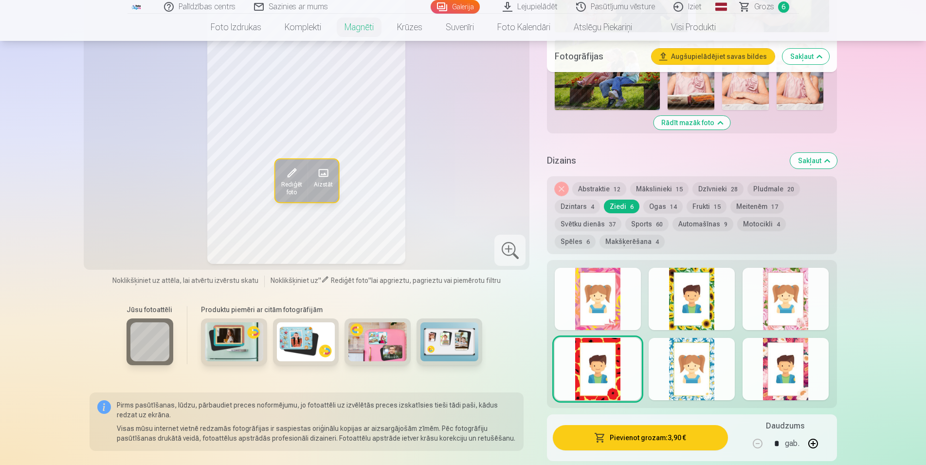
click at [690, 374] on div at bounding box center [692, 369] width 86 height 62
click at [791, 368] on div at bounding box center [786, 369] width 86 height 62
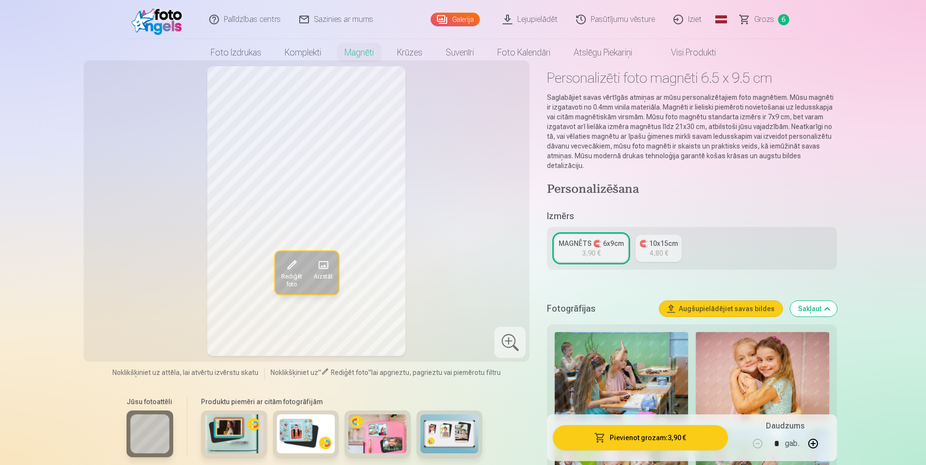
scroll to position [0, 0]
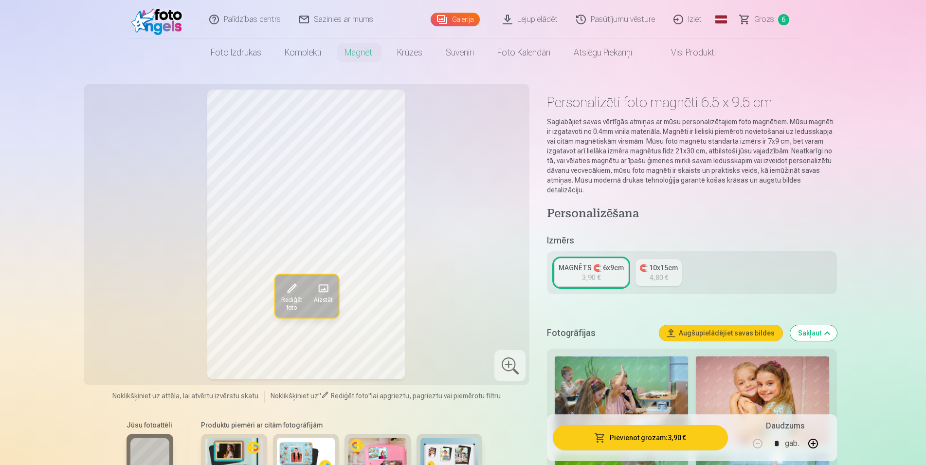
click at [768, 19] on span "Grozs" at bounding box center [764, 20] width 20 height 12
